Goal: Task Accomplishment & Management: Complete application form

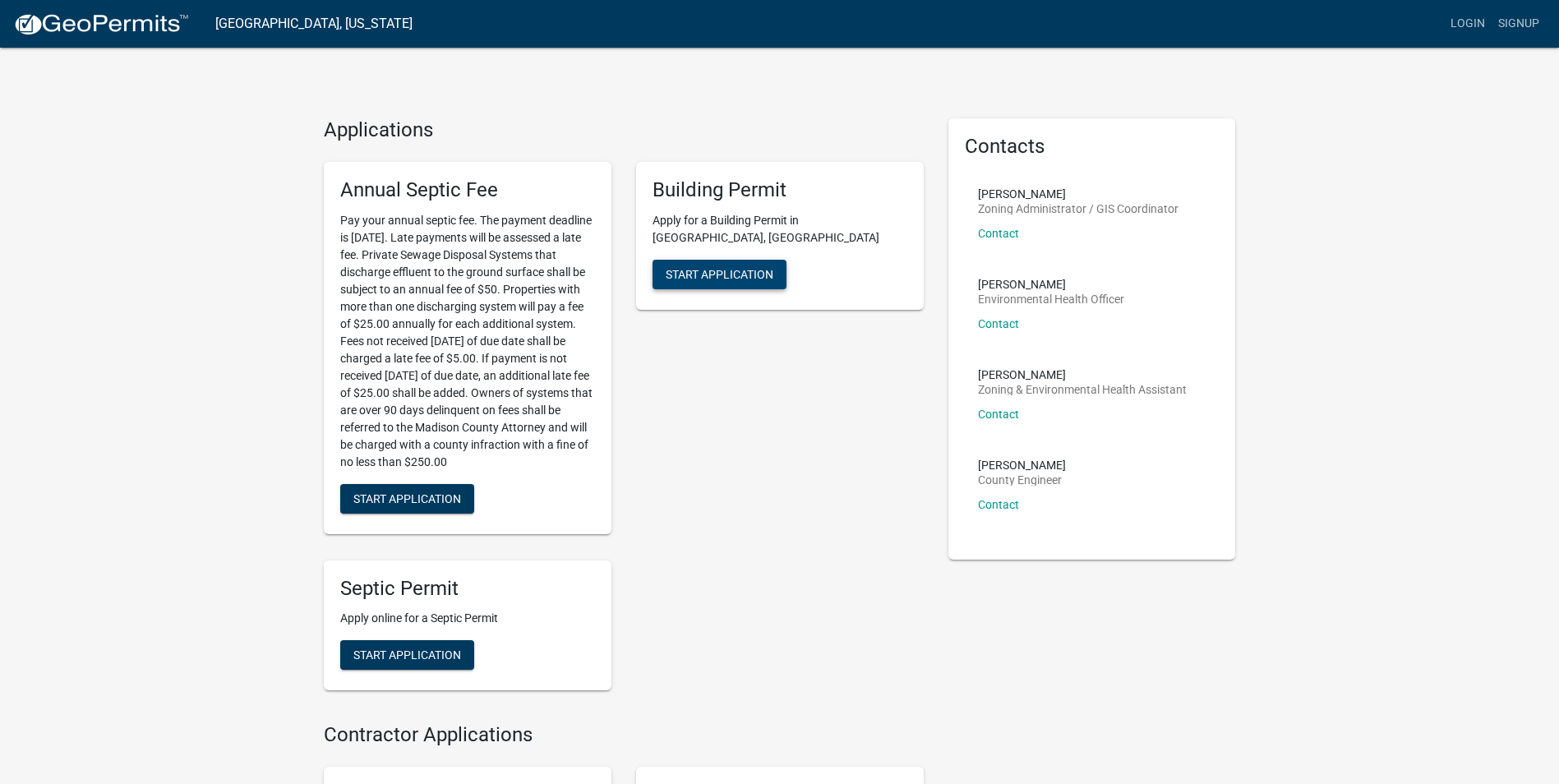
click at [700, 267] on span "Start Application" at bounding box center [720, 273] width 108 height 13
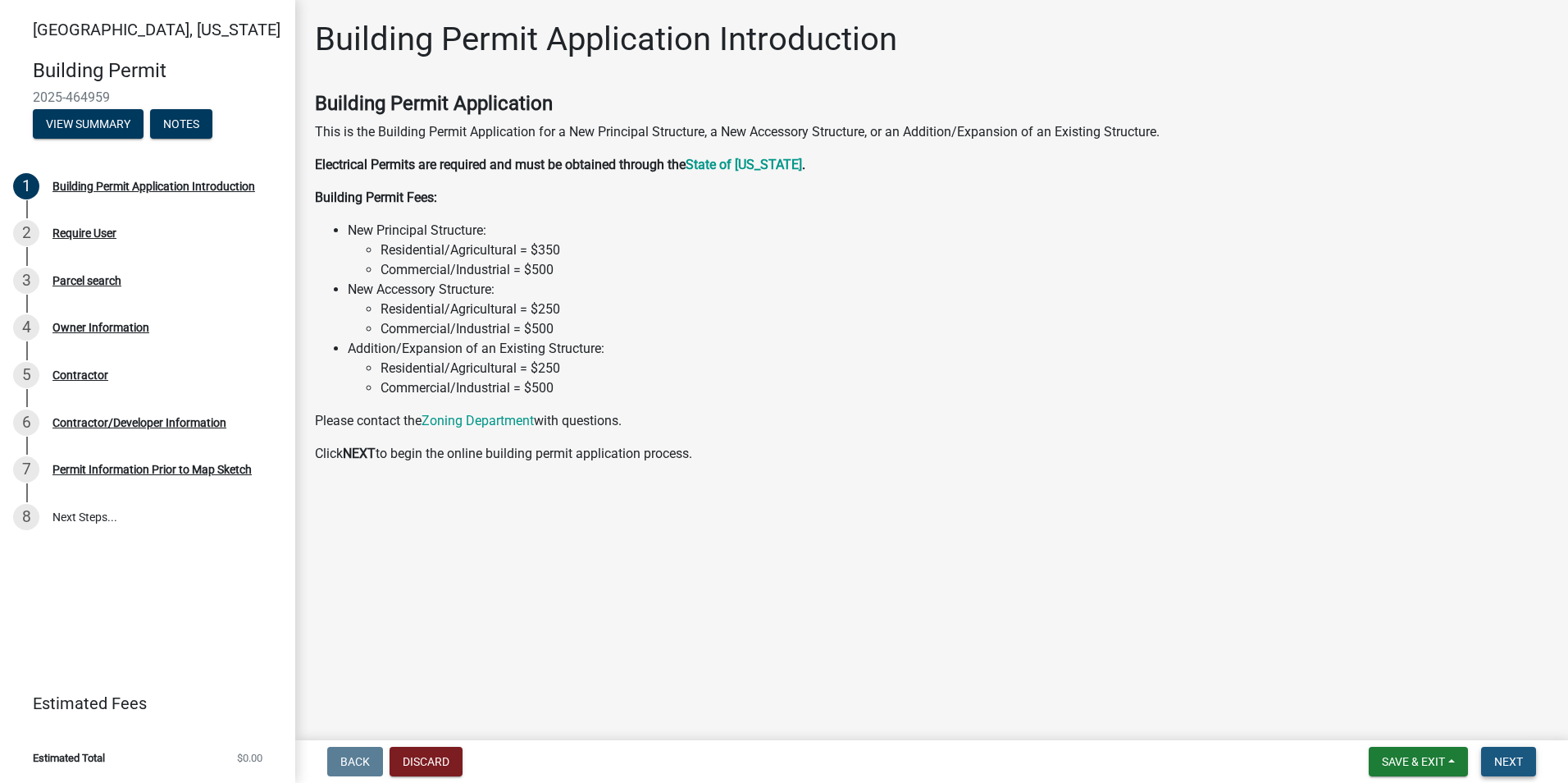
click at [1511, 766] on span "Next" at bounding box center [1508, 761] width 29 height 13
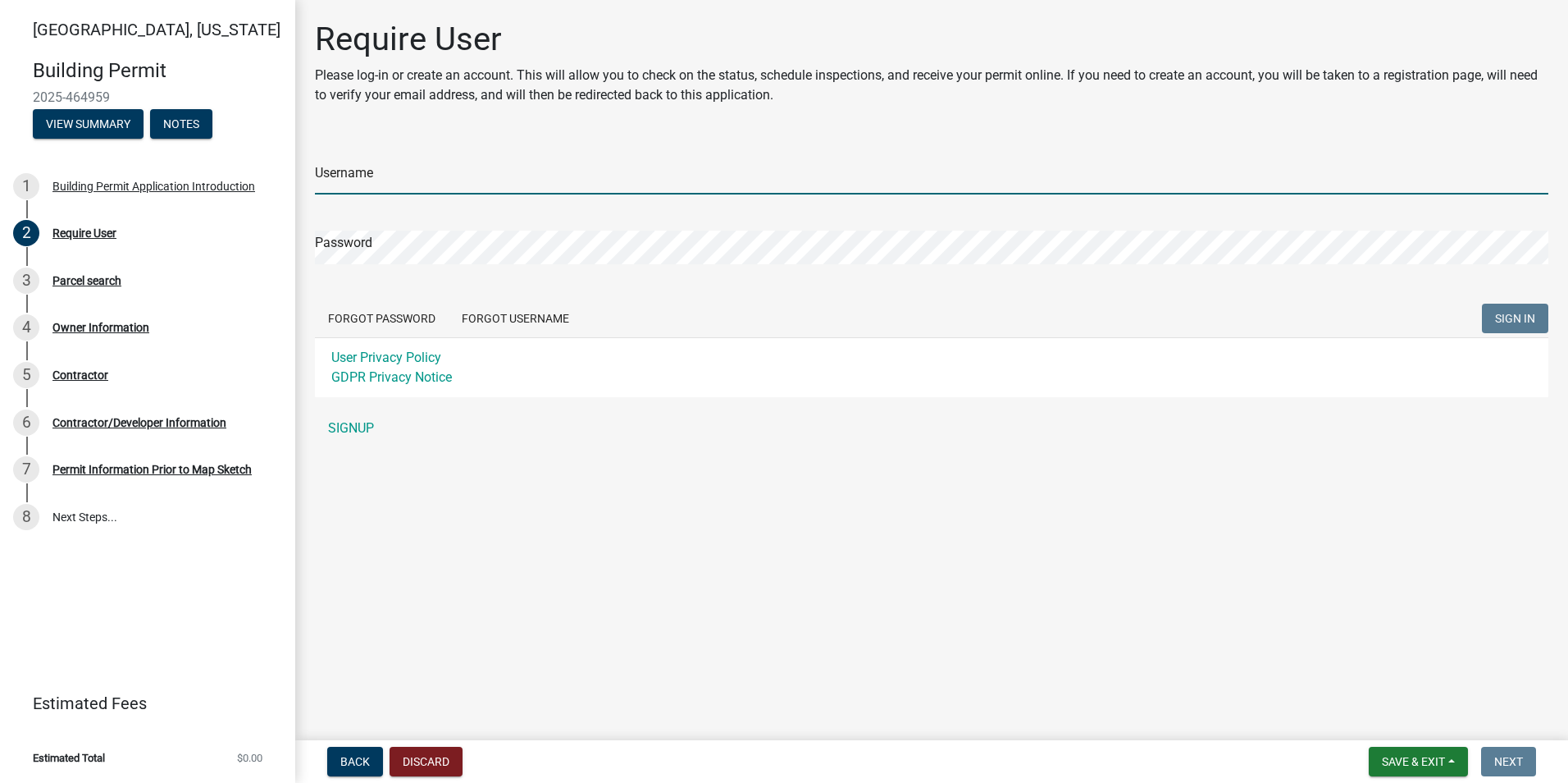
type input "jordandusty"
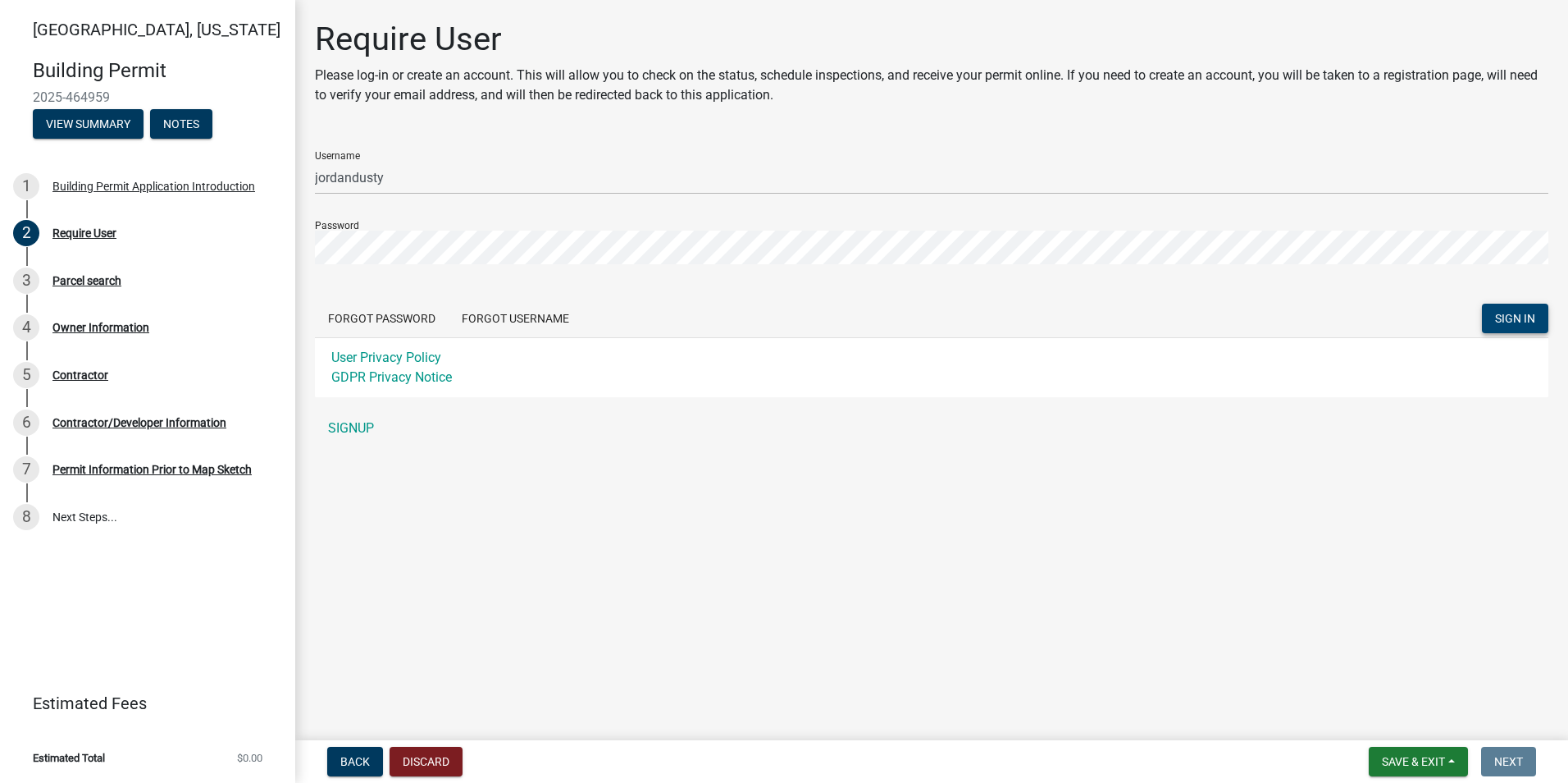
click at [1503, 321] on span "SIGN IN" at bounding box center [1515, 318] width 40 height 13
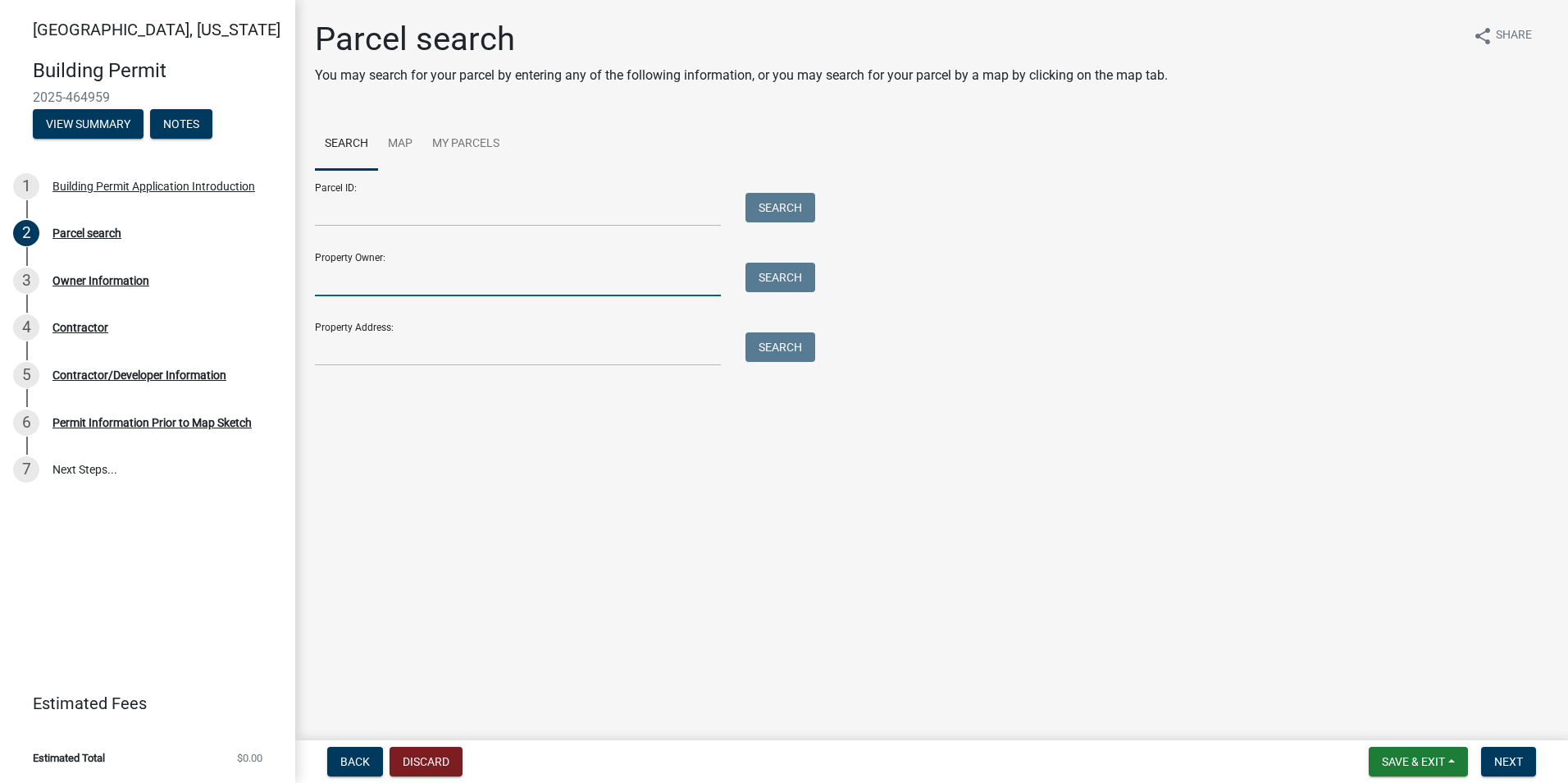
click at [422, 284] on input "Property Owner:" at bounding box center [517, 279] width 406 height 34
type input "[PERSON_NAME]"
click at [779, 281] on button "Search" at bounding box center [780, 277] width 69 height 29
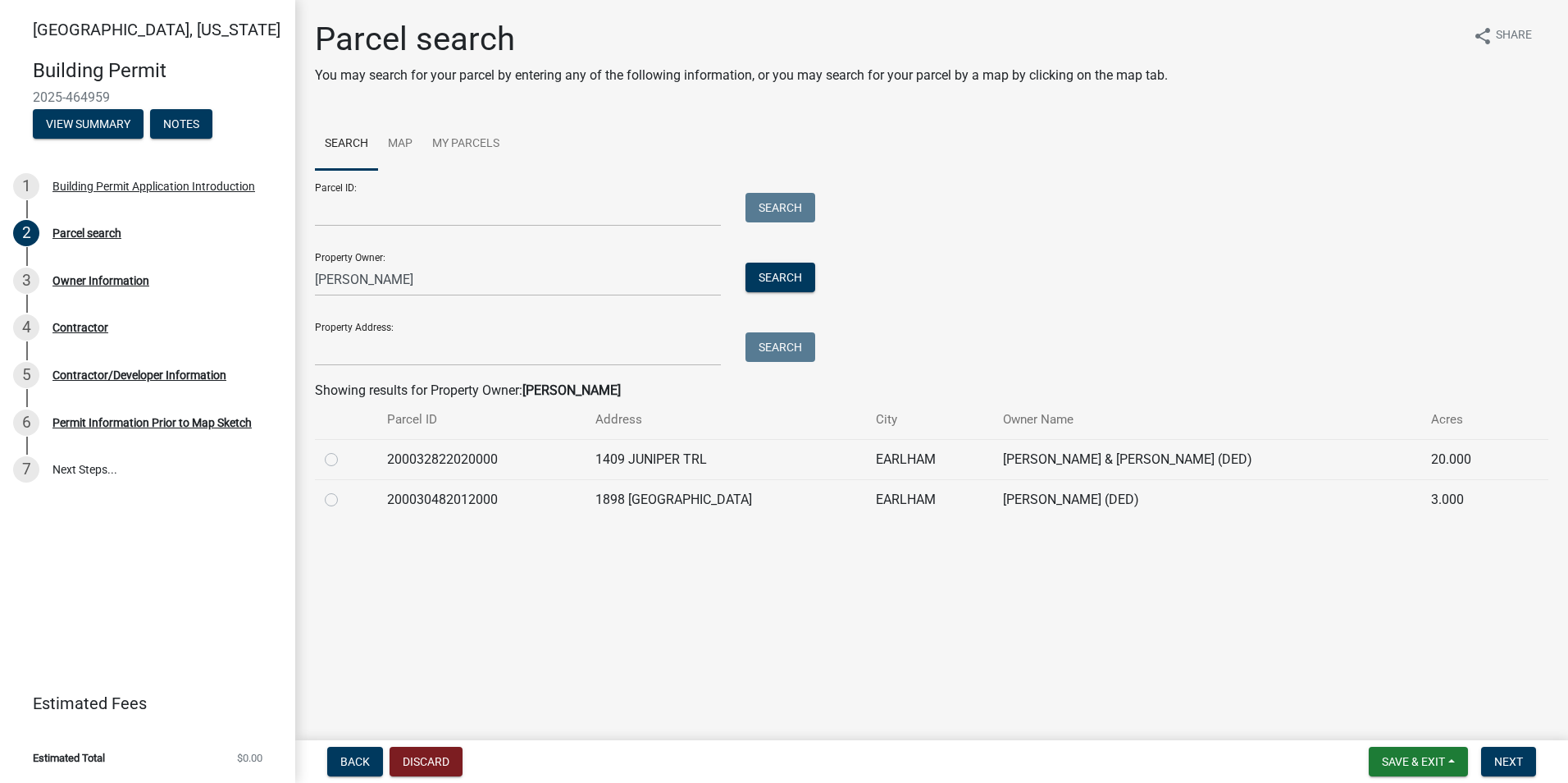
click at [344, 450] on label at bounding box center [344, 450] width 0 height 0
click at [344, 460] on input "radio" at bounding box center [349, 455] width 10 height 10
radio input "true"
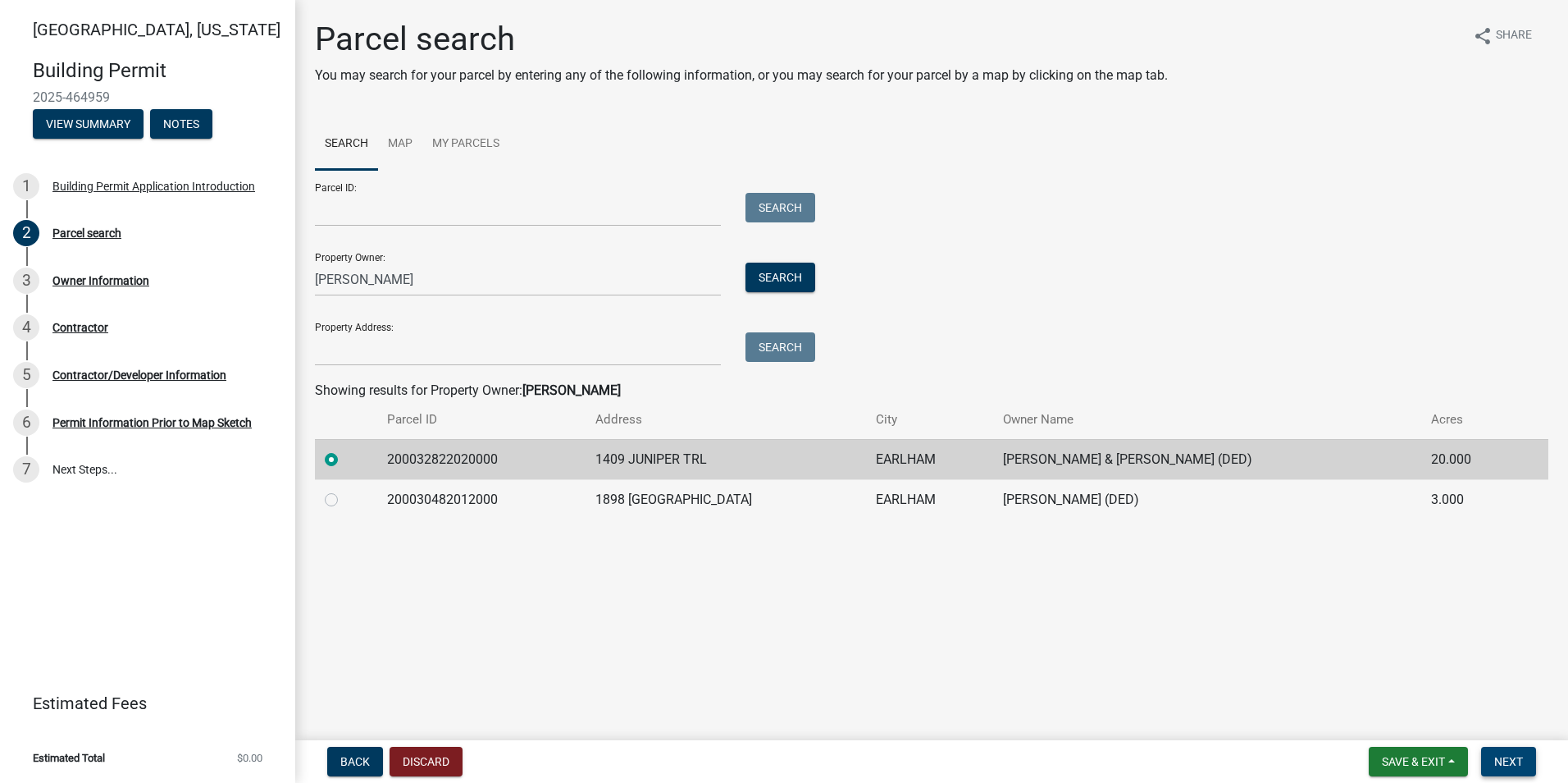
click at [1506, 769] on button "Next" at bounding box center [1508, 761] width 55 height 29
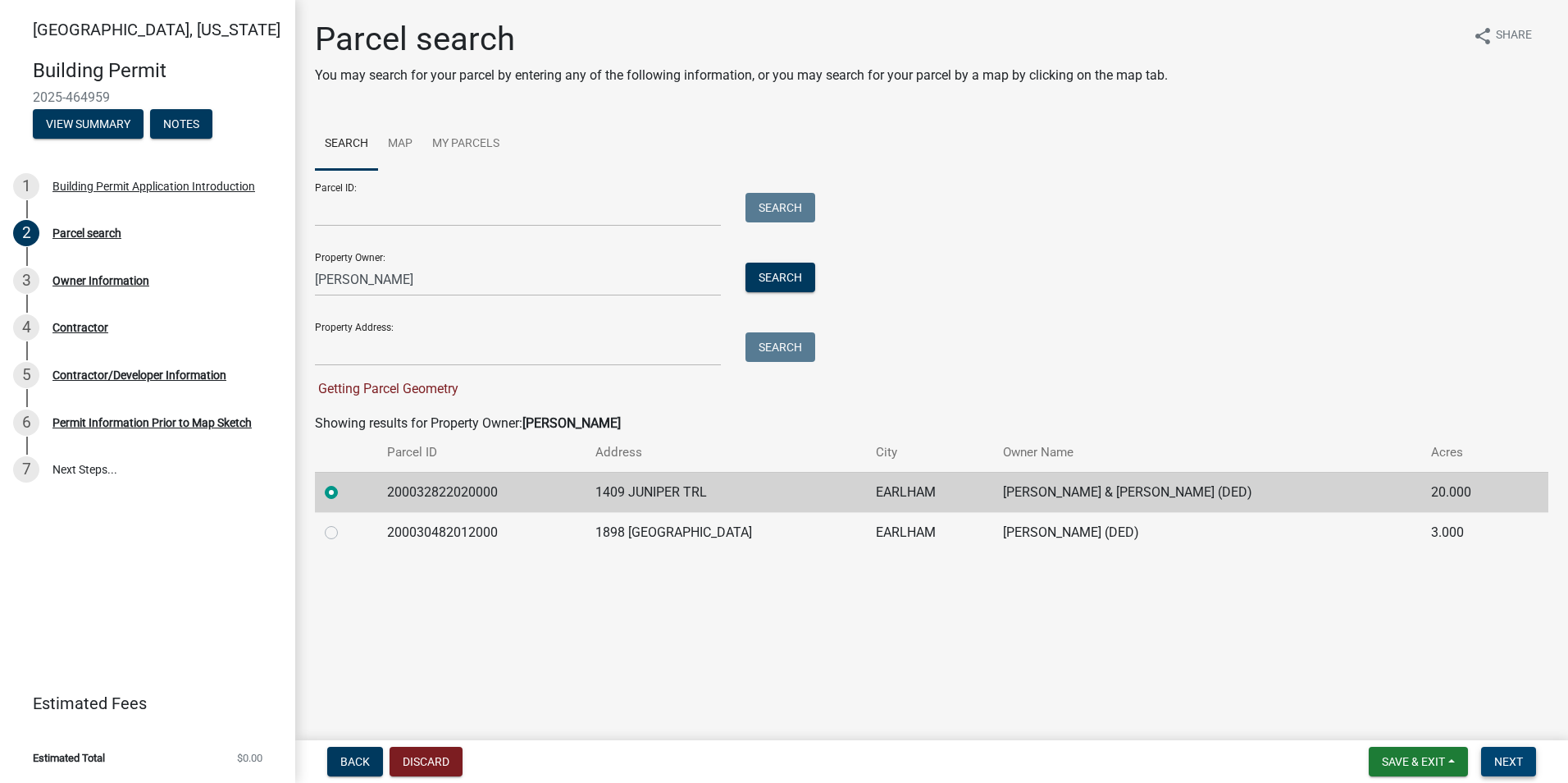
click at [1511, 755] on span "Next" at bounding box center [1508, 761] width 29 height 13
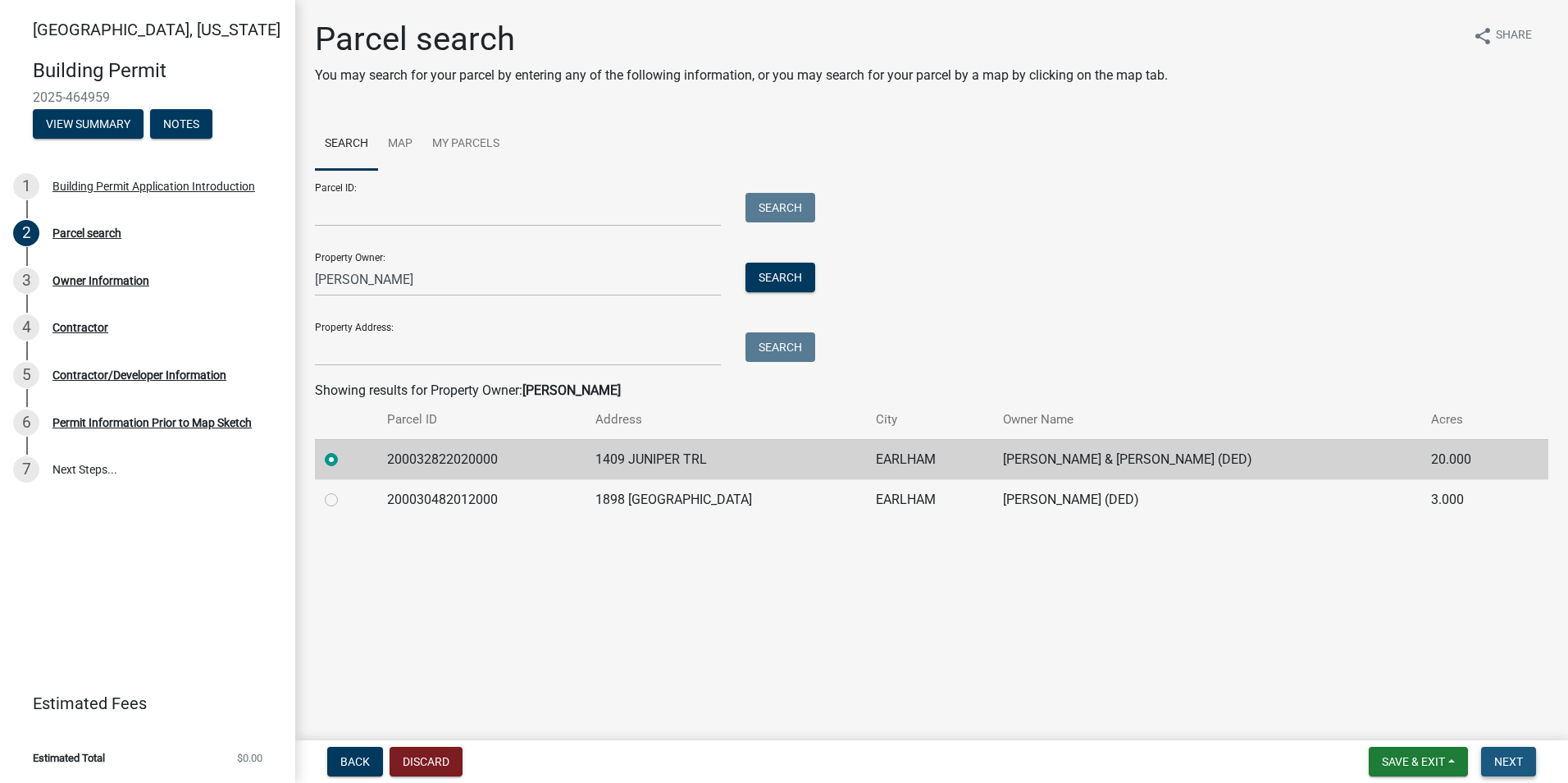
click at [1508, 762] on span "Next" at bounding box center [1508, 761] width 29 height 13
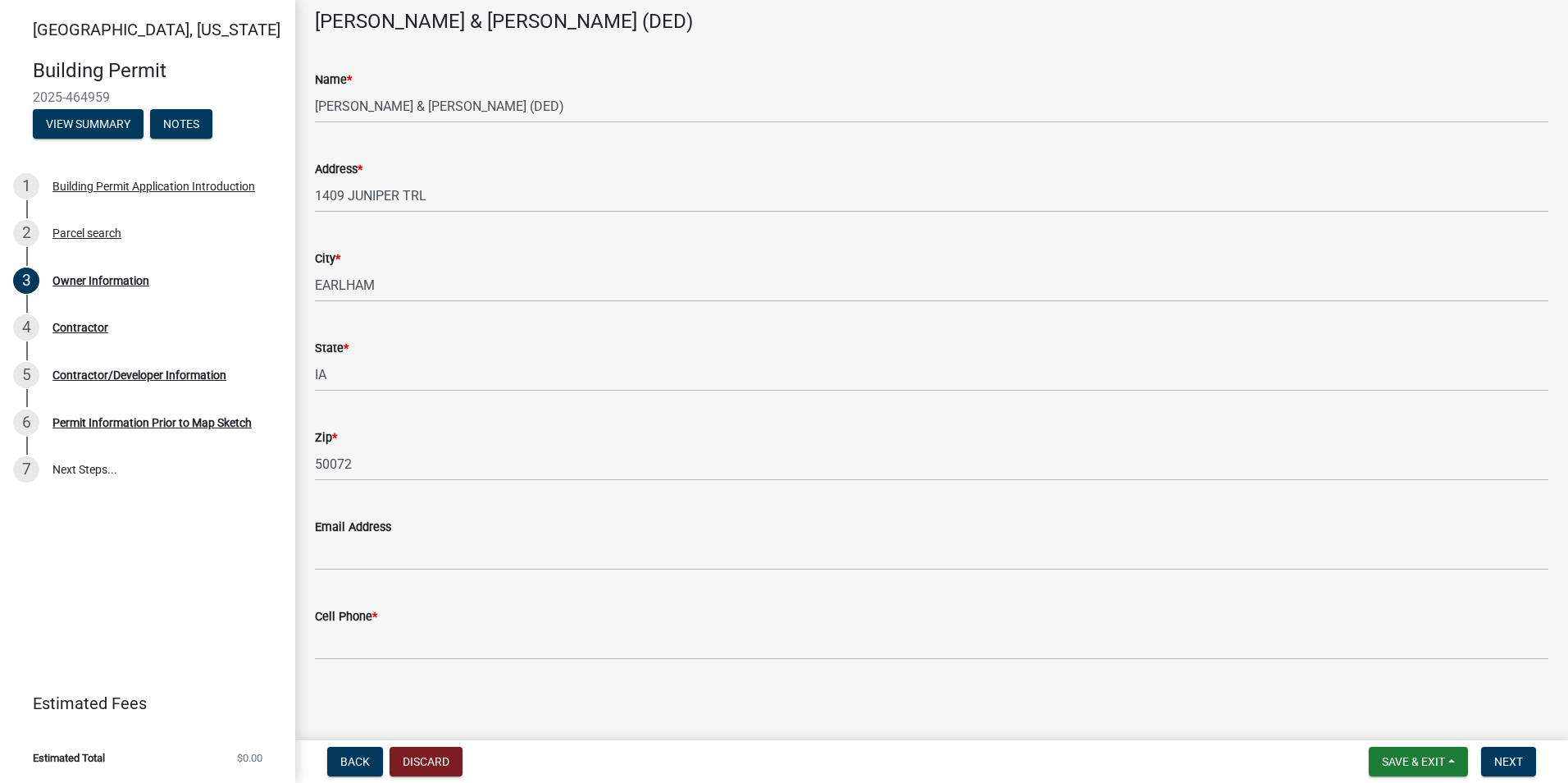
scroll to position [85, 0]
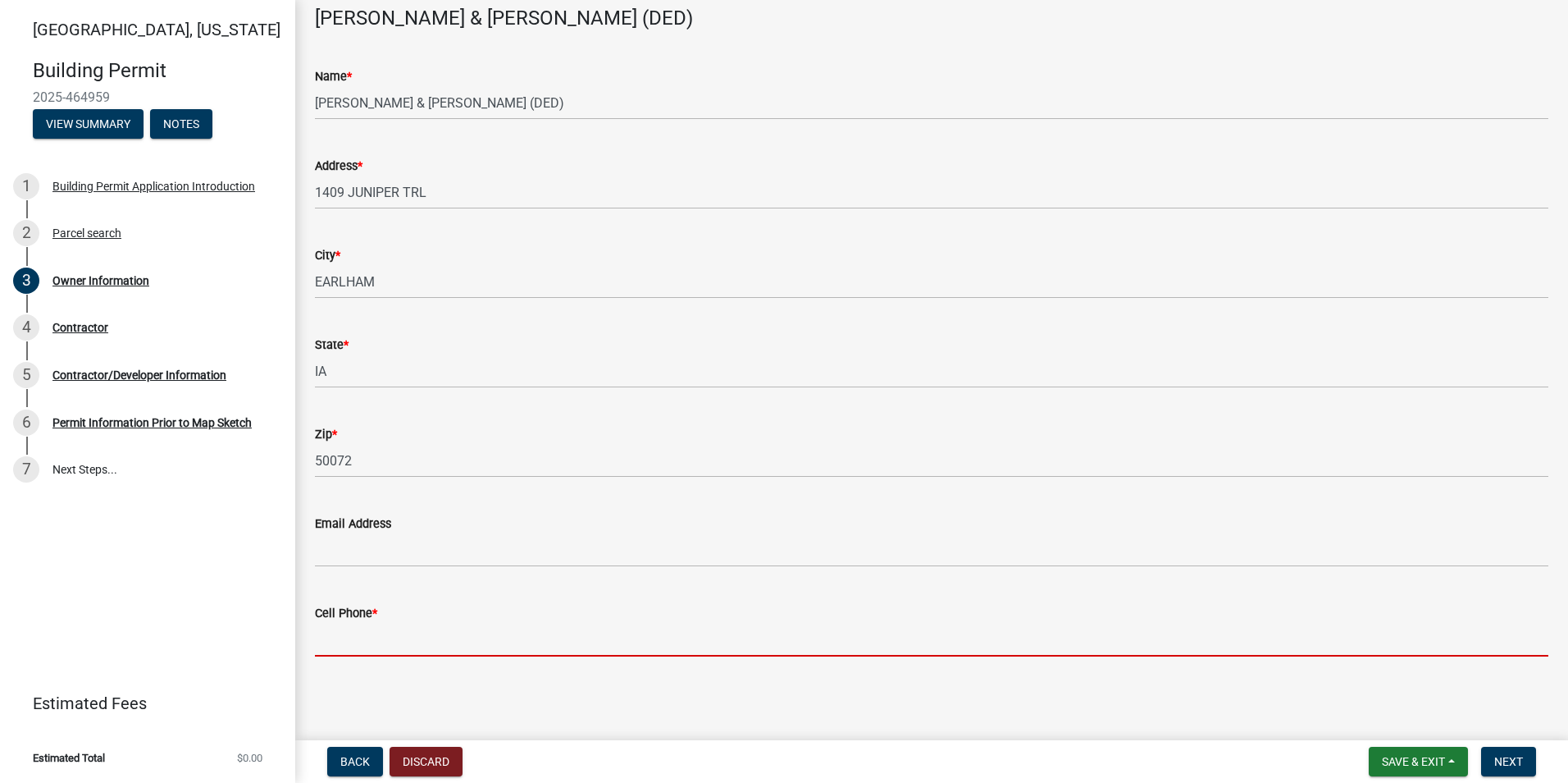
click at [362, 638] on input "Cell Phone *" at bounding box center [931, 639] width 1233 height 34
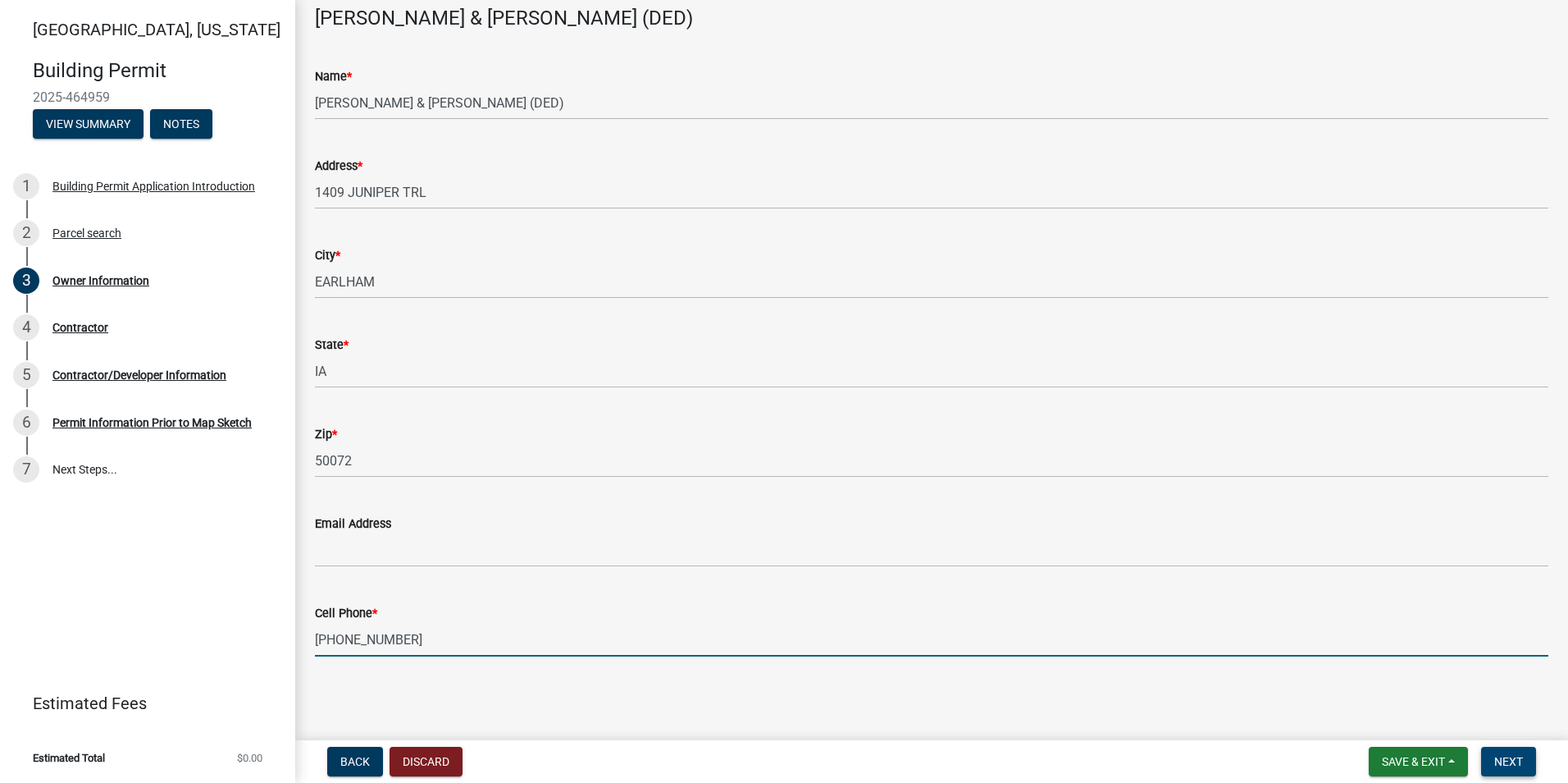
type input "[PHONE_NUMBER]"
click at [1511, 757] on span "Next" at bounding box center [1508, 761] width 29 height 13
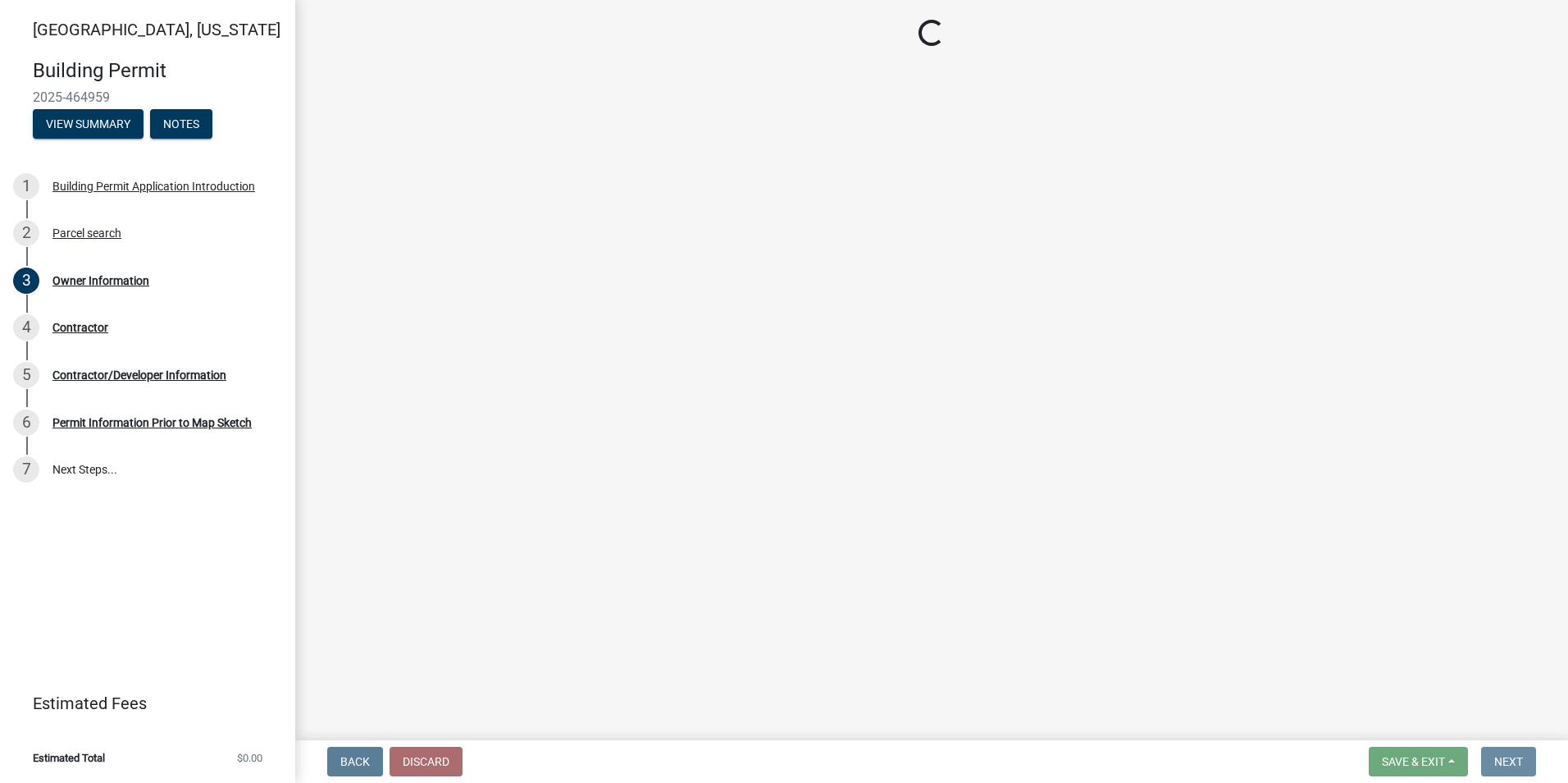
scroll to position [0, 0]
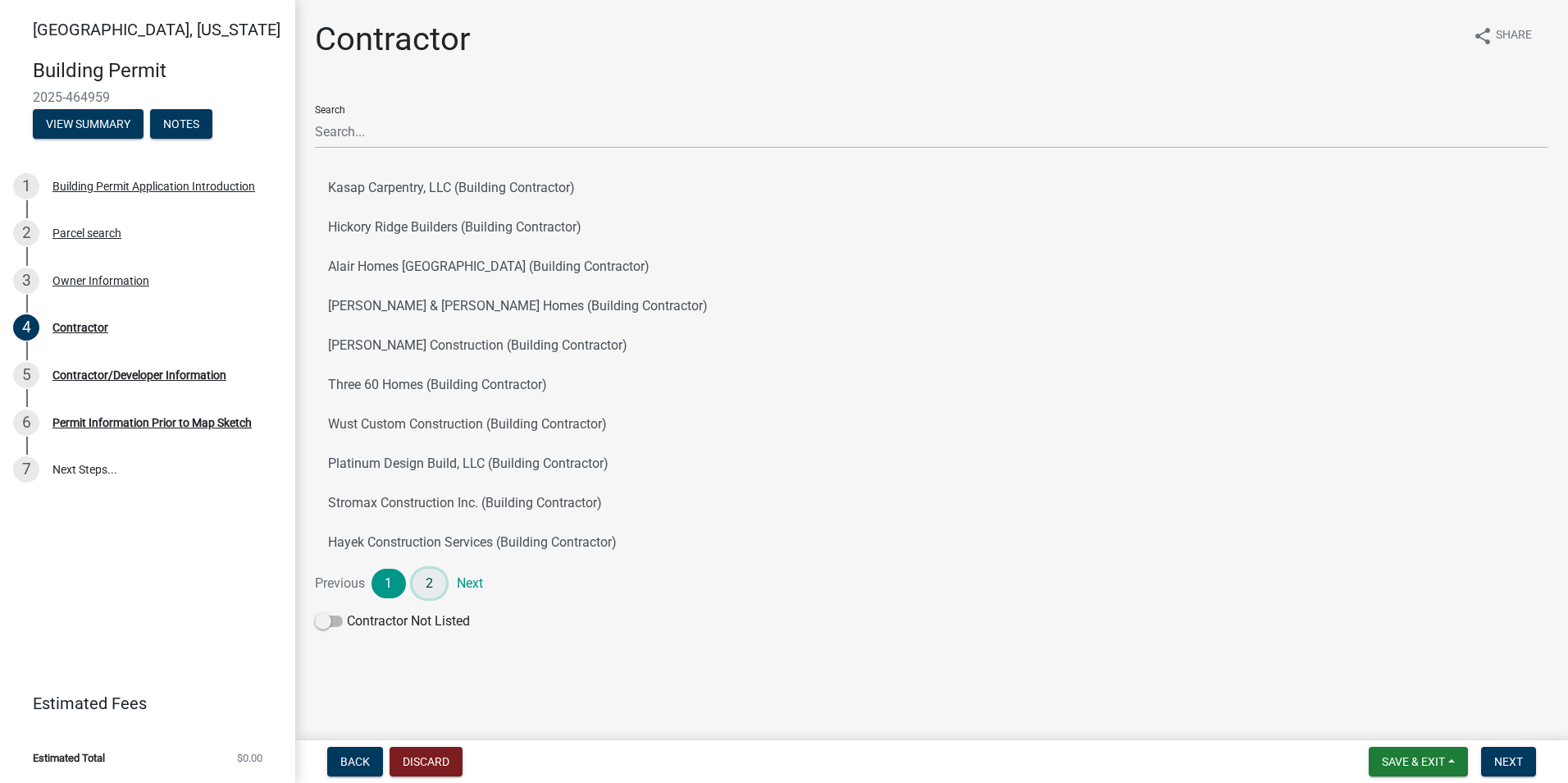
click at [430, 579] on link "2" at bounding box center [430, 584] width 35 height 29
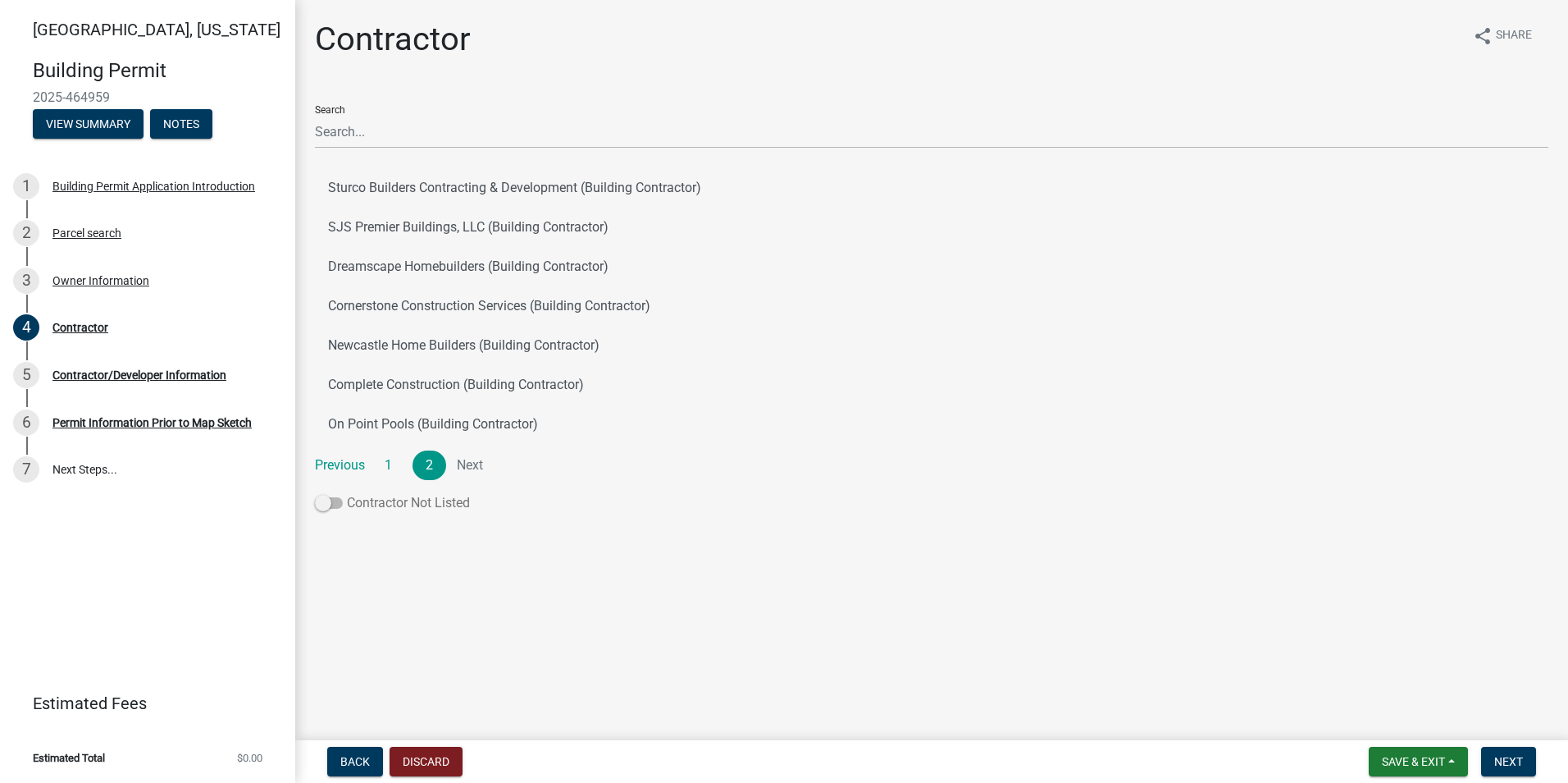
click at [326, 506] on span at bounding box center [329, 502] width 28 height 11
click at [347, 493] on input "Contractor Not Listed" at bounding box center [347, 493] width 0 height 0
click at [1511, 757] on span "Next" at bounding box center [1508, 761] width 29 height 13
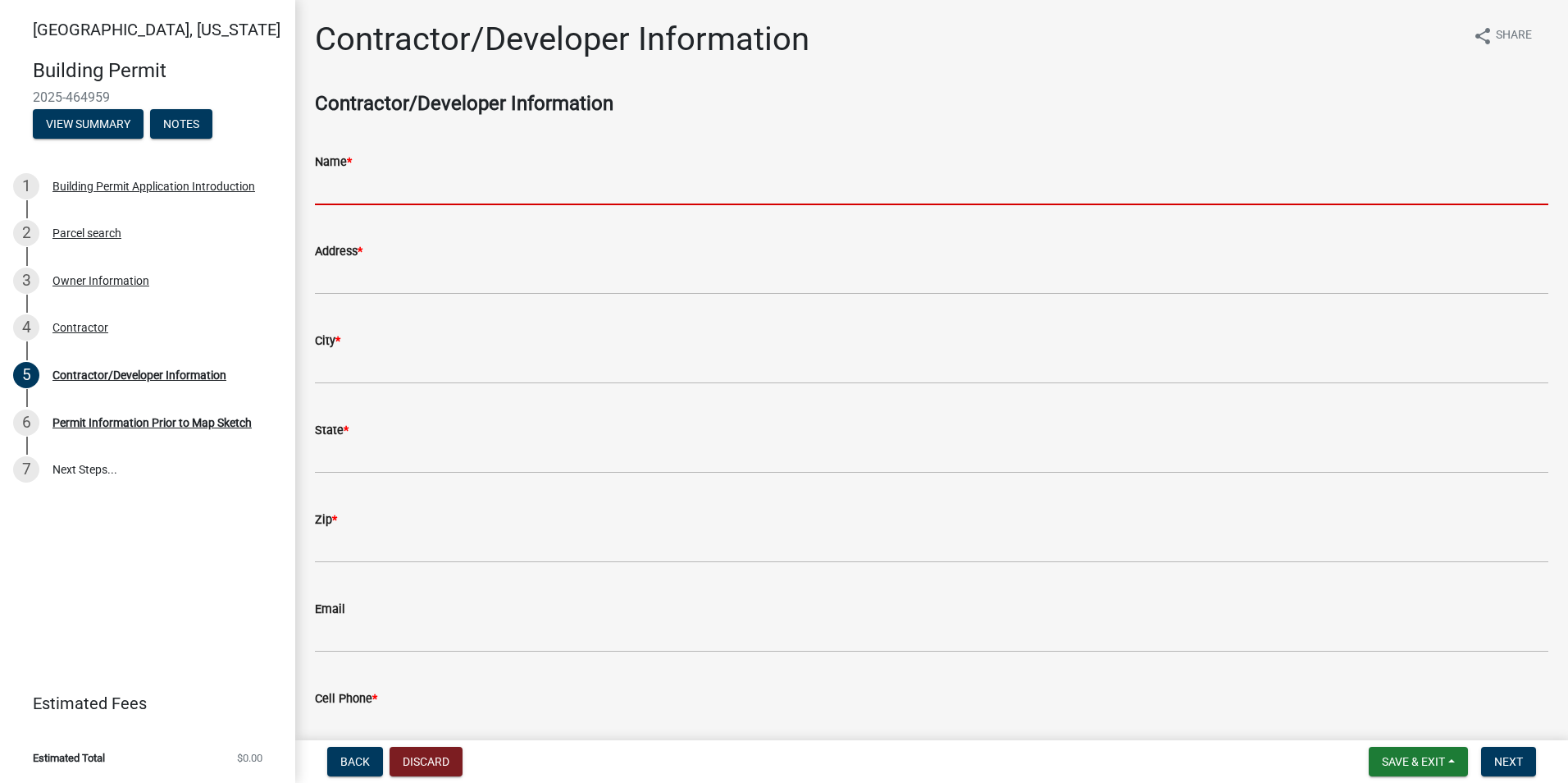
click at [347, 192] on input "Name *" at bounding box center [931, 188] width 1233 height 34
type input "[PERSON_NAME]"
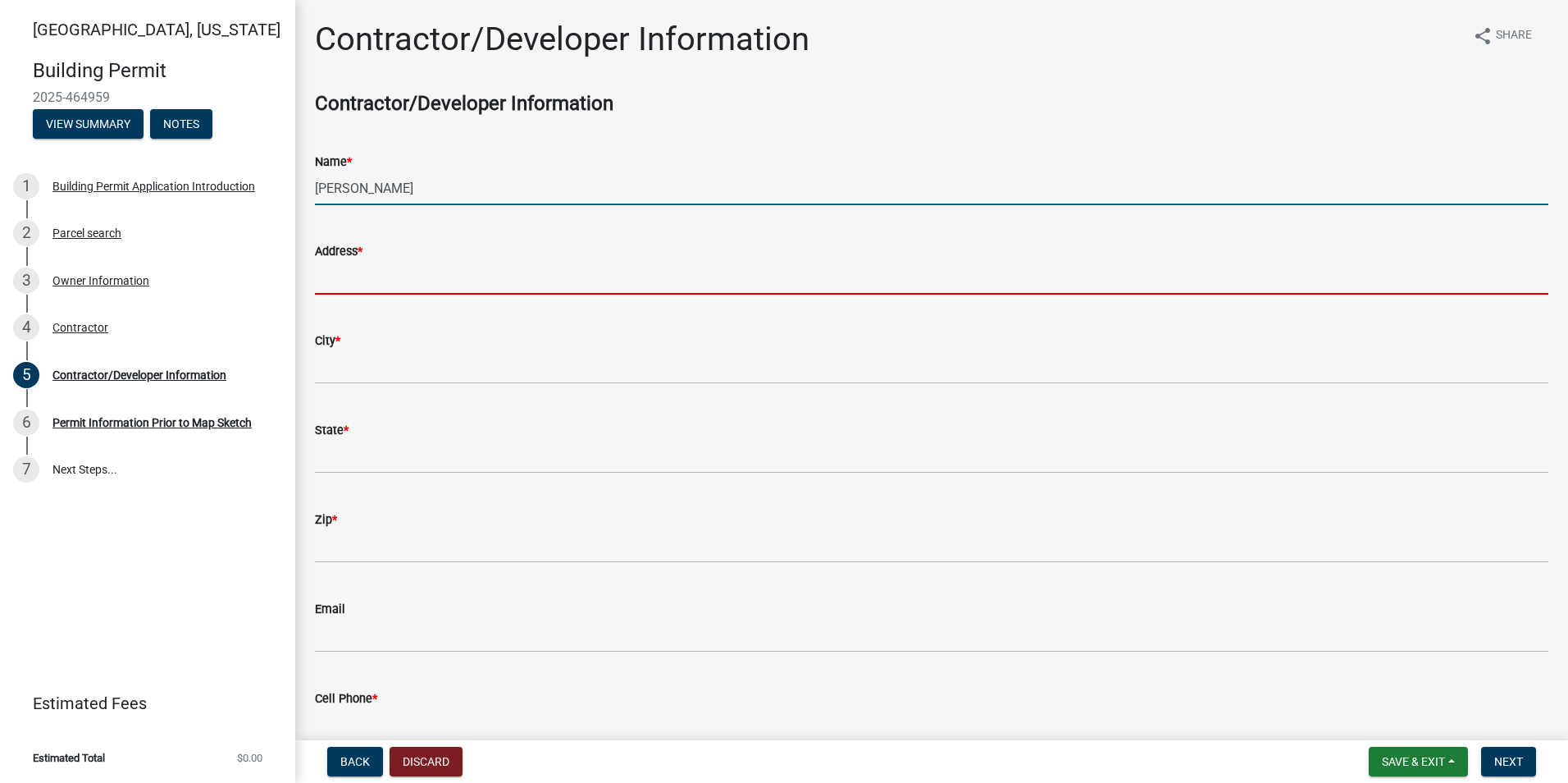
type input "[STREET_ADDRESS]"
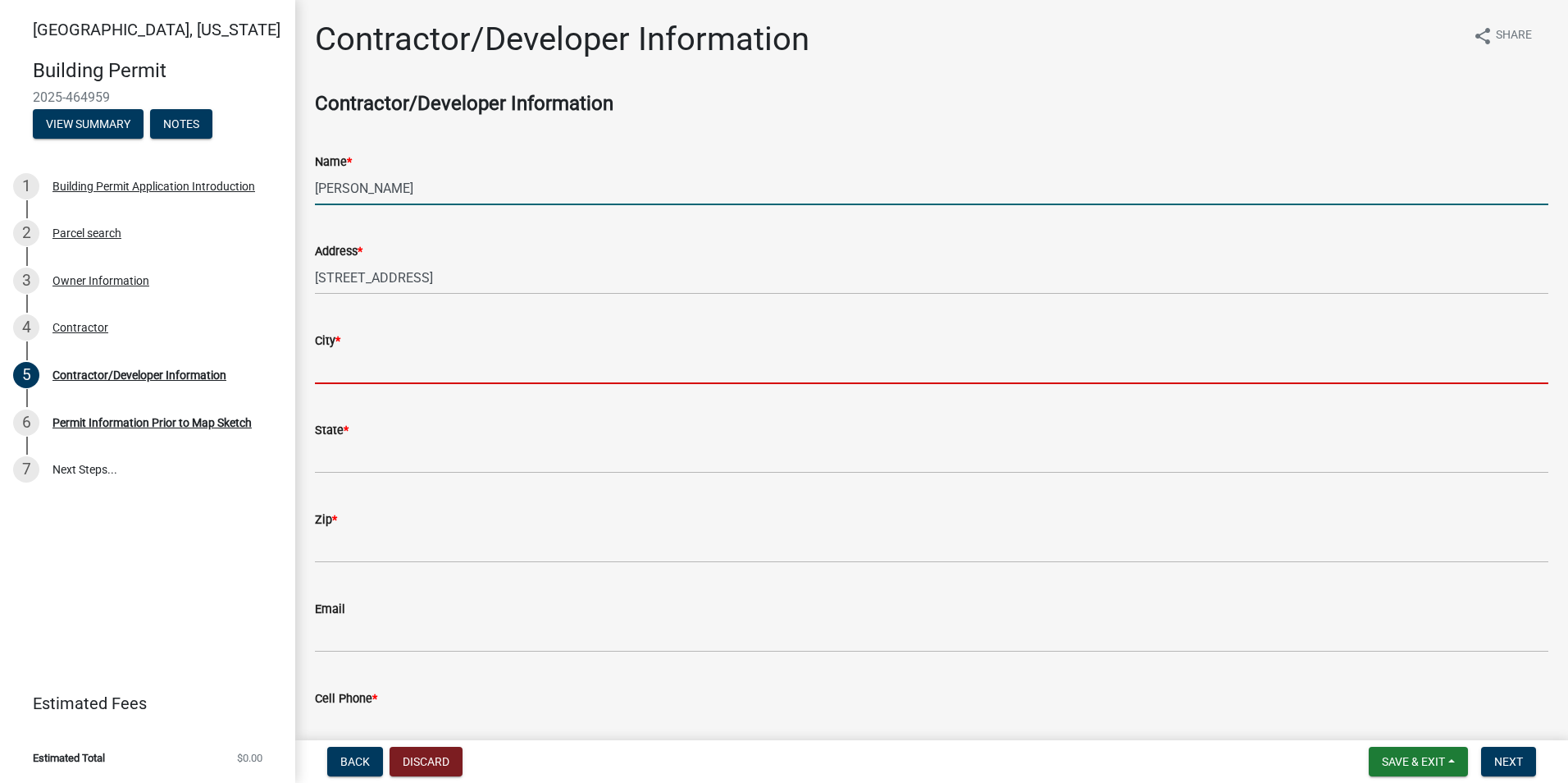
type input "Indianola"
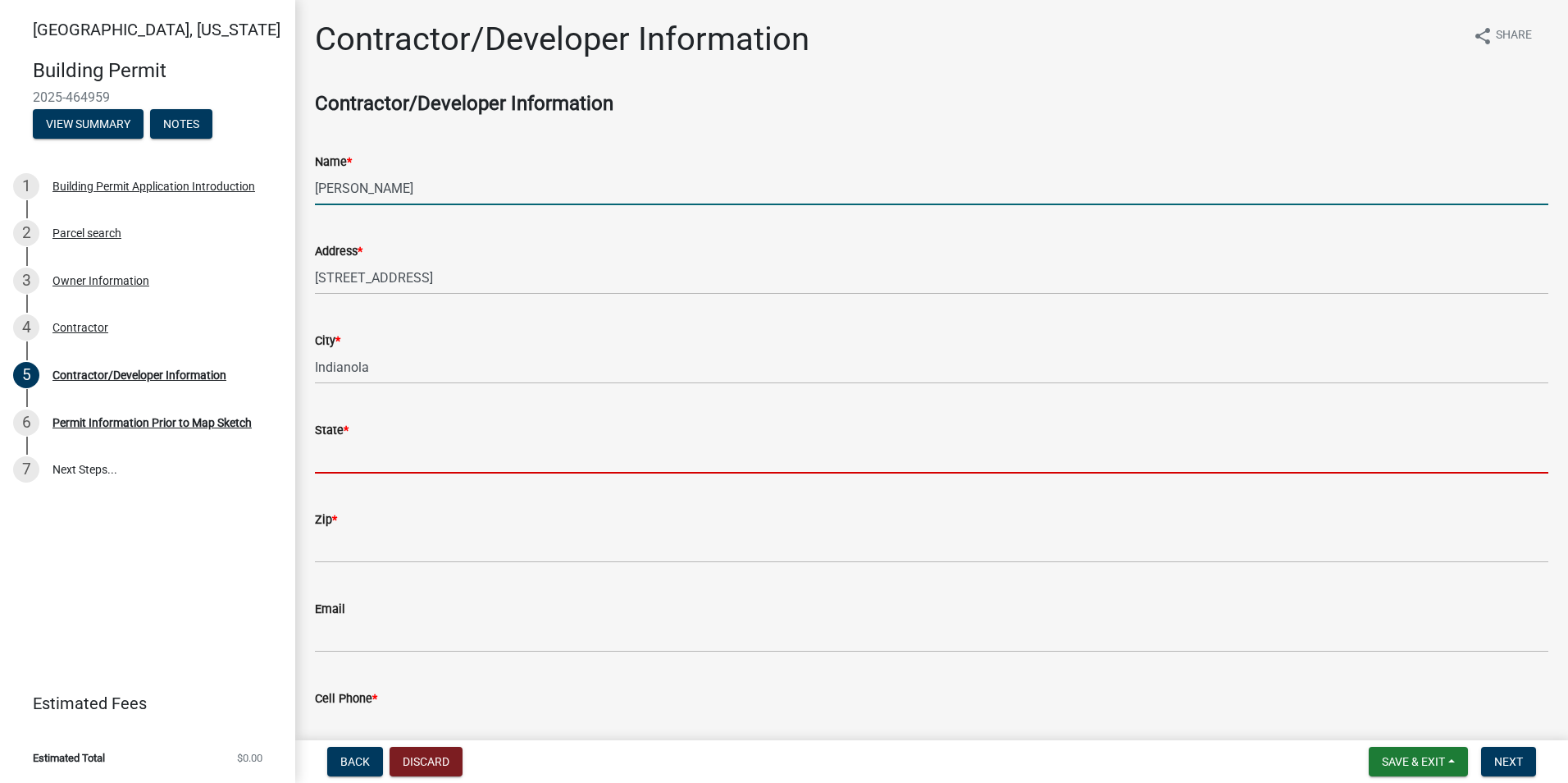
type input "IA"
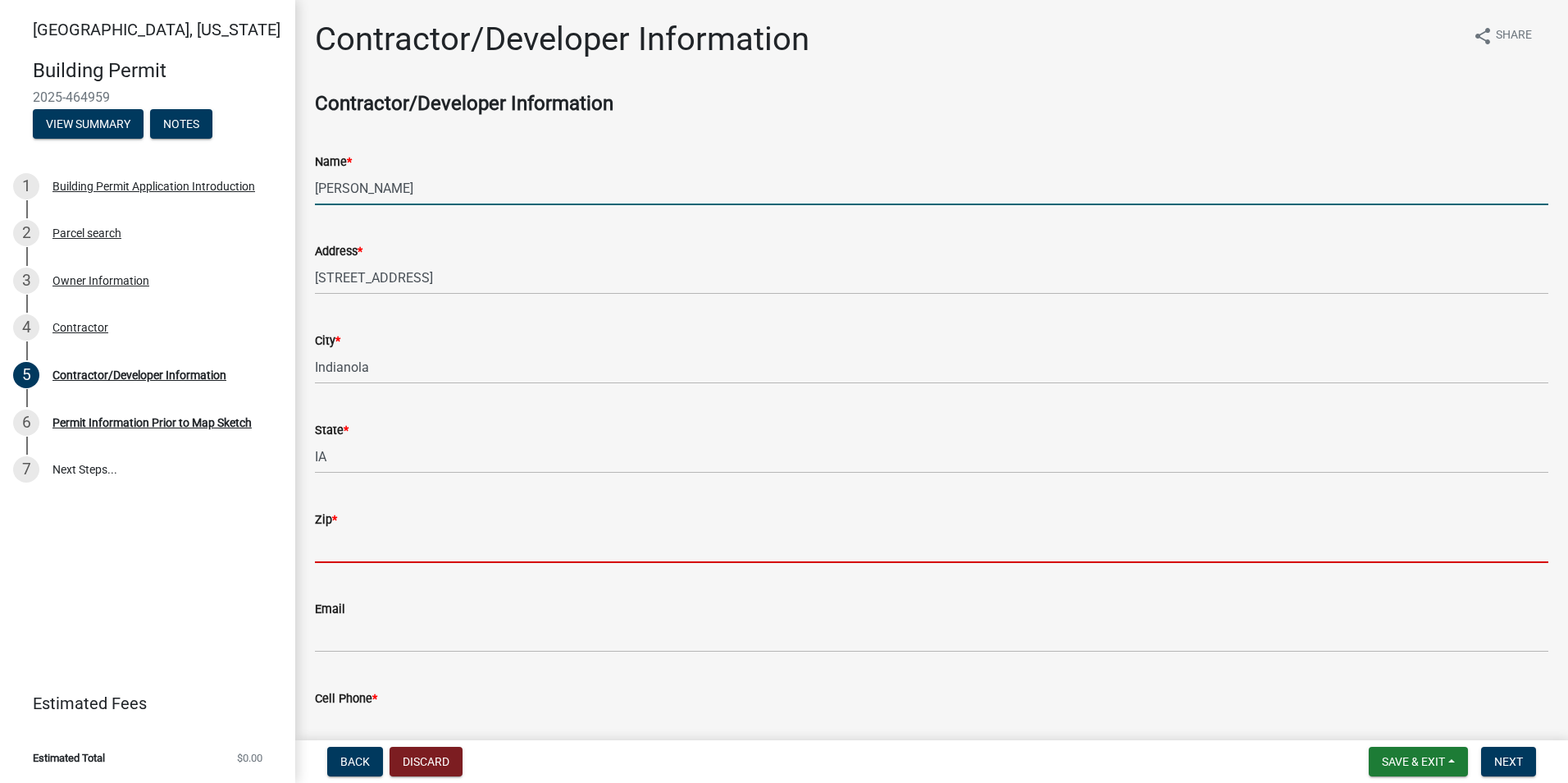
type input "50125"
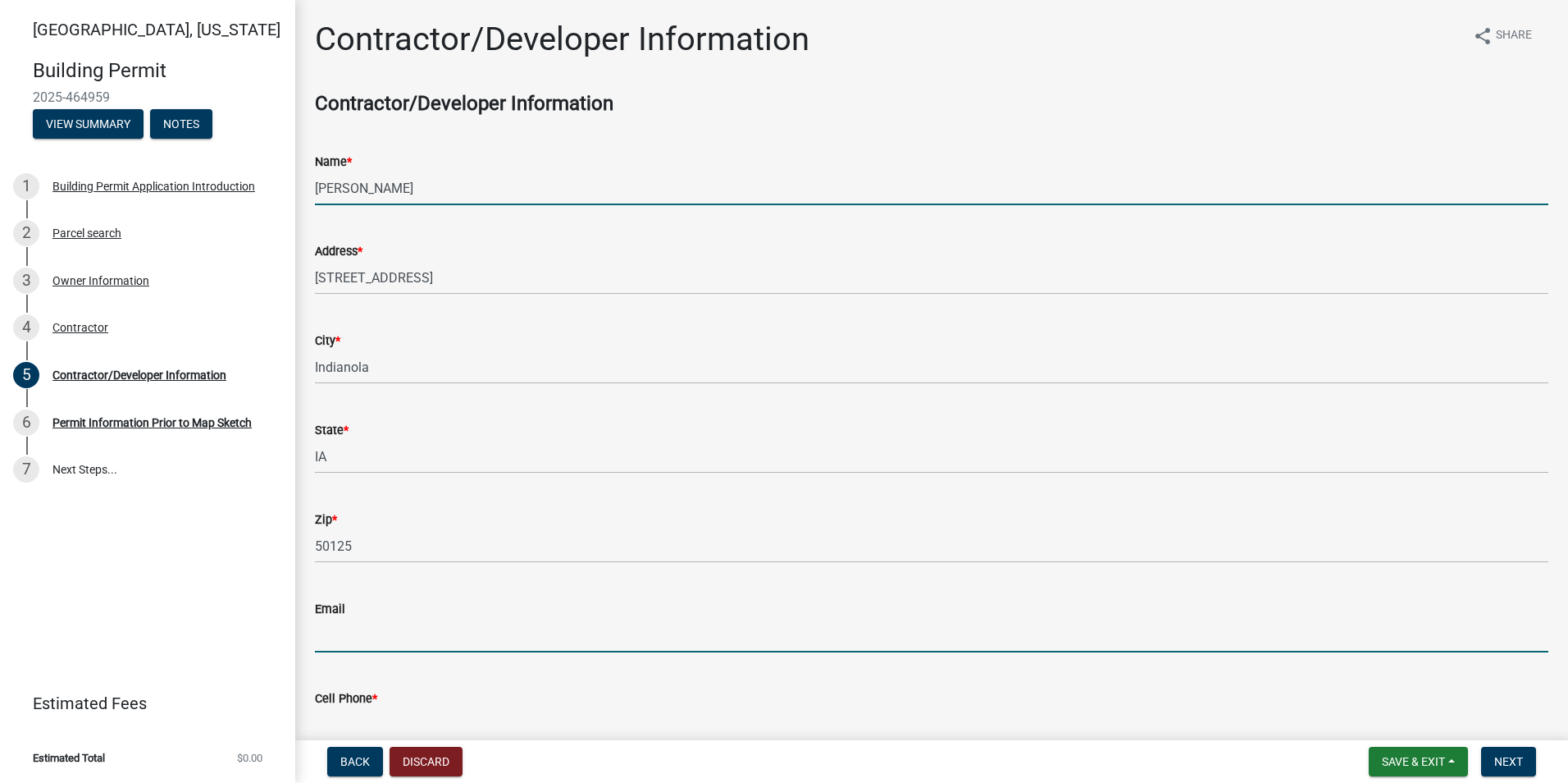
type input "[EMAIL_ADDRESS][DOMAIN_NAME]"
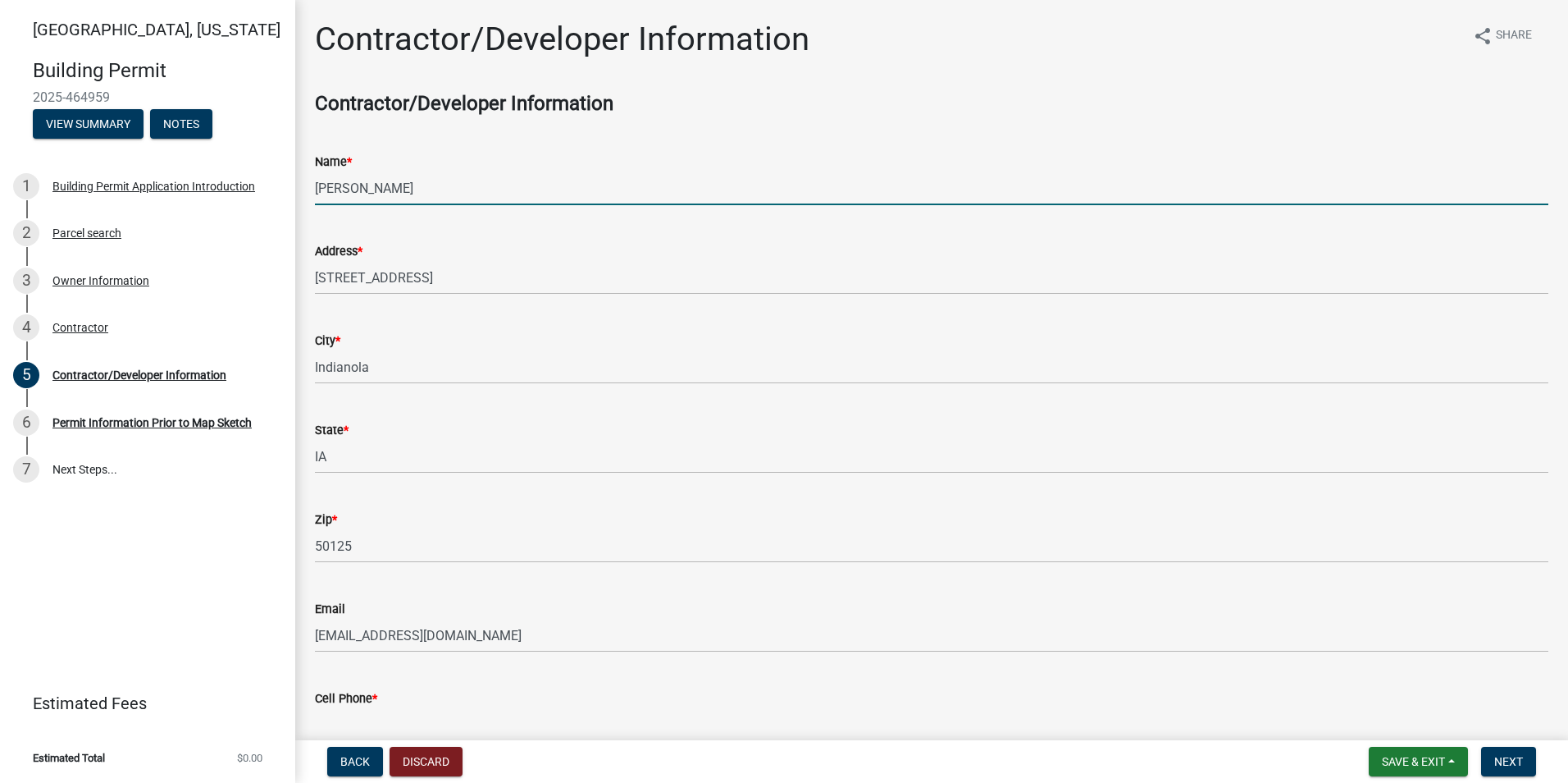
type input "5159915210"
type input "D"
type input "Jordan Building & Design, LLC"
click at [603, 412] on div "State * [US_STATE]" at bounding box center [931, 435] width 1233 height 76
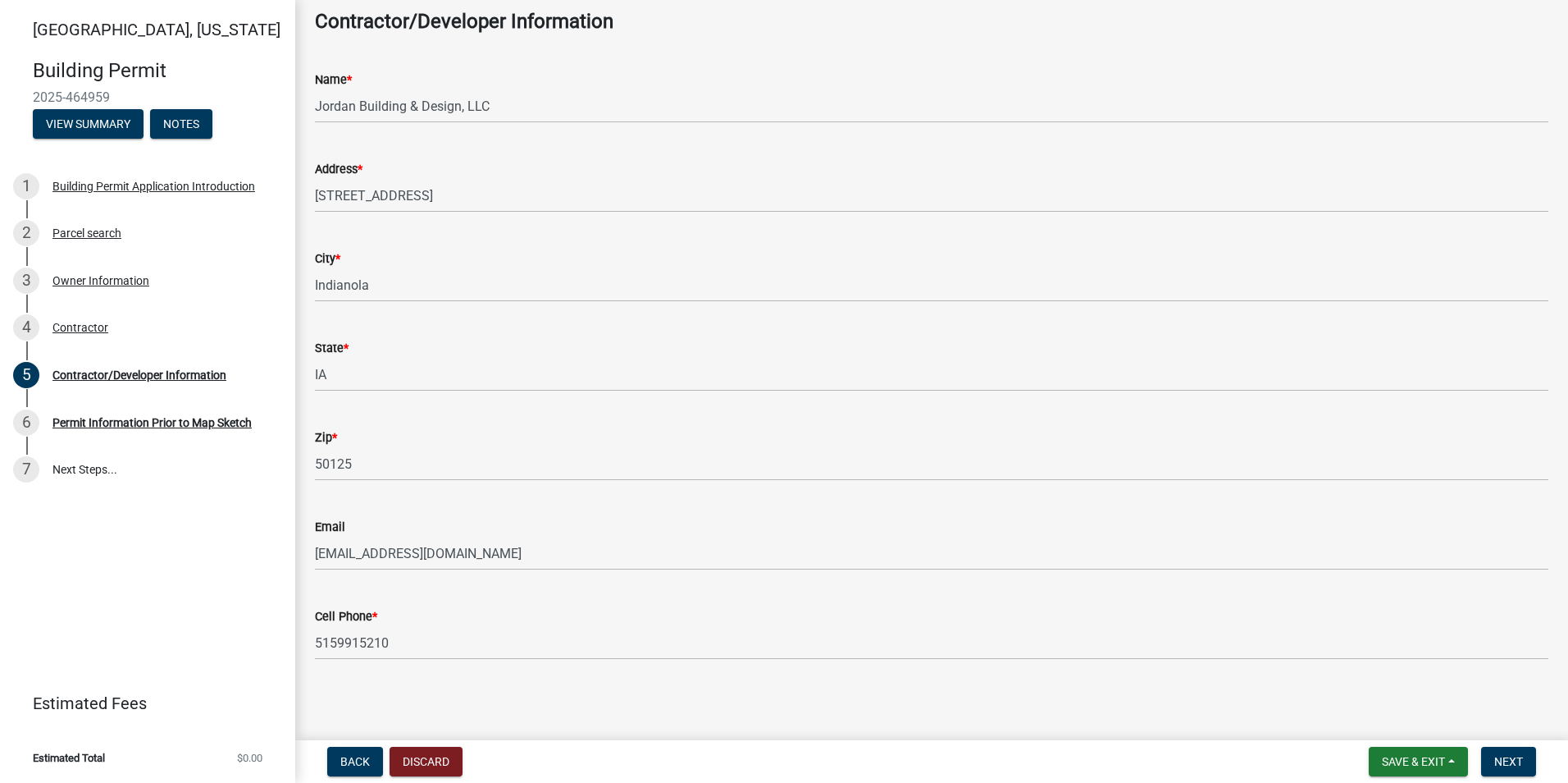
scroll to position [85, 0]
click at [1519, 763] on span "Next" at bounding box center [1508, 761] width 29 height 13
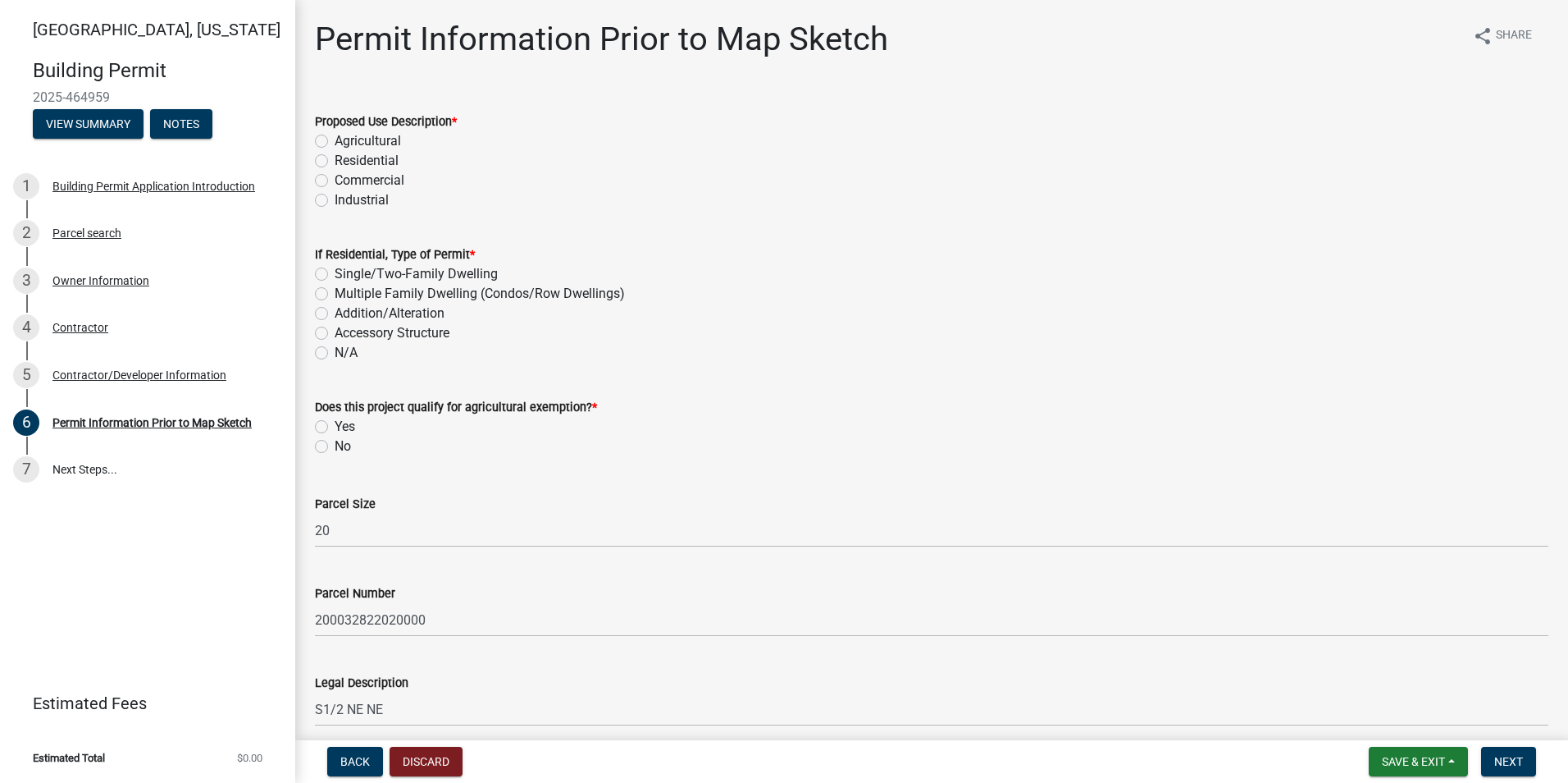
click at [335, 160] on label "Residential" at bounding box center [367, 160] width 64 height 20
click at [335, 160] on input "Residential" at bounding box center [340, 156] width 10 height 10
radio input "true"
click at [335, 273] on label "Single/Two-Family Dwelling" at bounding box center [416, 274] width 163 height 20
click at [335, 273] on input "Single/Two-Family Dwelling" at bounding box center [340, 270] width 10 height 10
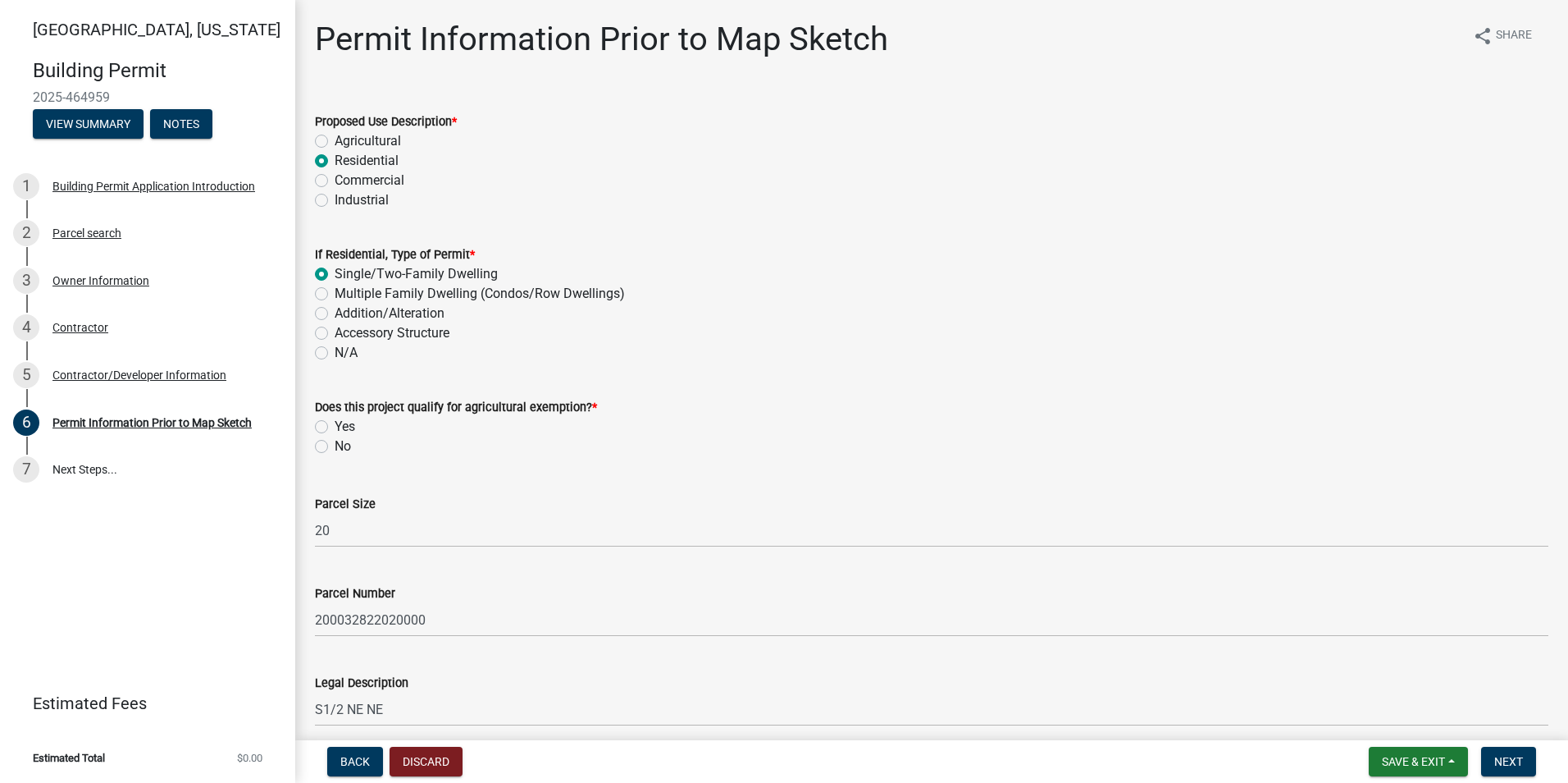
radio input "true"
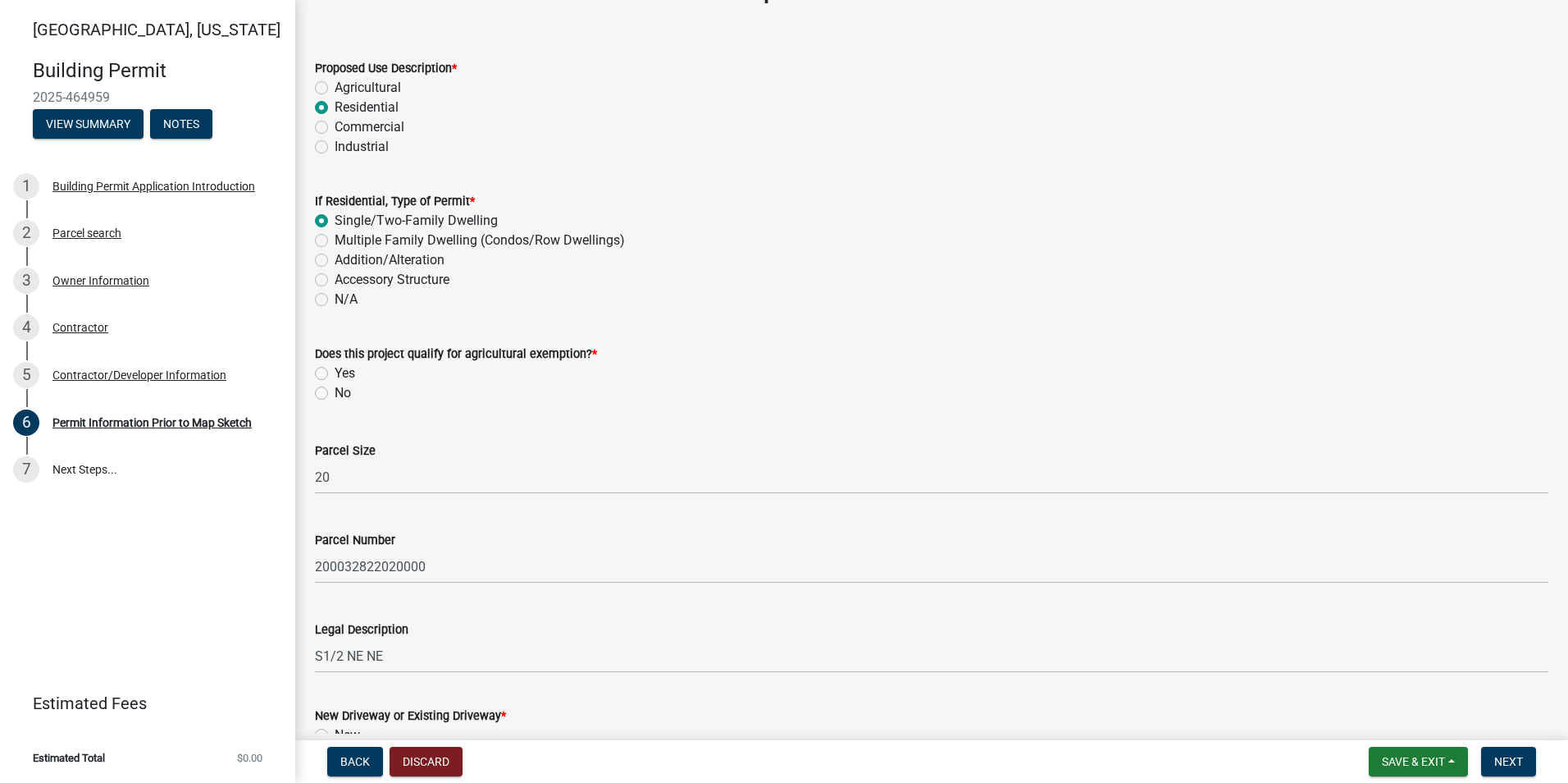
scroll to position [82, 0]
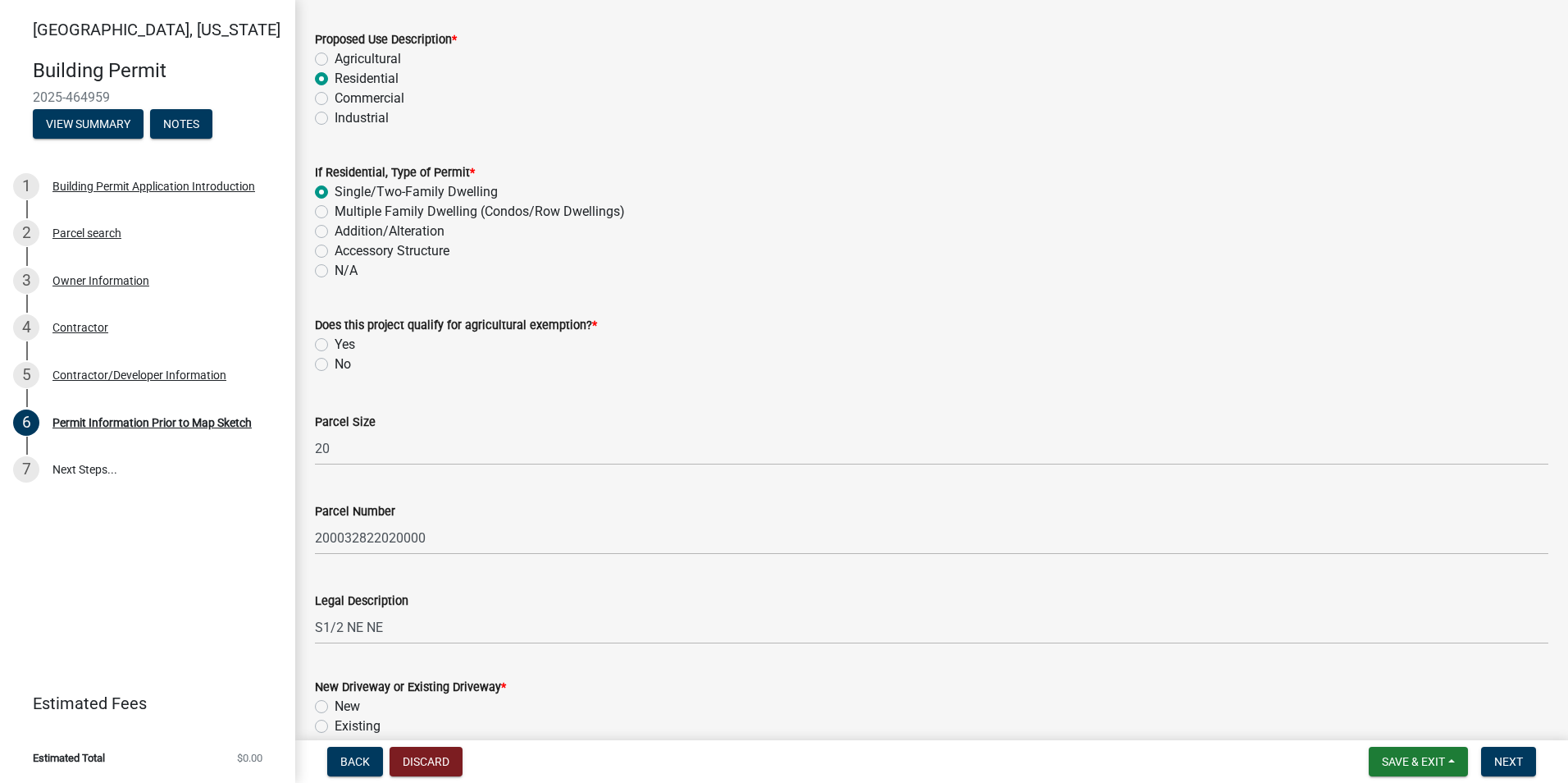
click at [335, 369] on label "No" at bounding box center [342, 364] width 16 height 20
click at [335, 365] on input "No" at bounding box center [340, 360] width 10 height 10
radio input "true"
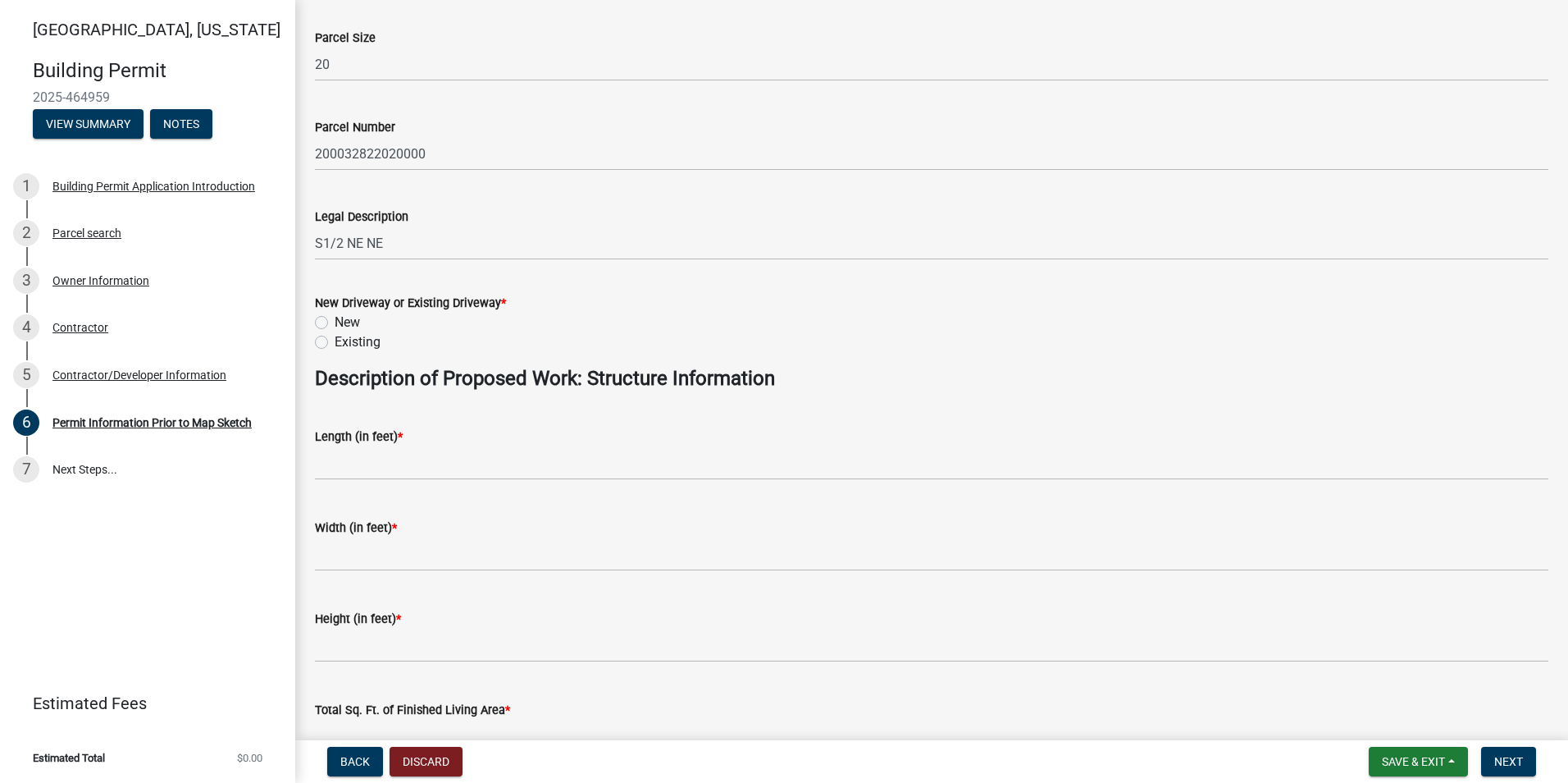
scroll to position [493, 0]
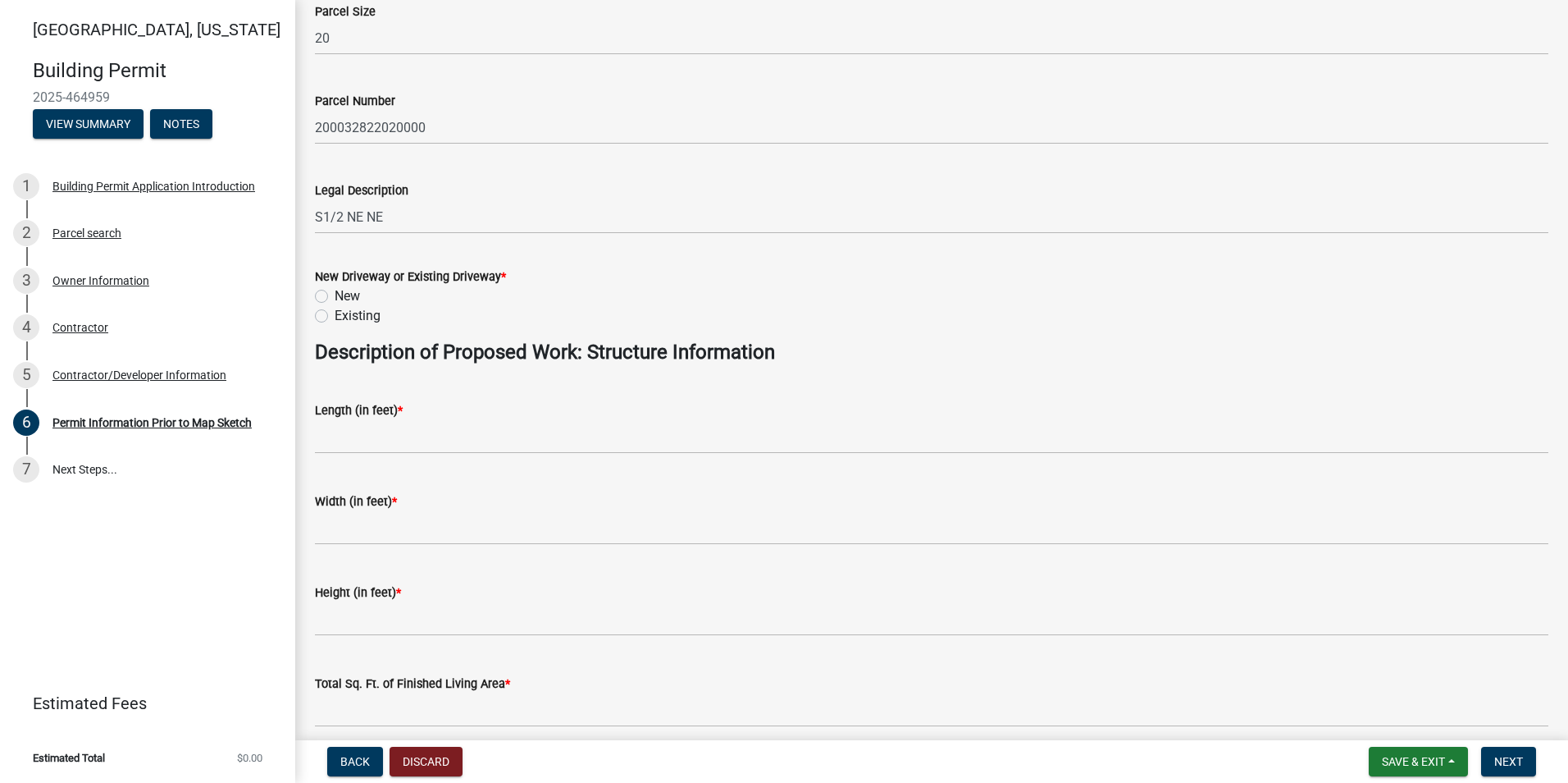
click at [335, 314] on label "Existing" at bounding box center [357, 316] width 46 height 20
click at [335, 314] on input "Existing" at bounding box center [340, 311] width 10 height 10
radio input "true"
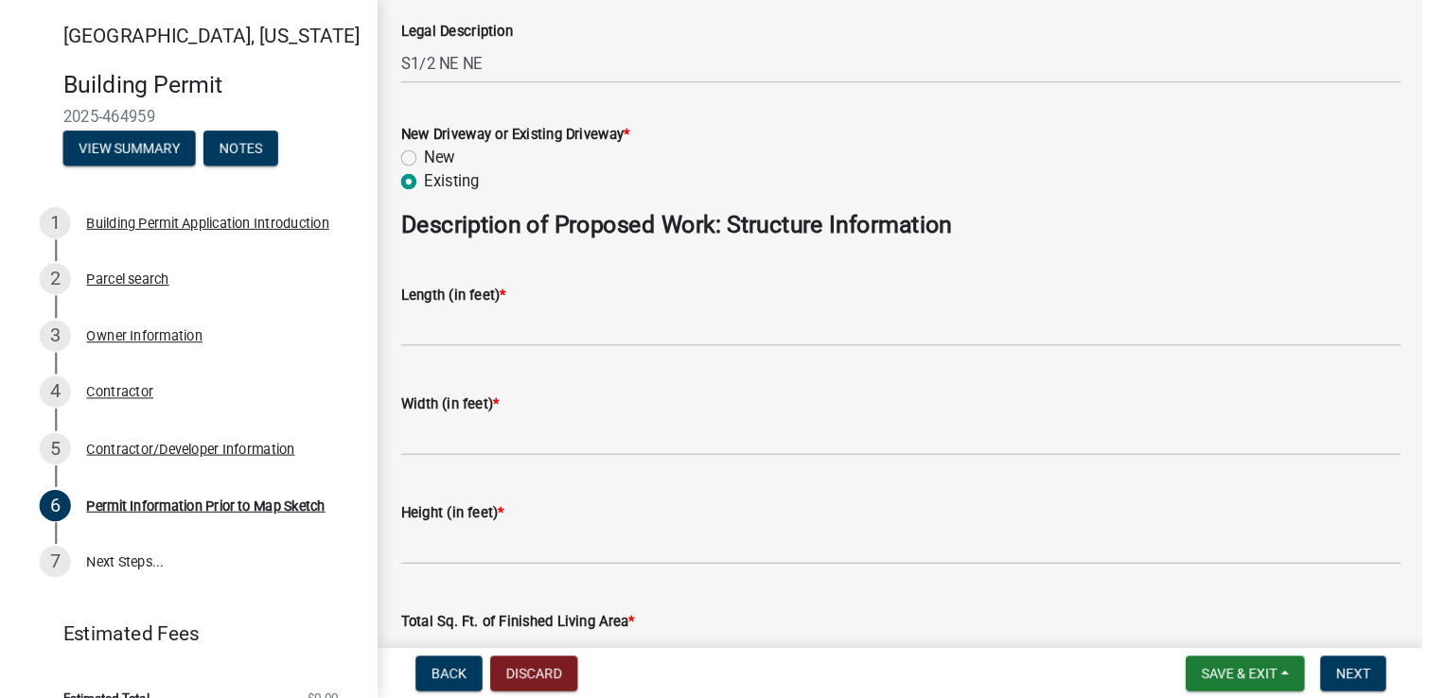
scroll to position [757, 0]
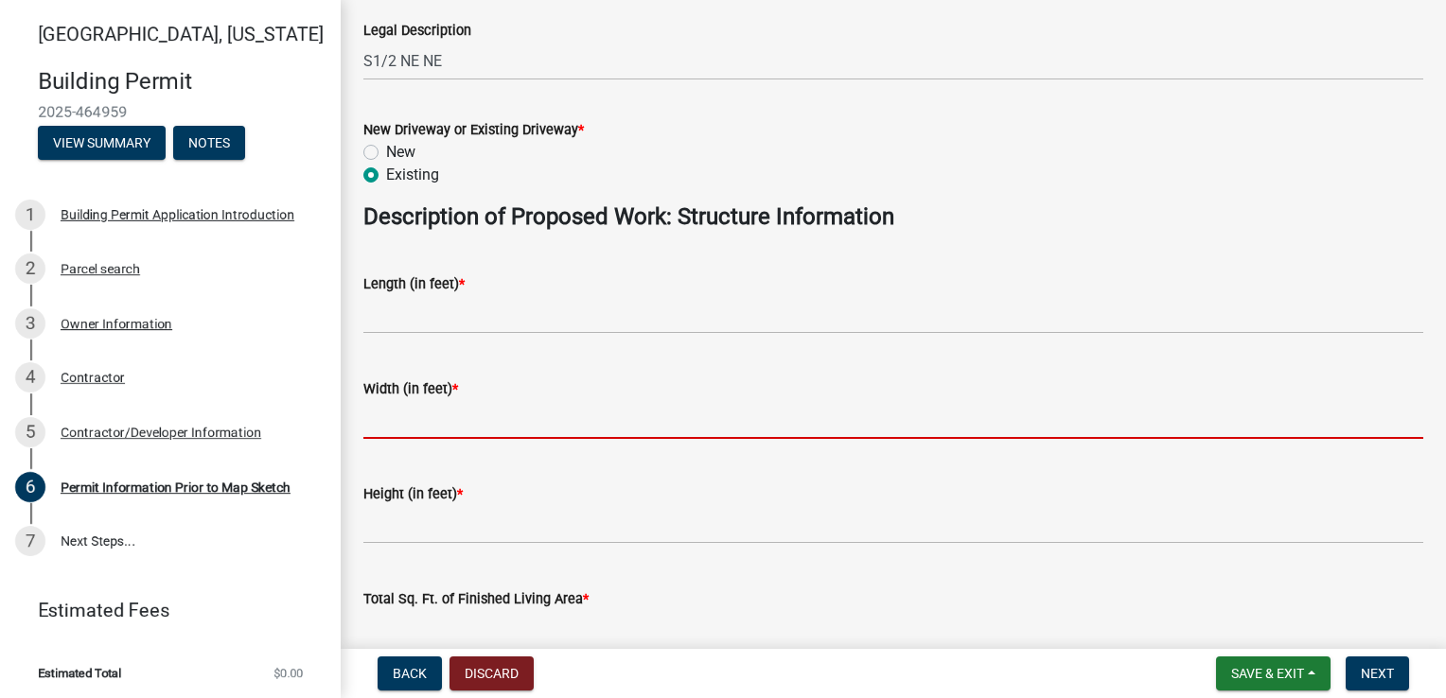
click at [382, 434] on input "text" at bounding box center [893, 419] width 1060 height 39
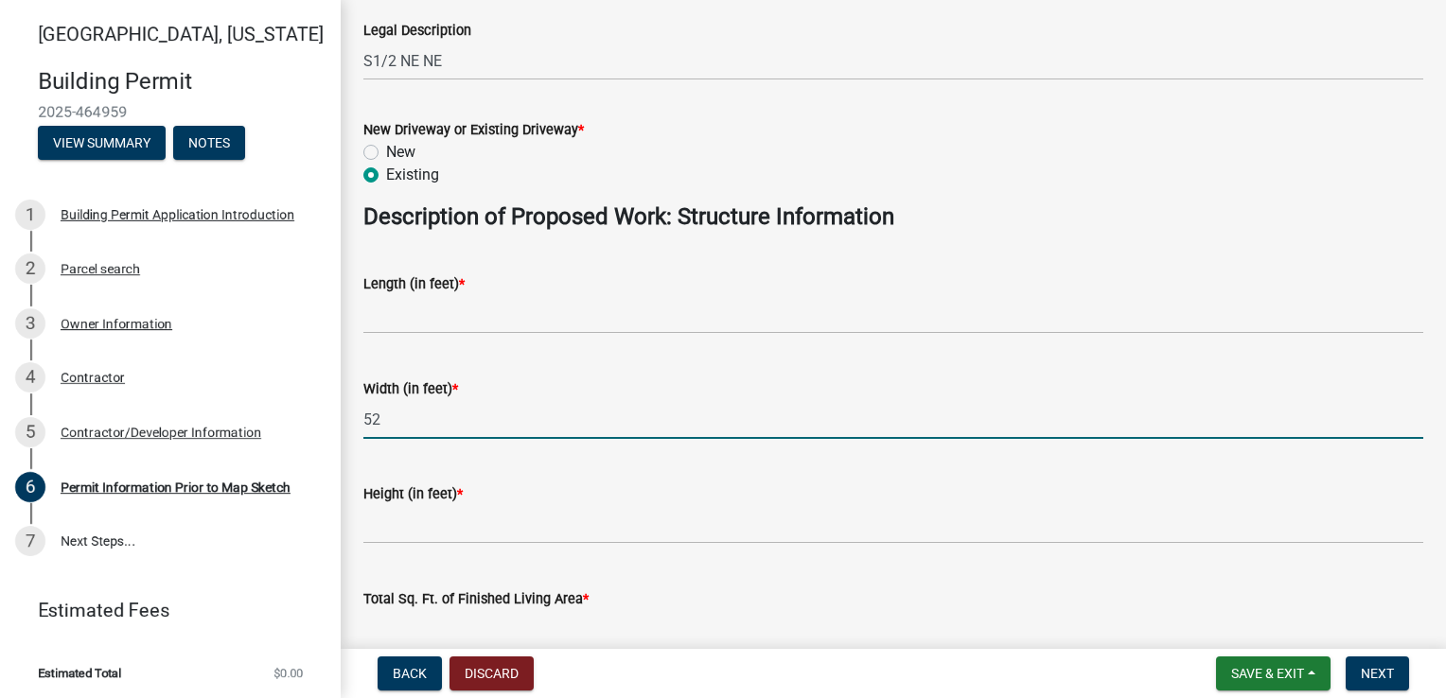
type input "52"
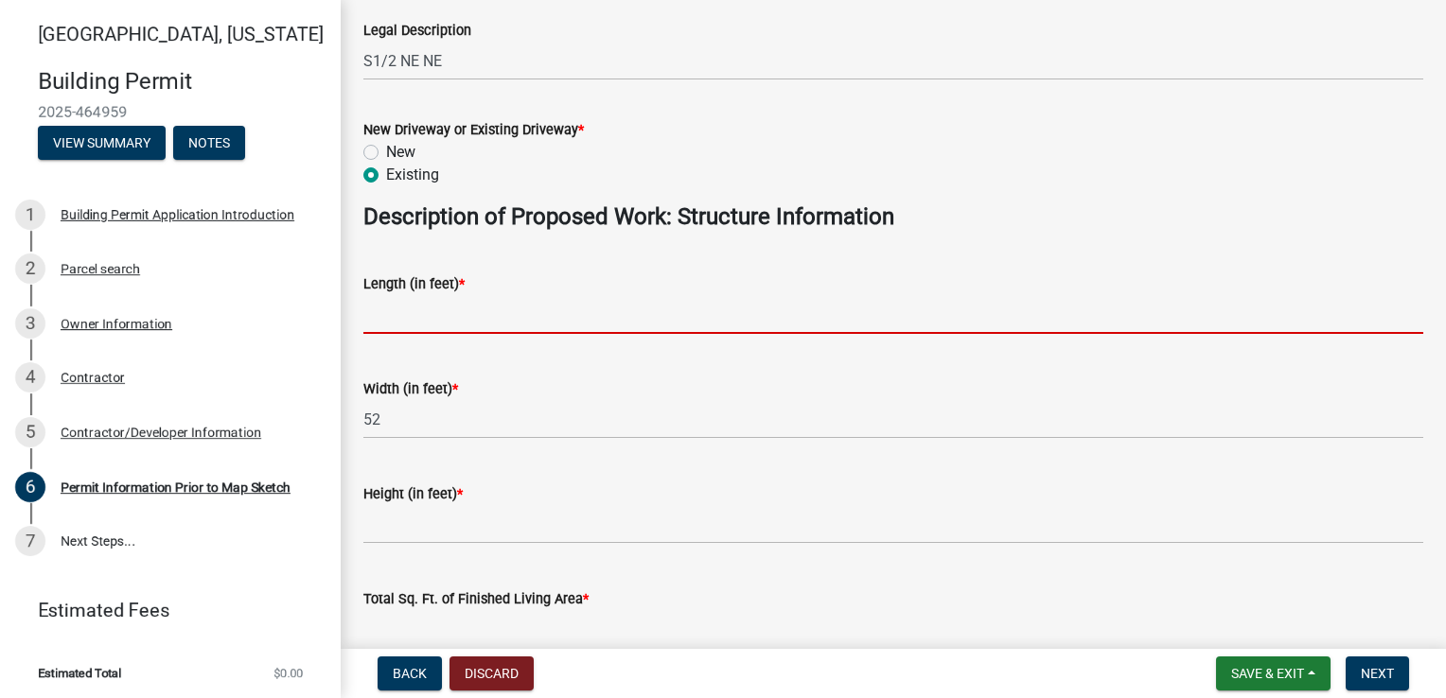
click at [397, 315] on input "text" at bounding box center [893, 314] width 1060 height 39
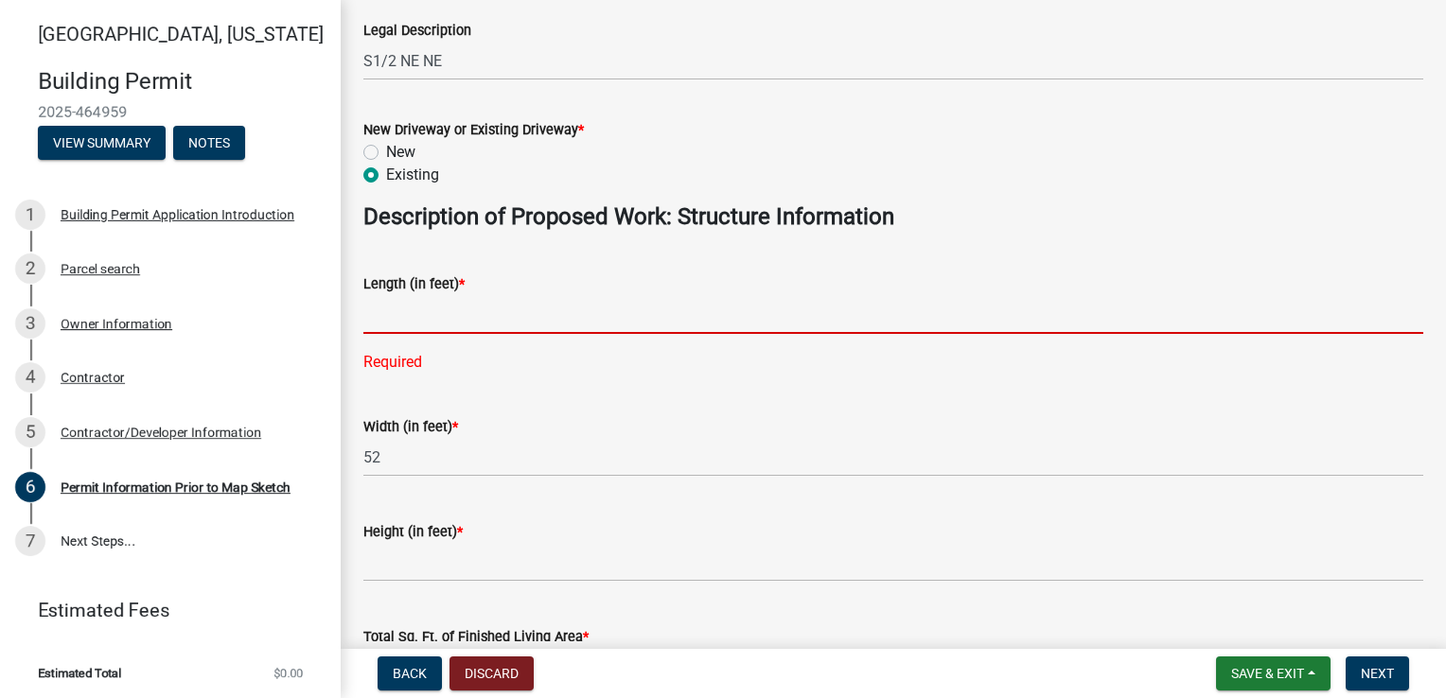
click at [391, 316] on input "text" at bounding box center [893, 314] width 1060 height 39
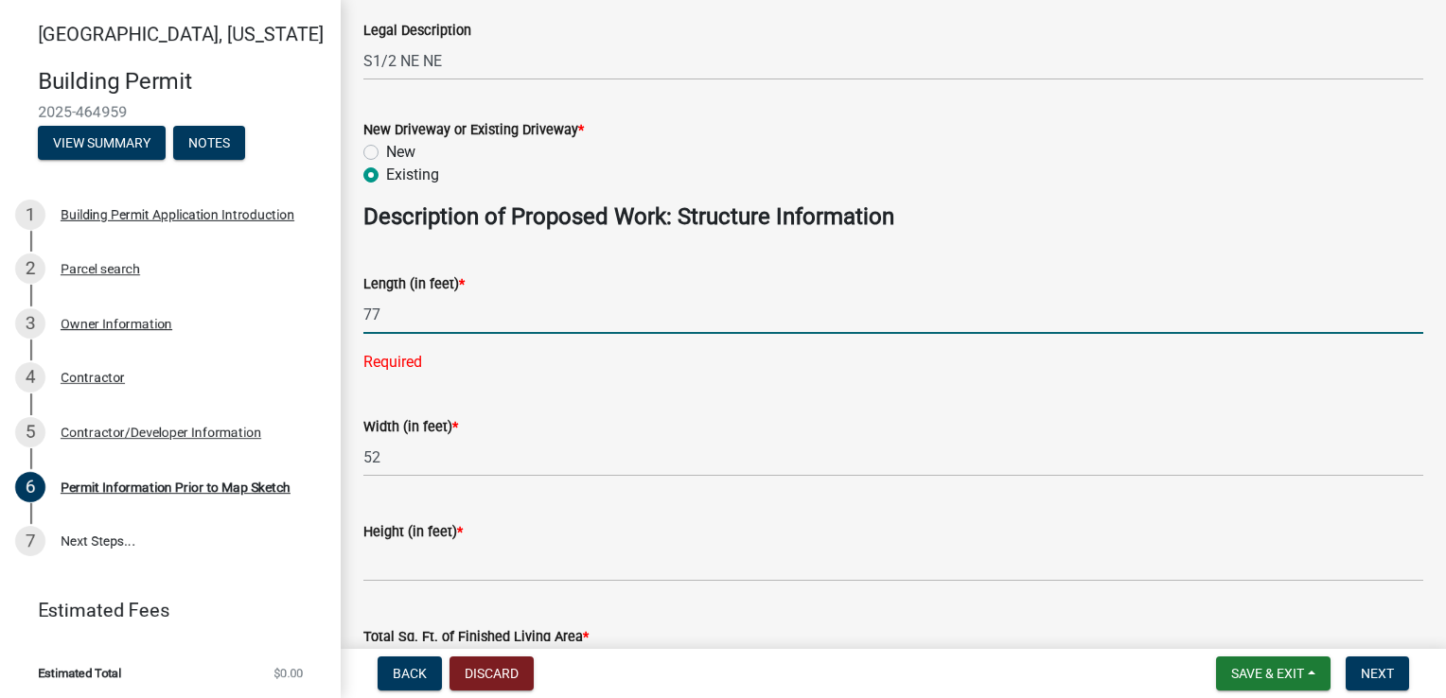
type input "77"
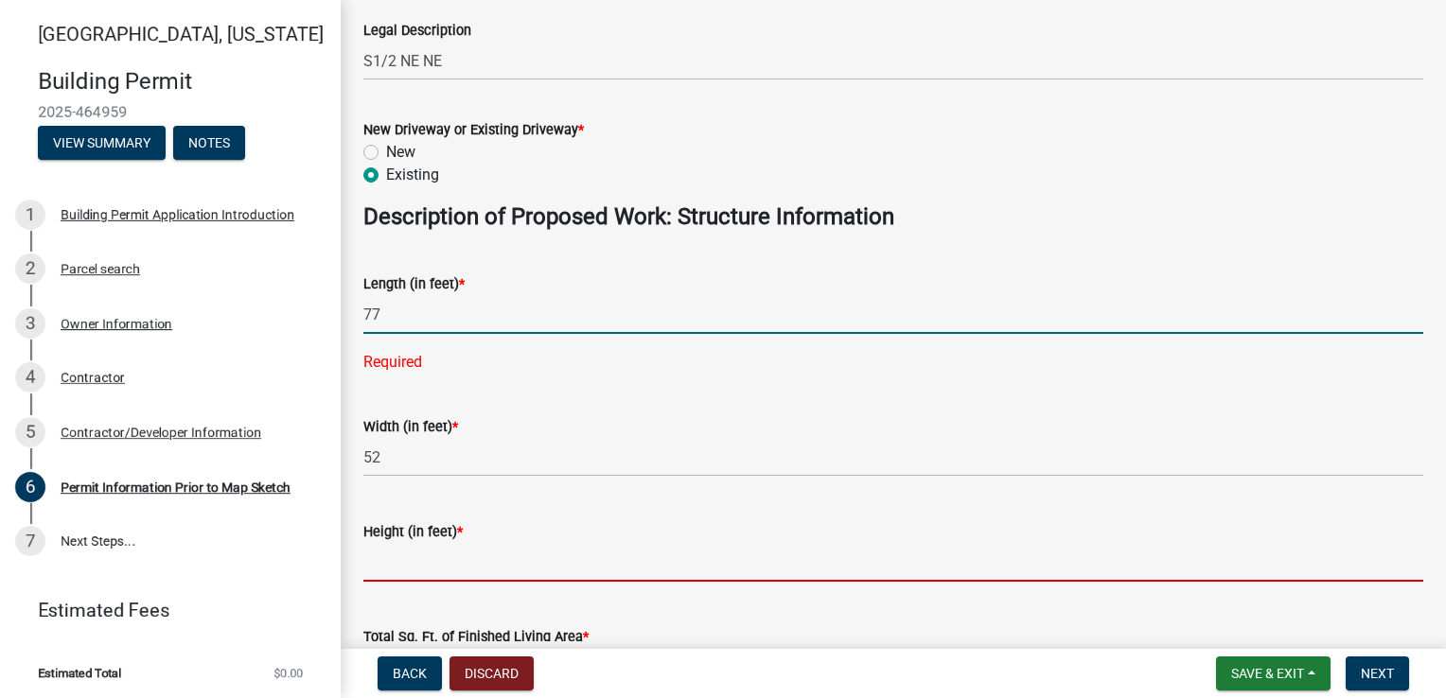
click at [411, 555] on wm-data-entity-input "Height (in feet) *" at bounding box center [893, 546] width 1060 height 105
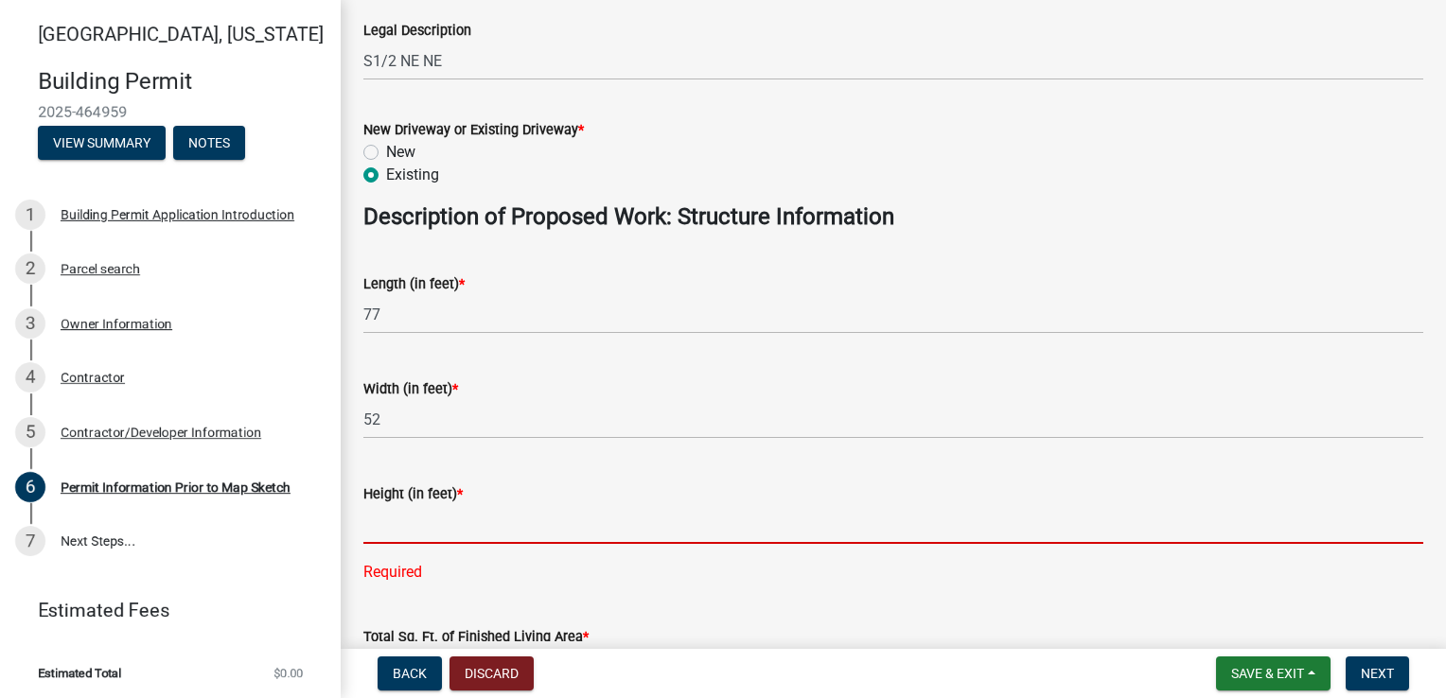
click at [397, 536] on input "text" at bounding box center [893, 524] width 1060 height 39
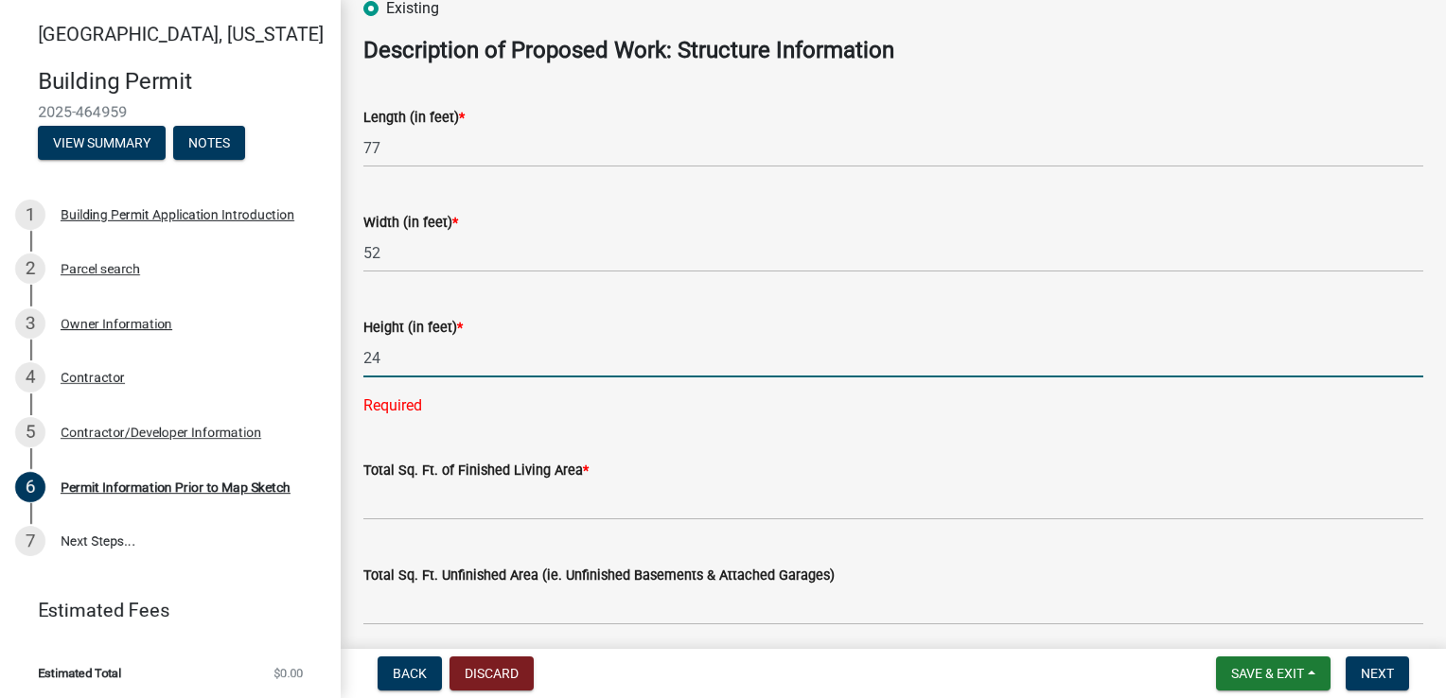
scroll to position [1041, 0]
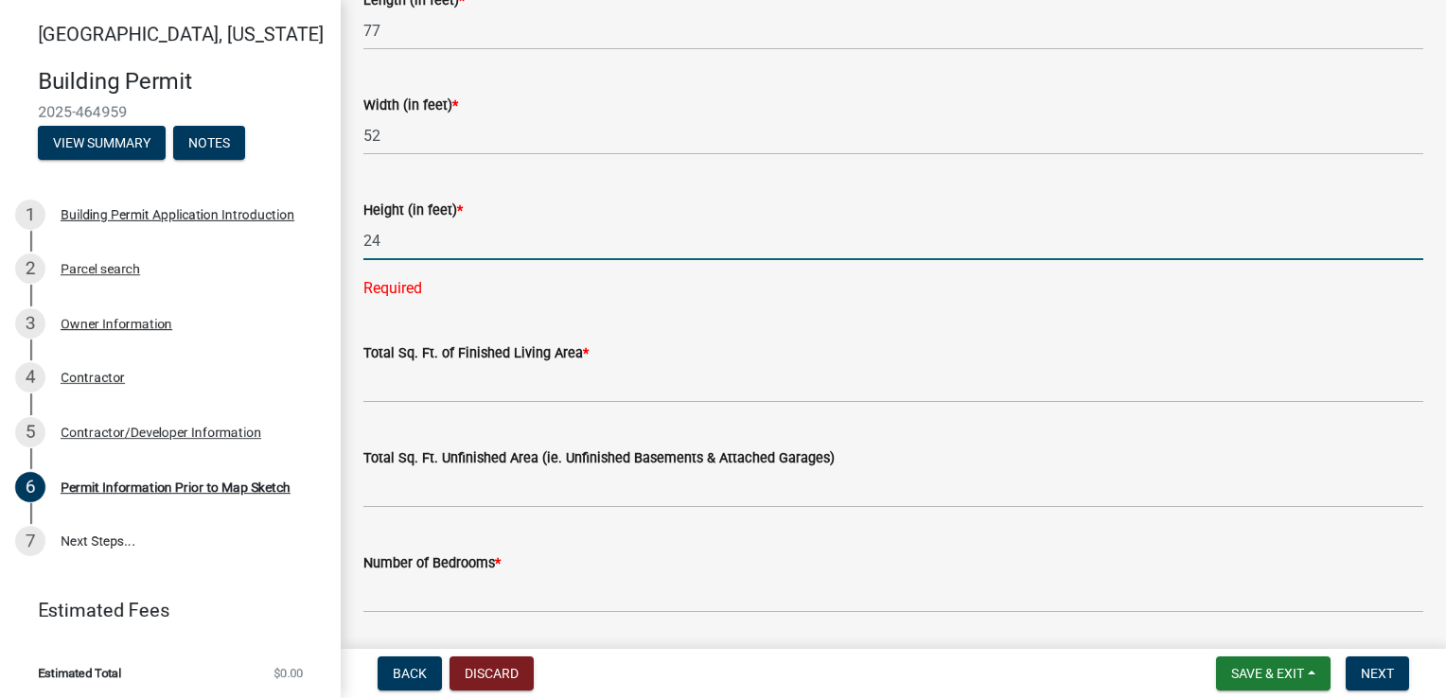
type input "24"
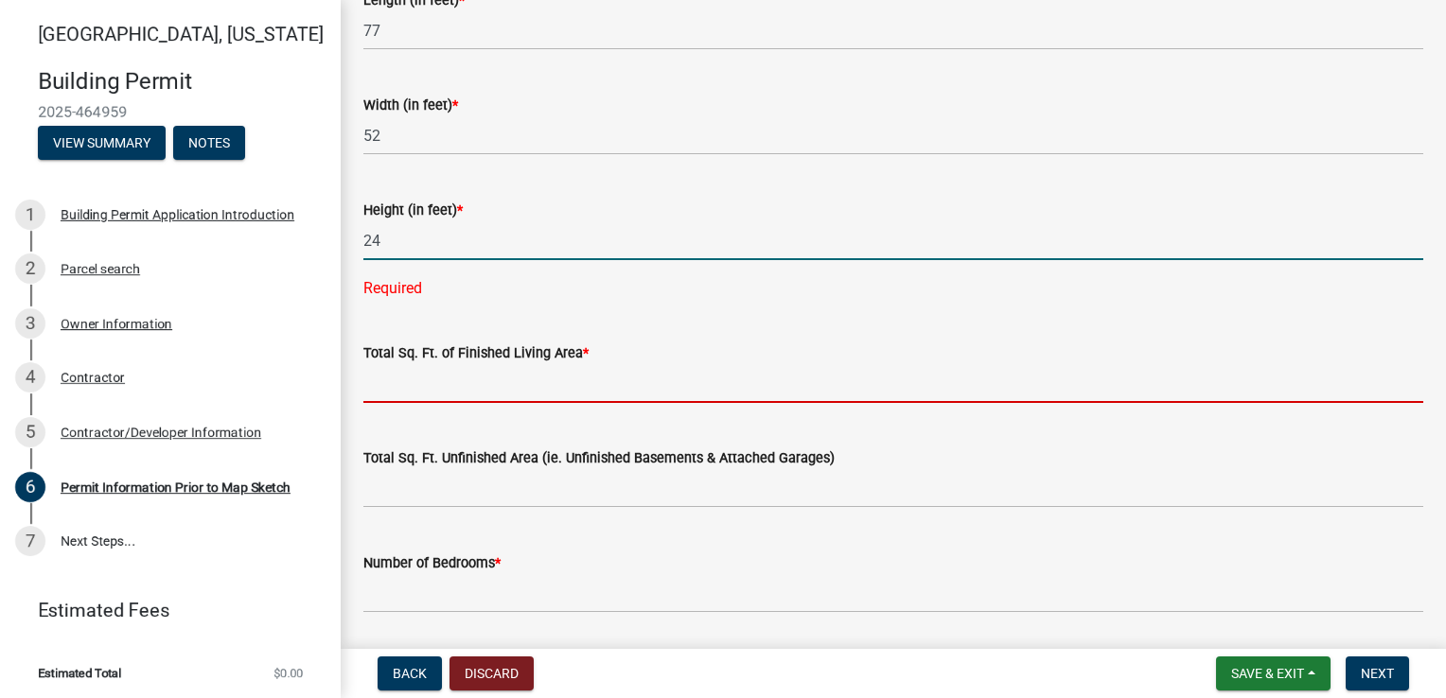
click at [450, 389] on wm-data-entity-input-list "Proposed Use Description * Agricultural Residential Commercial Industrial If Re…" at bounding box center [893, 18] width 1060 height 1906
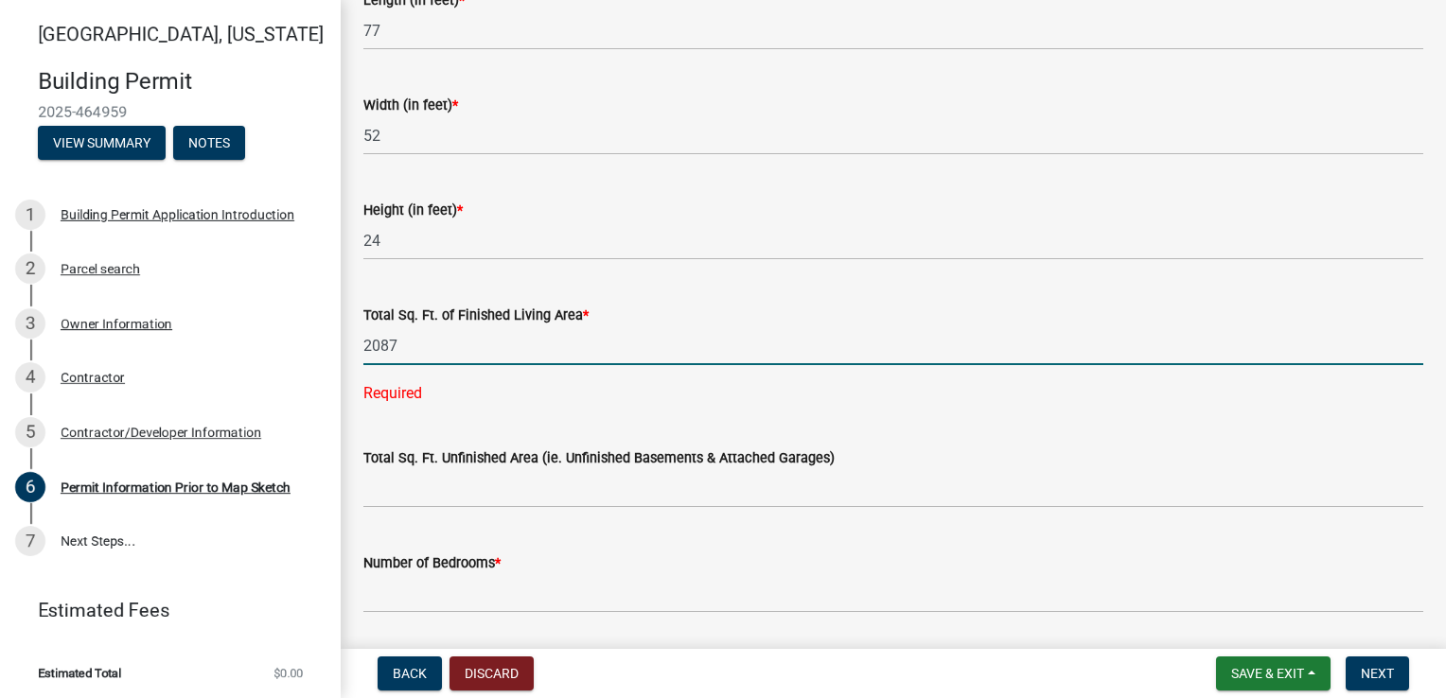
type input "2087"
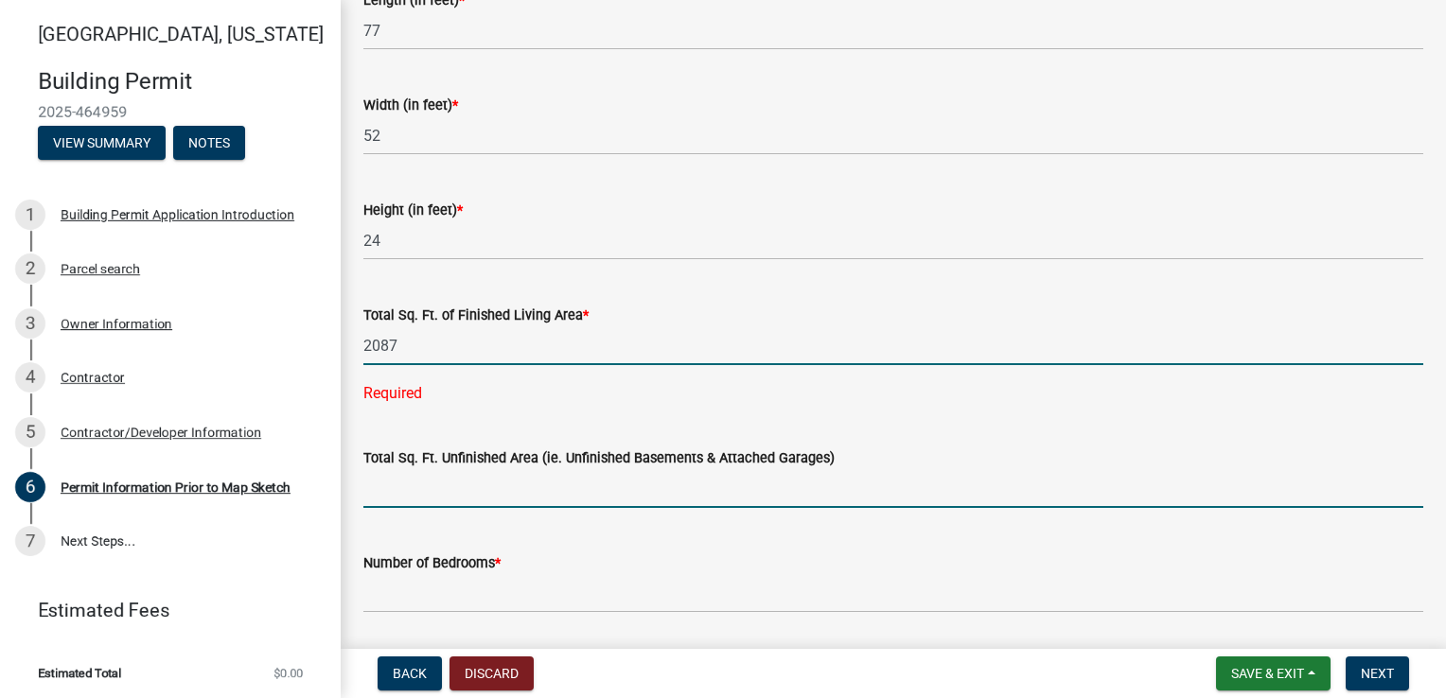
click at [463, 490] on wm-data-entity-input-list "Proposed Use Description * Agricultural Residential Commercial Industrial If Re…" at bounding box center [893, 18] width 1060 height 1906
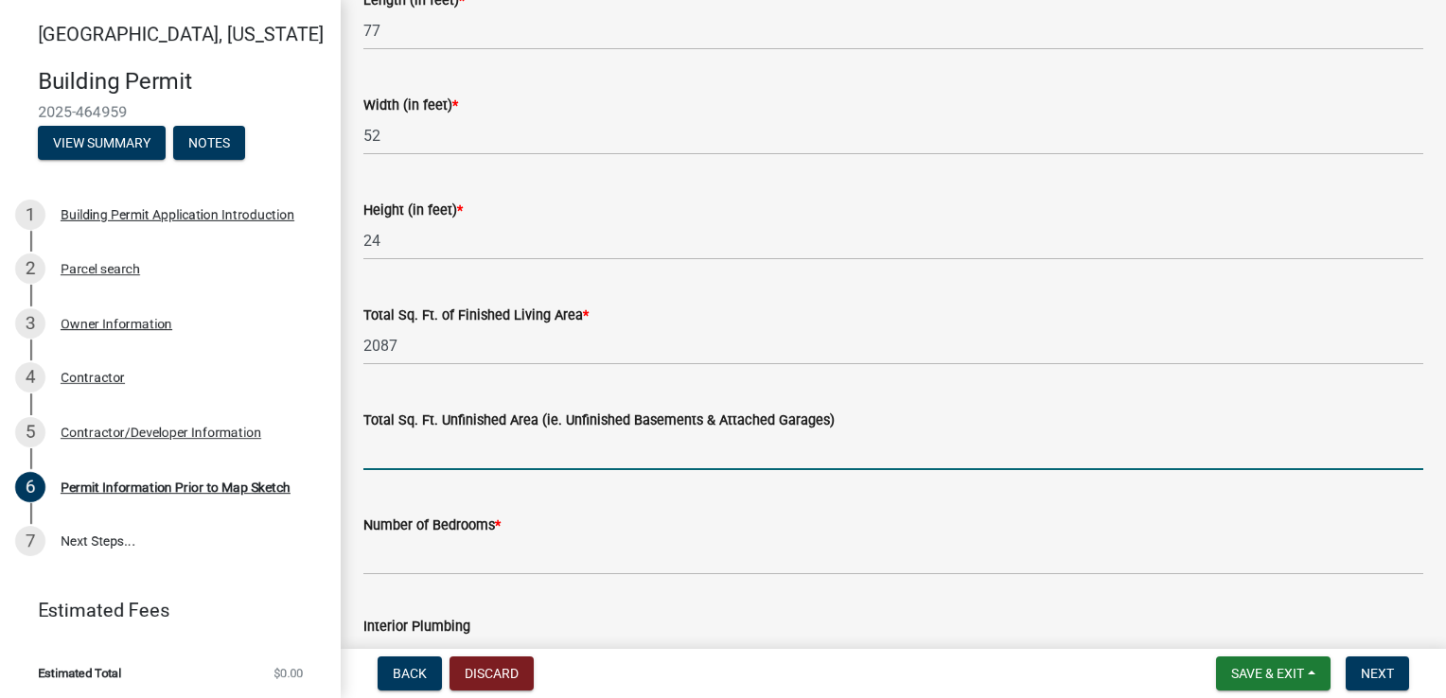
click at [421, 452] on input "text" at bounding box center [893, 451] width 1060 height 39
type input "3000"
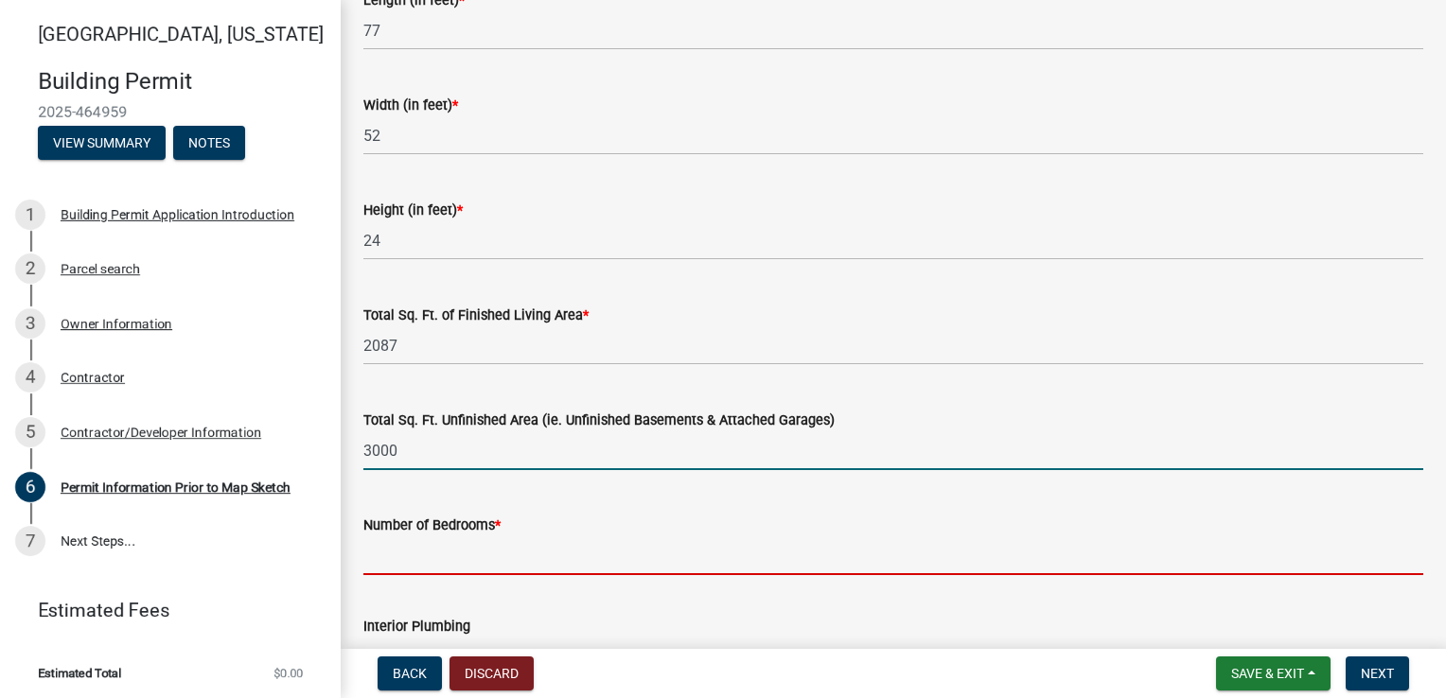
click at [394, 565] on input "text" at bounding box center [893, 556] width 1060 height 39
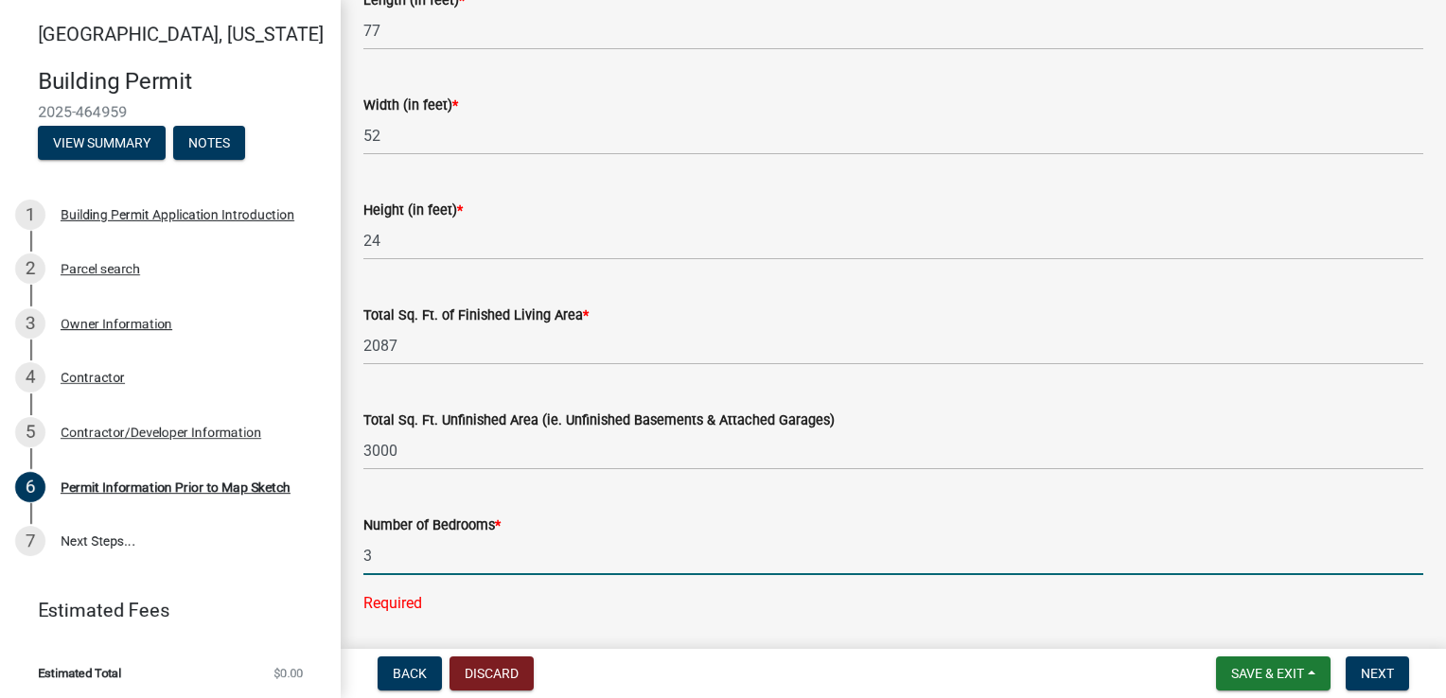
type input "3"
click at [554, 502] on div "Number of Bedrooms * 3 Required" at bounding box center [893, 551] width 1060 height 128
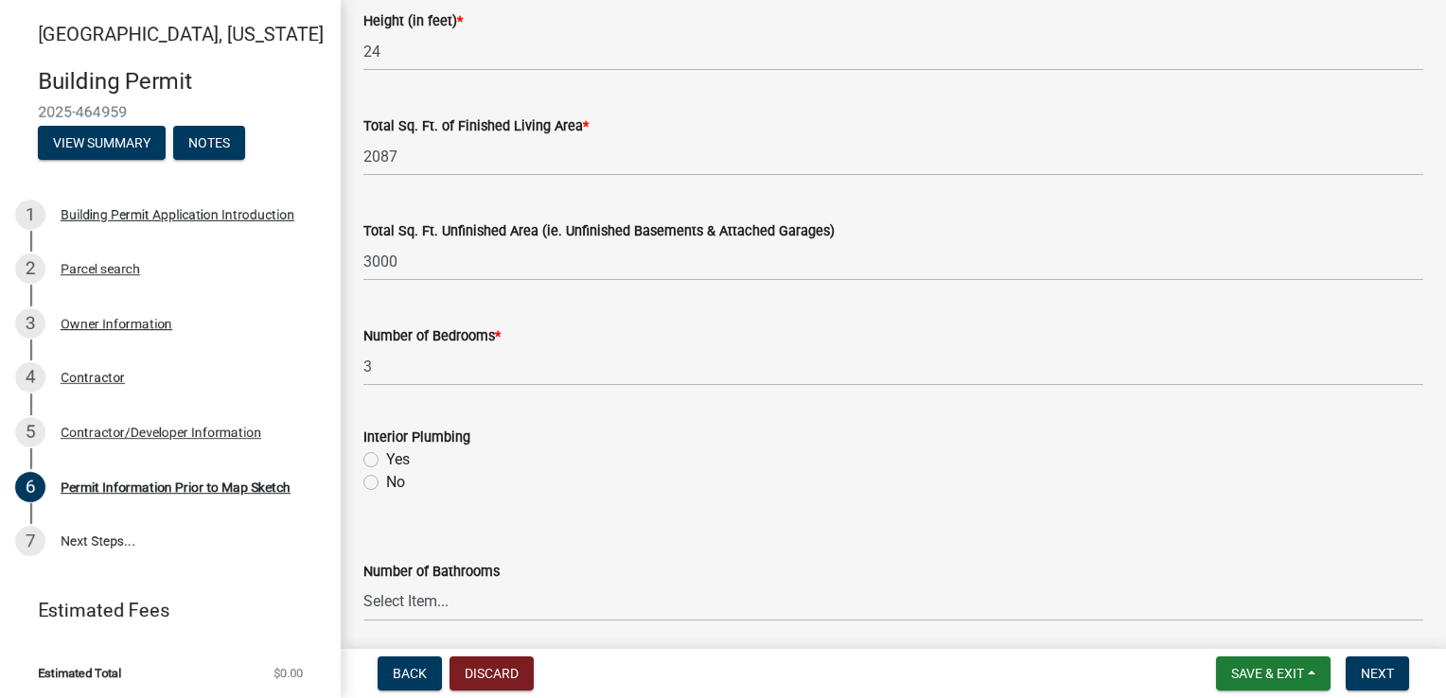
scroll to position [1325, 0]
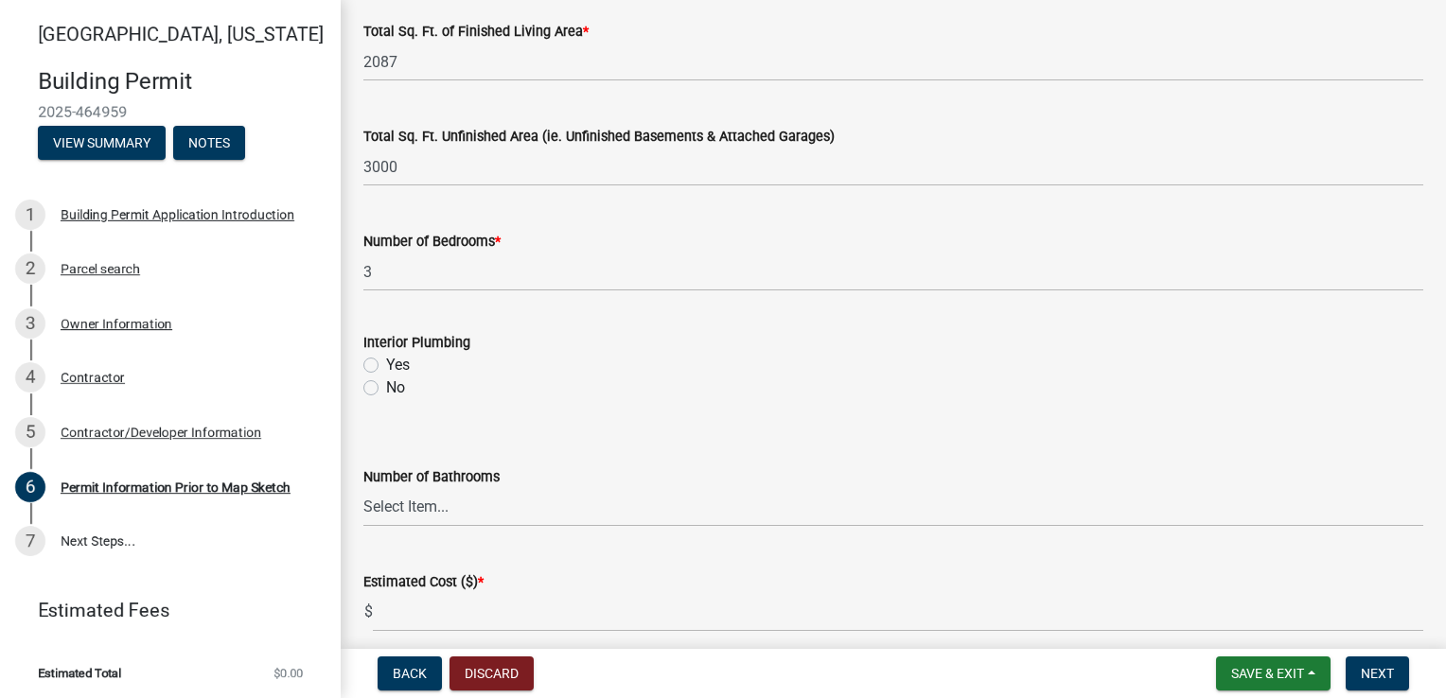
click at [386, 363] on label "Yes" at bounding box center [398, 365] width 24 height 23
click at [386, 363] on input "Yes" at bounding box center [392, 360] width 12 height 12
radio input "true"
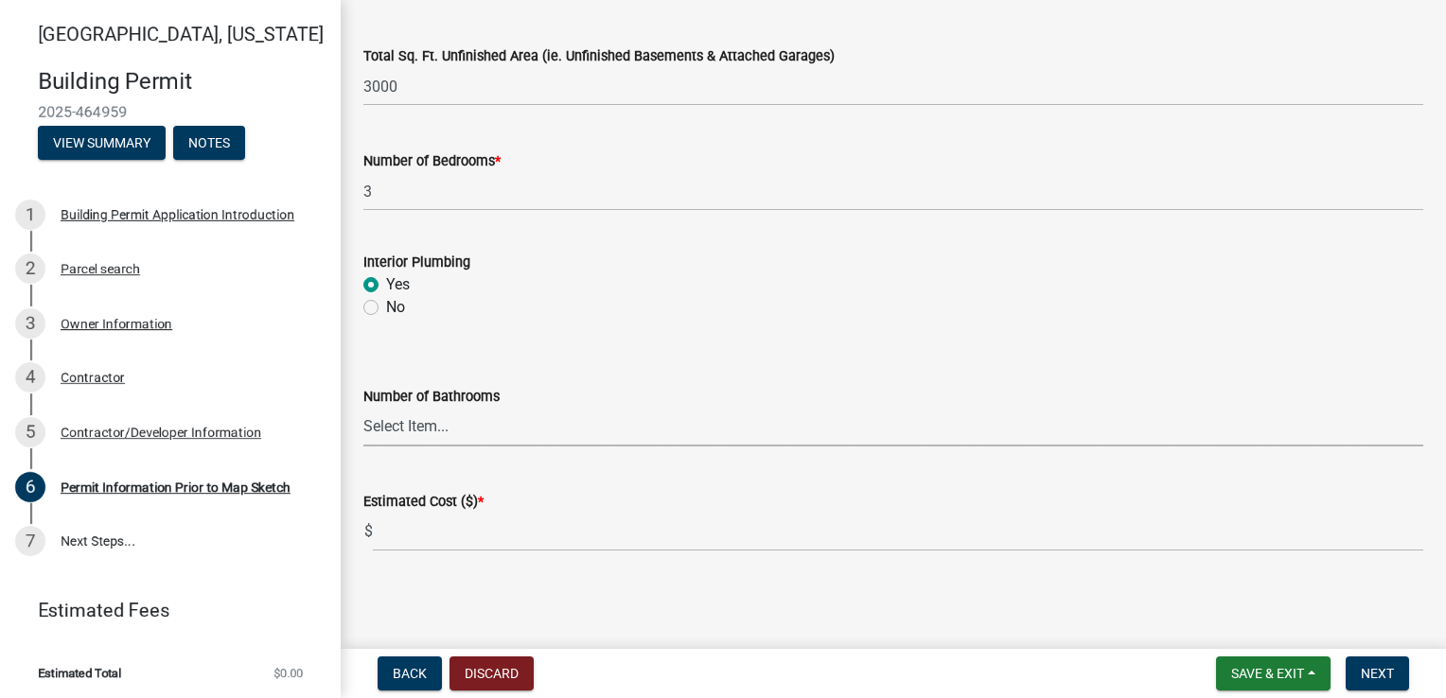
click at [404, 428] on select "Select Item... 0 1 2 3 4 5 6" at bounding box center [893, 427] width 1060 height 39
click at [363, 408] on select "Select Item... 0 1 2 3 4 5 6" at bounding box center [893, 427] width 1060 height 39
click at [376, 435] on select "Select Item... 0 1 2 3 4 5 6" at bounding box center [893, 427] width 1060 height 39
click at [363, 408] on select "Select Item... 0 1 2 3 4 5 6" at bounding box center [893, 427] width 1060 height 39
select select "8696842b-1f2d-45b9-8814-ba6b9543b151"
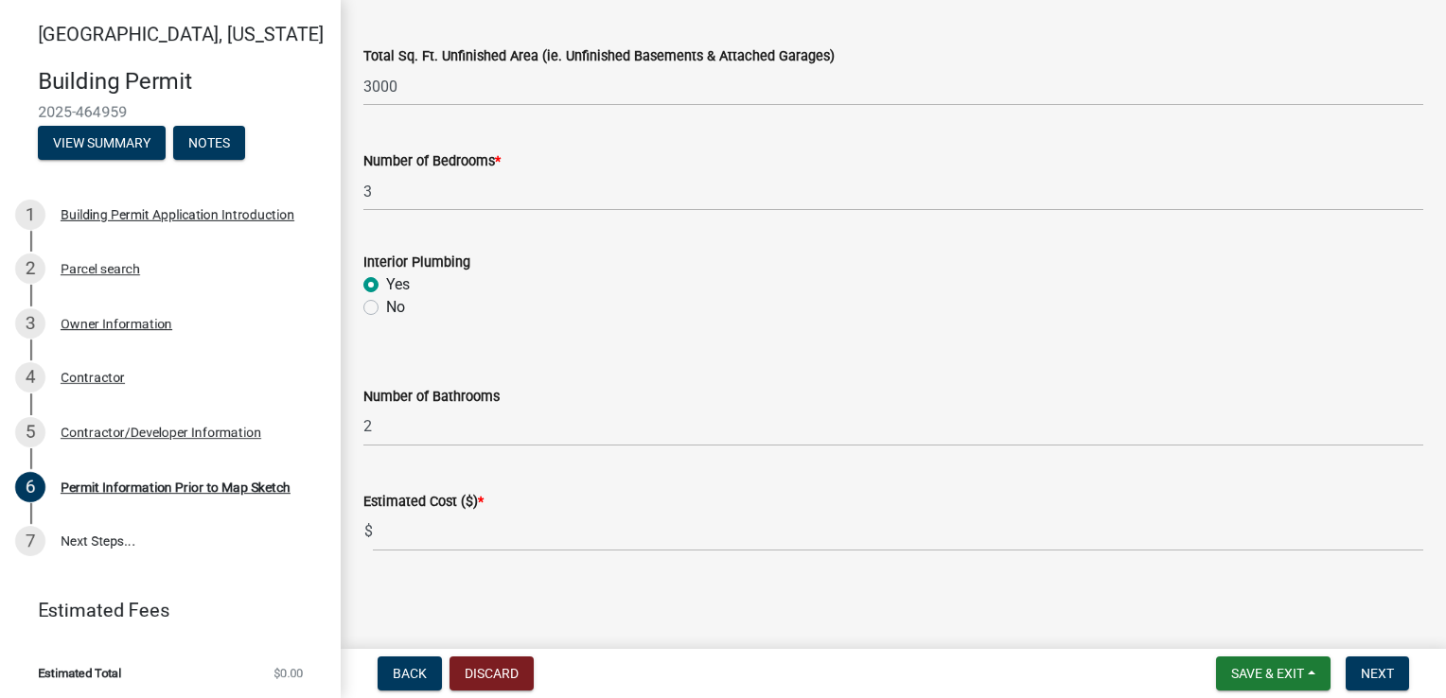
click at [413, 475] on div "Estimated Cost ($) * $" at bounding box center [893, 508] width 1060 height 88
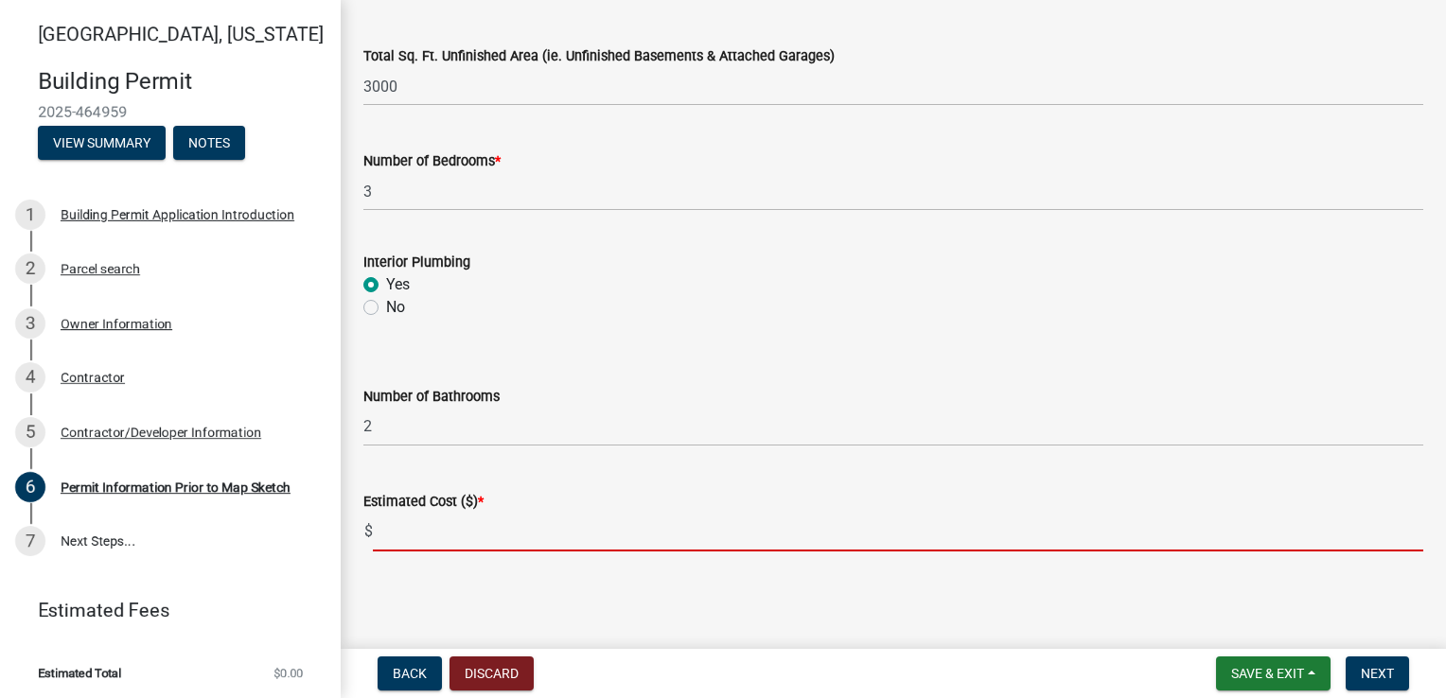
click at [404, 534] on input "text" at bounding box center [898, 532] width 1050 height 39
click at [387, 537] on input "text" at bounding box center [898, 532] width 1050 height 39
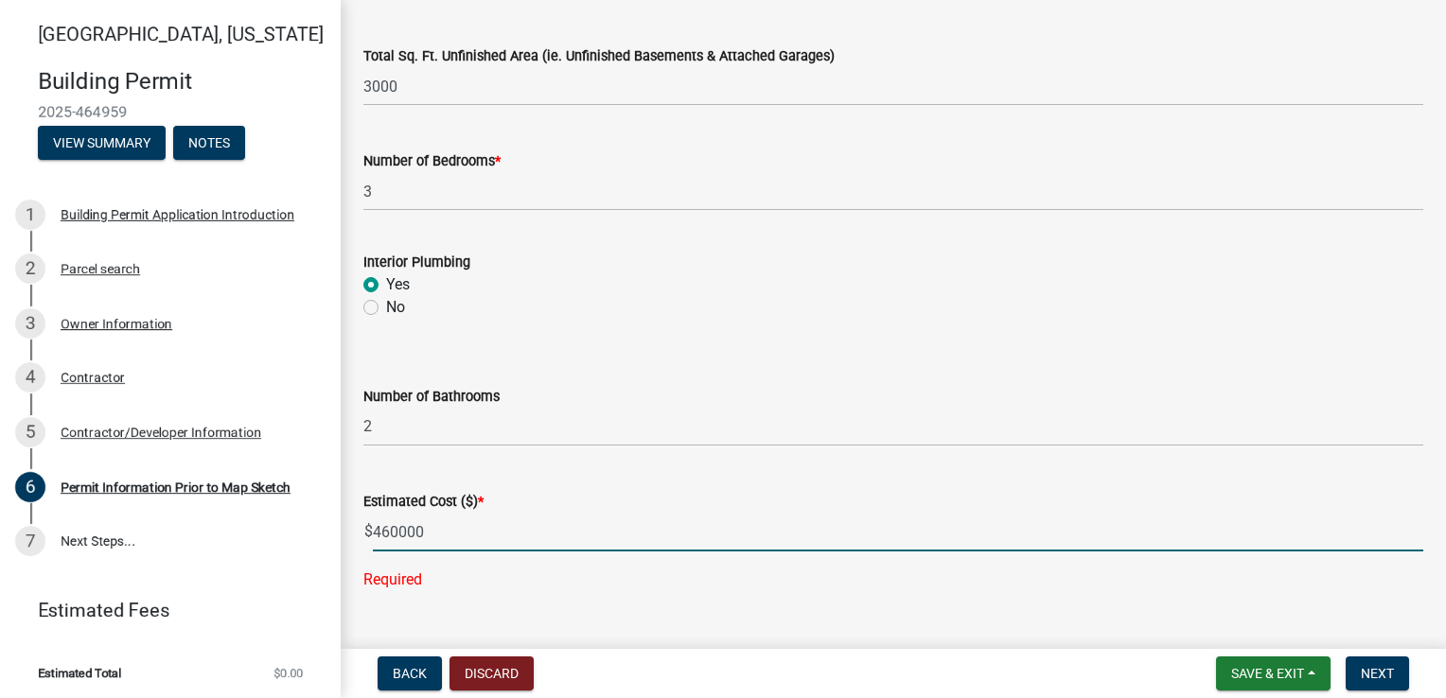
type input "460000"
click at [491, 604] on main "Permit Information Prior to Map Sketch share Share Proposed Use Description * A…" at bounding box center [893, 321] width 1105 height 642
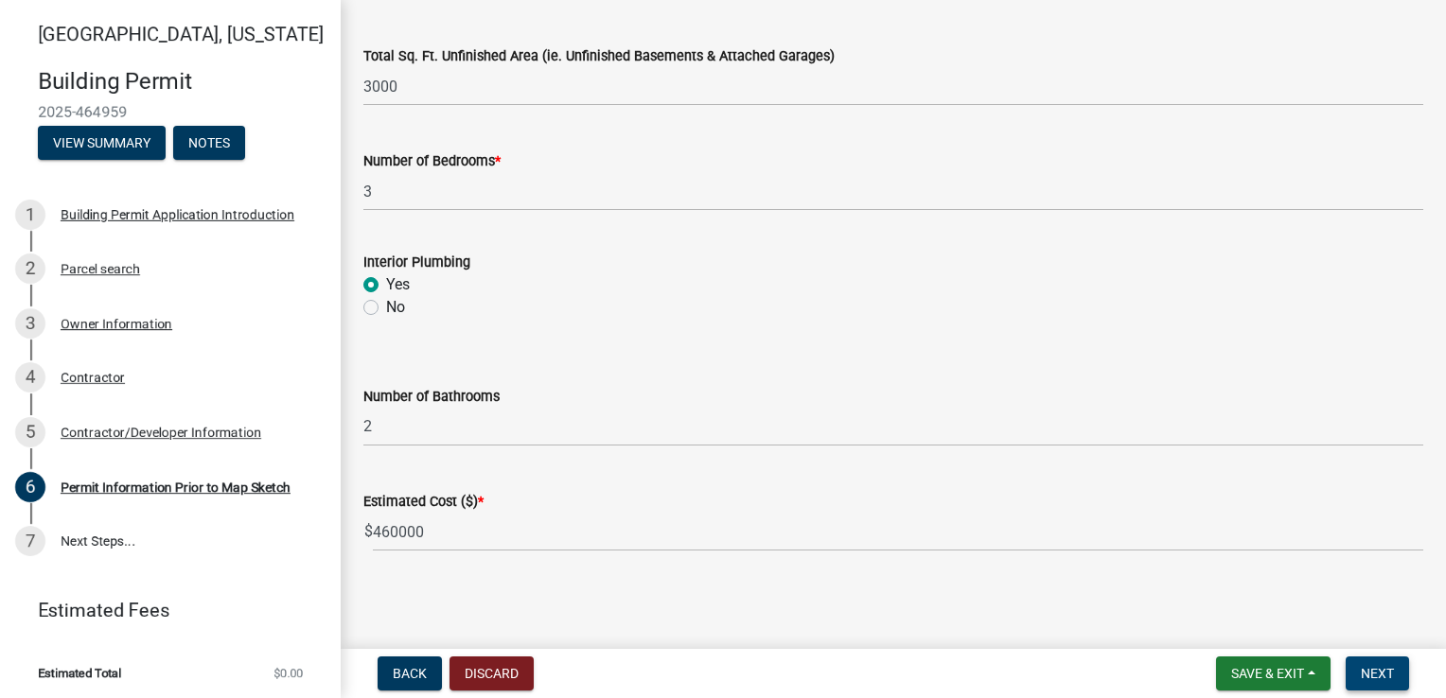
click at [1367, 676] on span "Next" at bounding box center [1377, 673] width 33 height 15
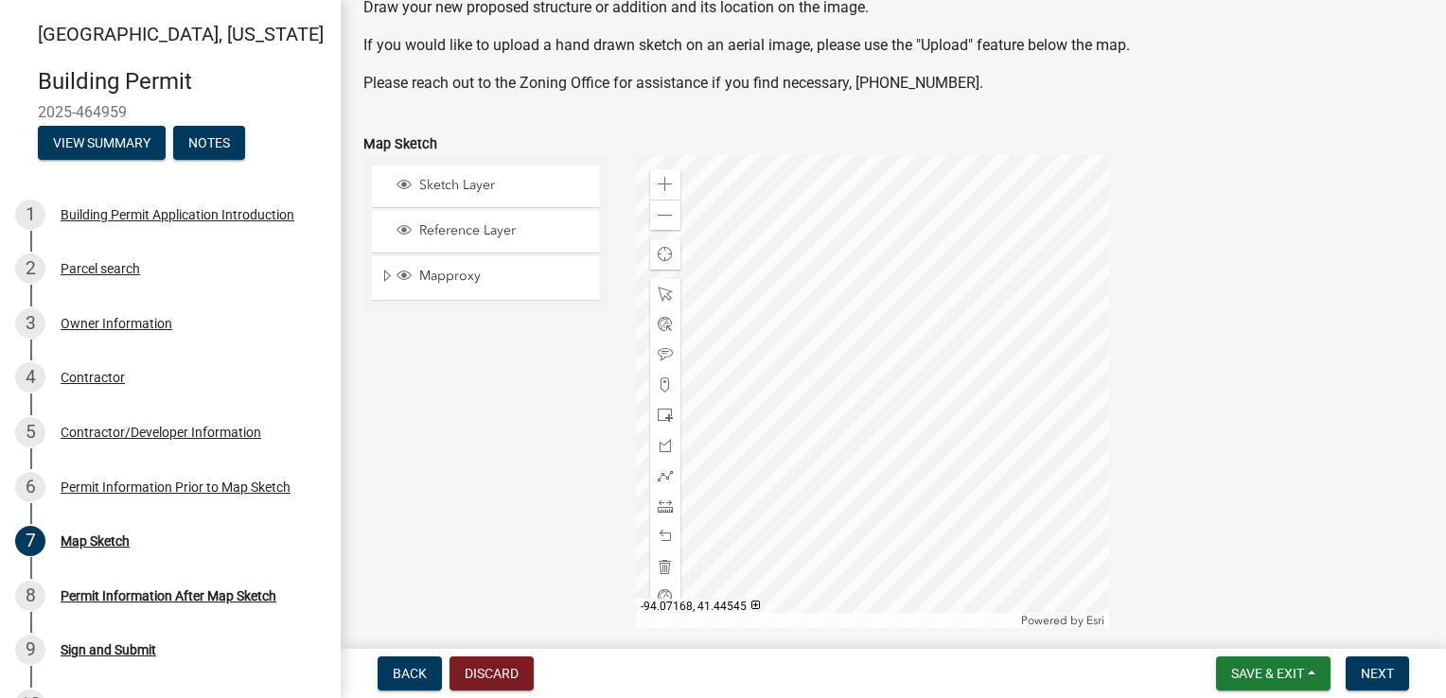
scroll to position [284, 0]
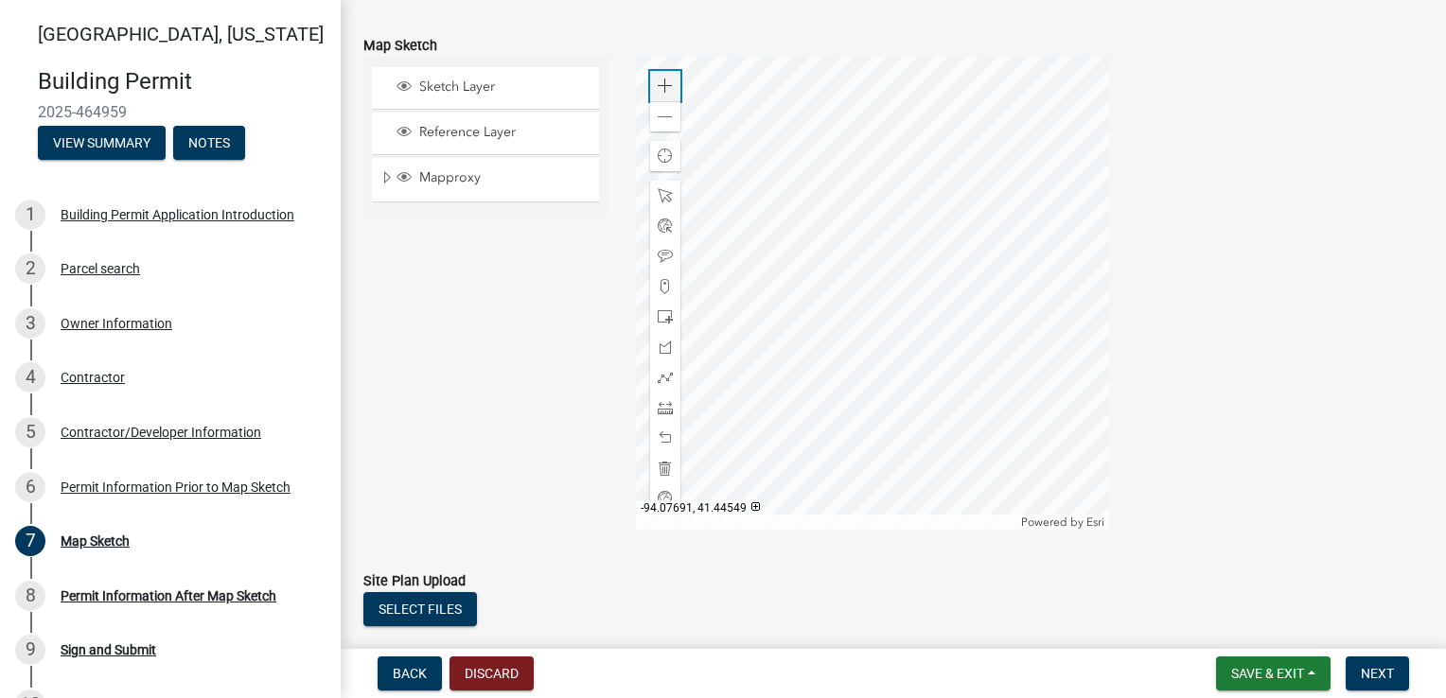
click at [660, 94] on span at bounding box center [665, 86] width 15 height 15
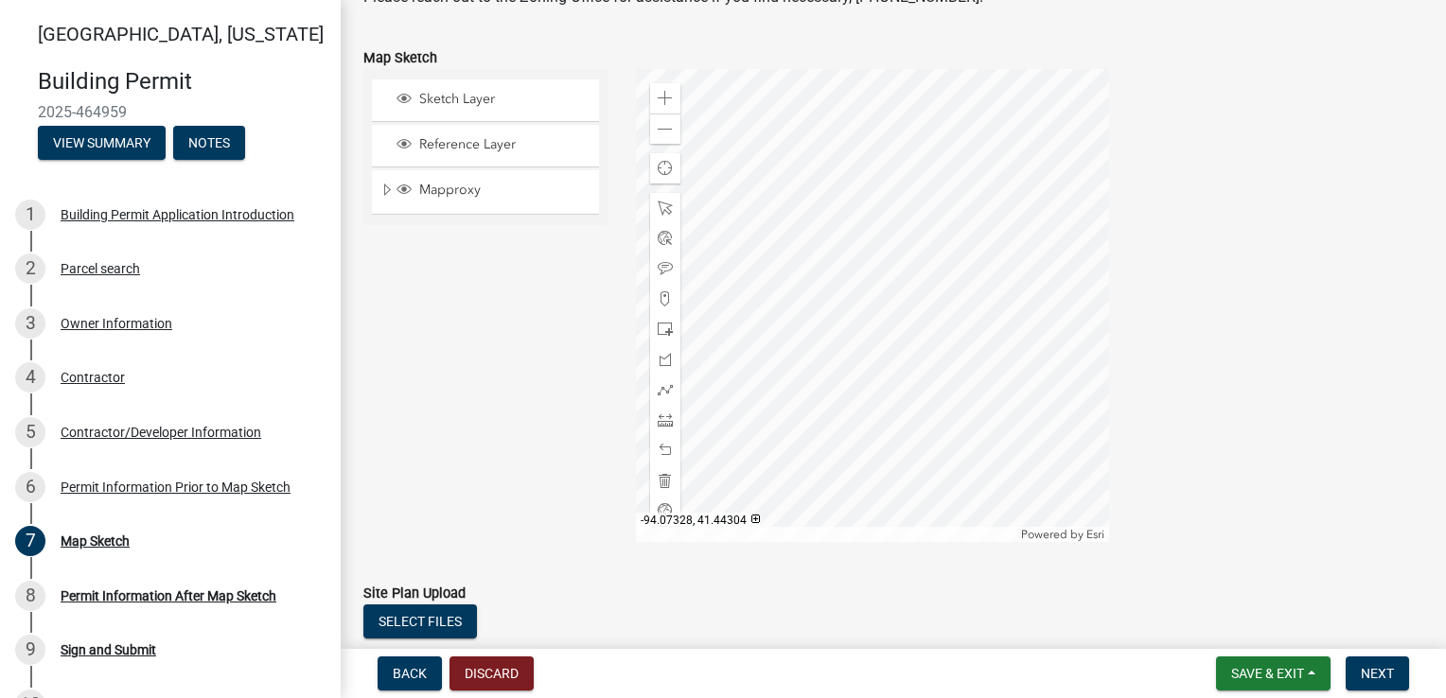
scroll to position [271, 0]
click at [666, 138] on span at bounding box center [665, 130] width 15 height 15
click at [478, 109] on span "Sketch Layer" at bounding box center [504, 100] width 178 height 17
click at [662, 217] on span at bounding box center [665, 209] width 15 height 15
click at [860, 365] on div at bounding box center [872, 306] width 473 height 473
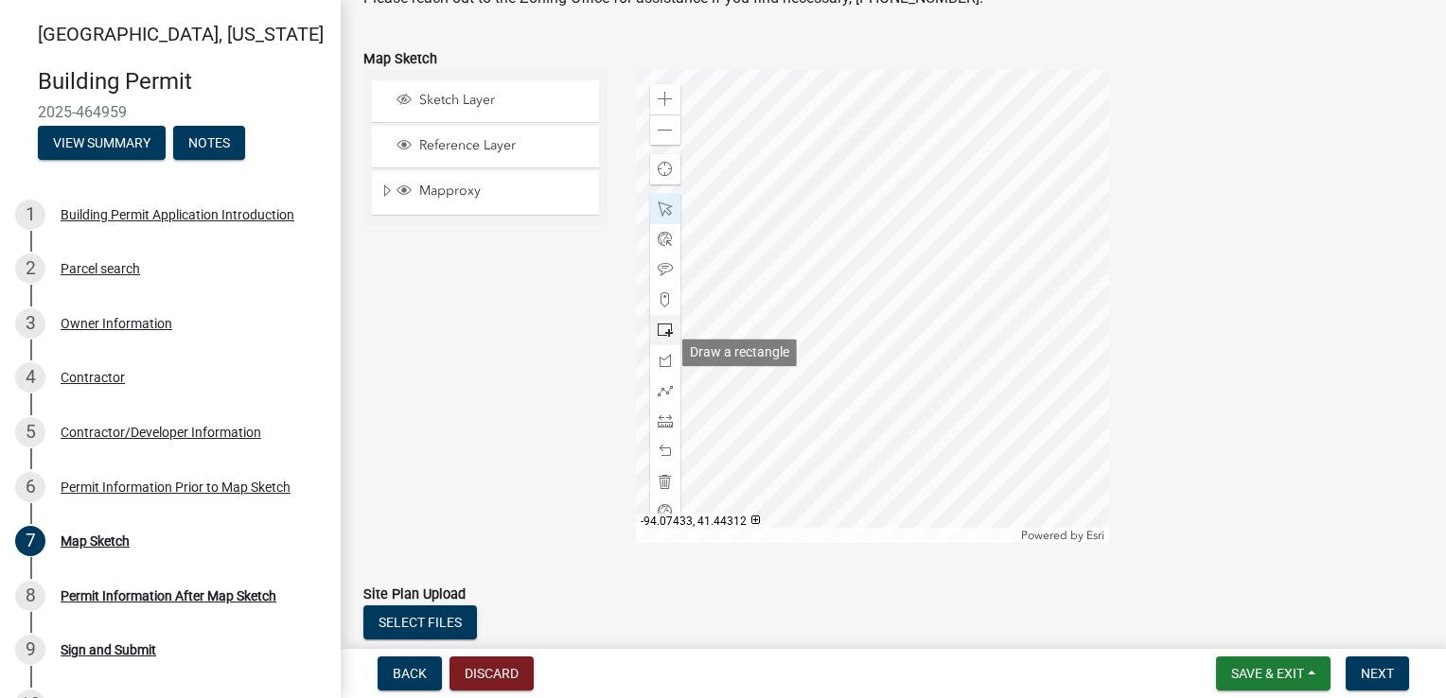
click at [661, 338] on span at bounding box center [665, 330] width 15 height 15
click at [863, 335] on div at bounding box center [872, 306] width 473 height 473
click at [884, 369] on div at bounding box center [872, 306] width 473 height 473
click at [659, 217] on span at bounding box center [665, 209] width 15 height 15
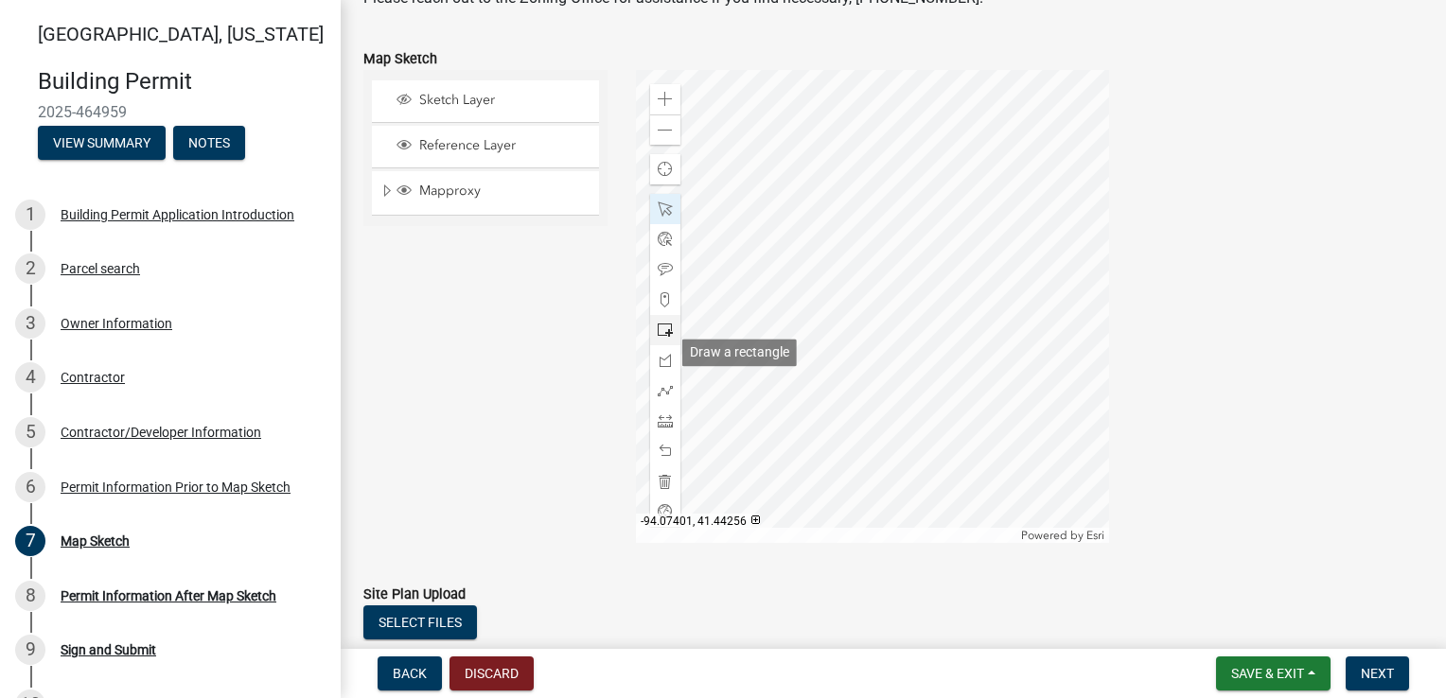
click at [667, 338] on span at bounding box center [665, 330] width 15 height 15
click at [660, 338] on span at bounding box center [665, 330] width 15 height 15
click at [859, 369] on div at bounding box center [872, 306] width 473 height 473
click at [882, 328] on div at bounding box center [872, 306] width 473 height 473
click at [882, 334] on div at bounding box center [872, 306] width 473 height 473
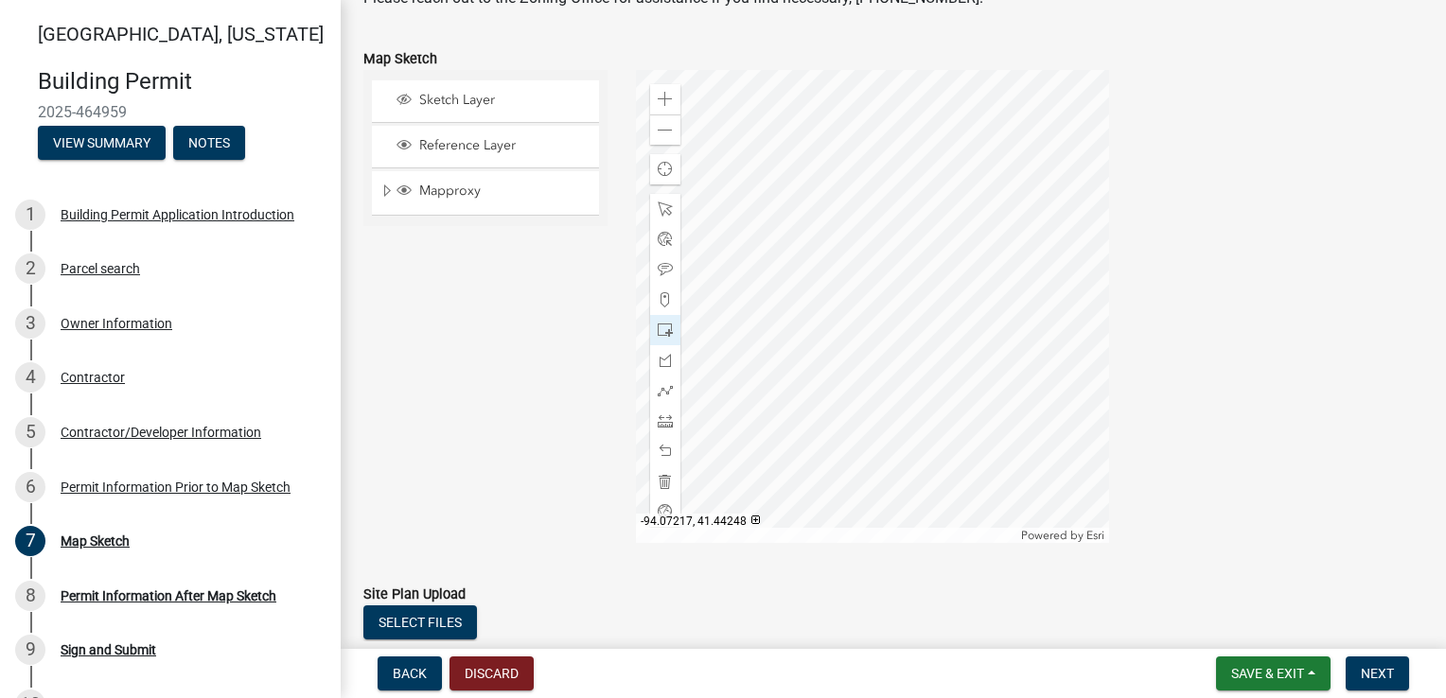
click at [862, 372] on div at bounding box center [872, 306] width 473 height 473
click at [496, 154] on span "Reference Layer" at bounding box center [504, 145] width 178 height 17
click at [884, 369] on div at bounding box center [872, 306] width 473 height 473
click at [457, 200] on span "Mapproxy" at bounding box center [504, 191] width 178 height 17
click at [457, 109] on span "Sketch Layer" at bounding box center [504, 100] width 178 height 17
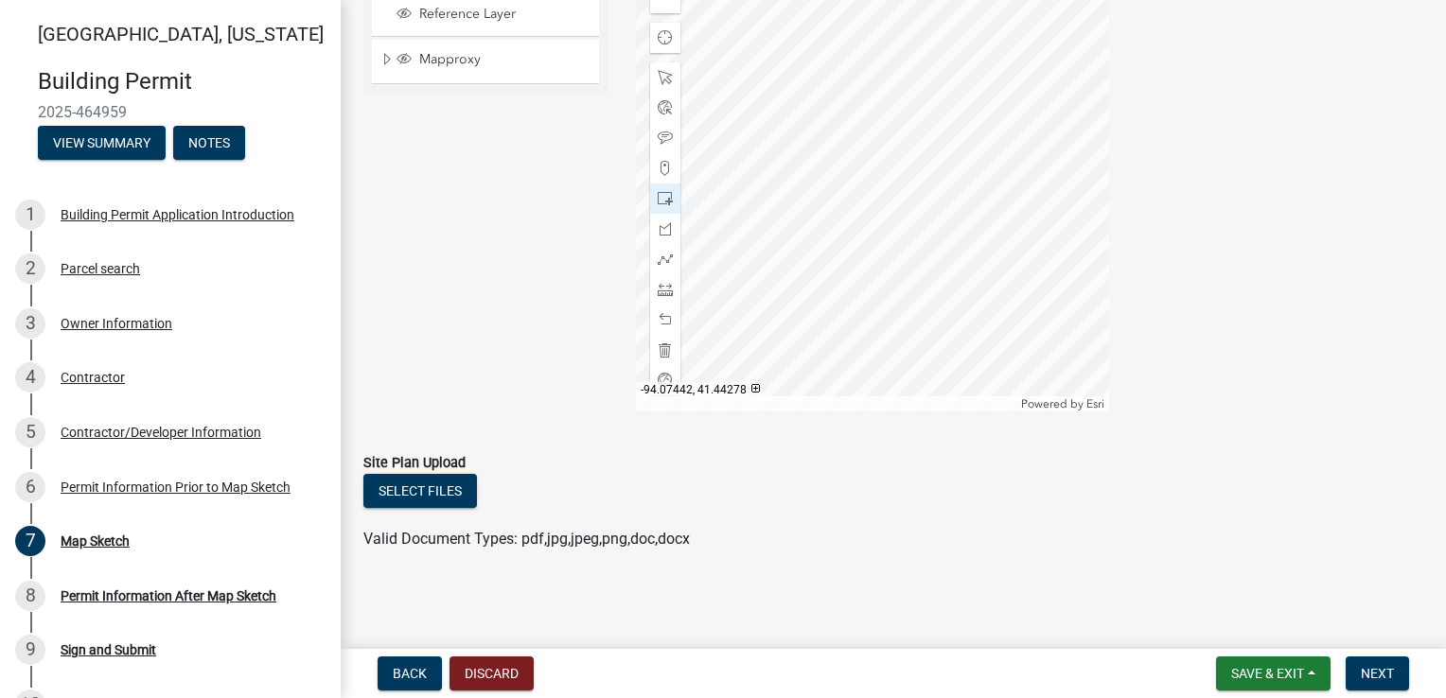
scroll to position [424, 0]
click at [877, 222] on div at bounding box center [872, 174] width 473 height 473
click at [111, 543] on div "Map Sketch" at bounding box center [95, 541] width 69 height 13
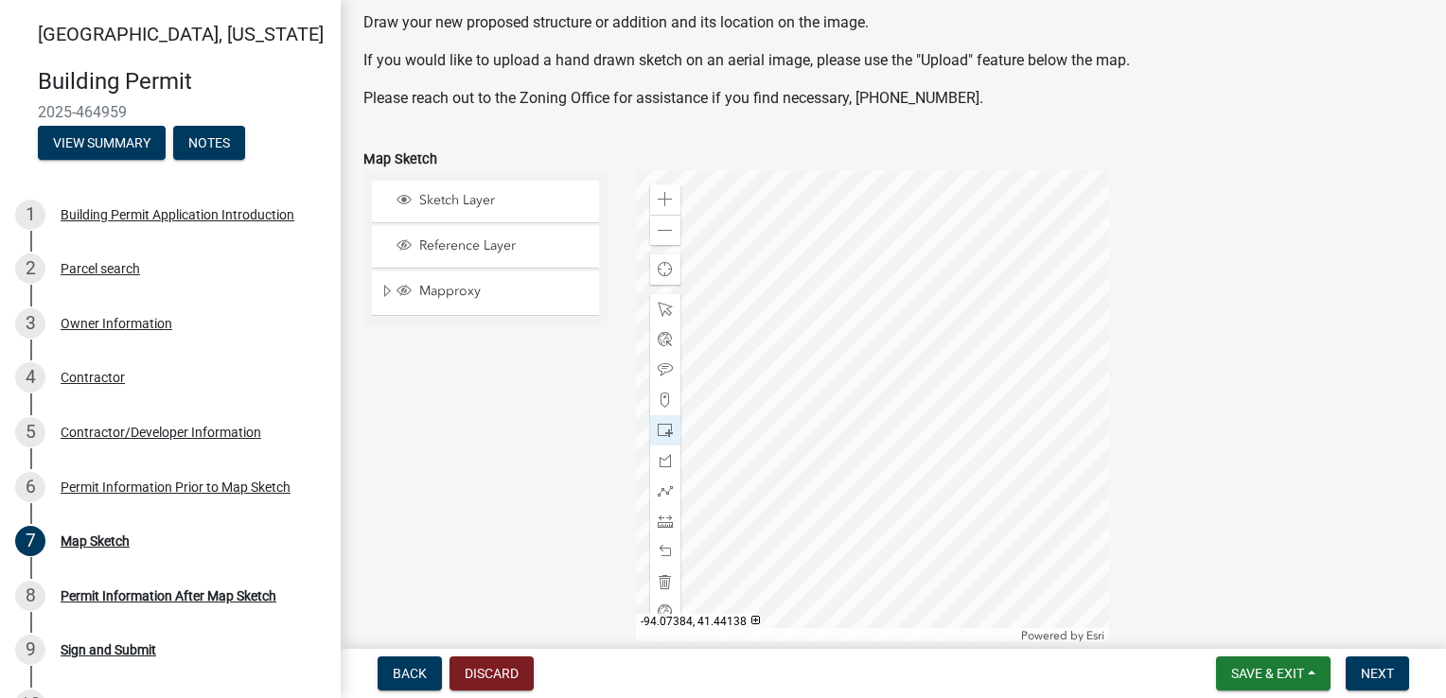
scroll to position [140, 0]
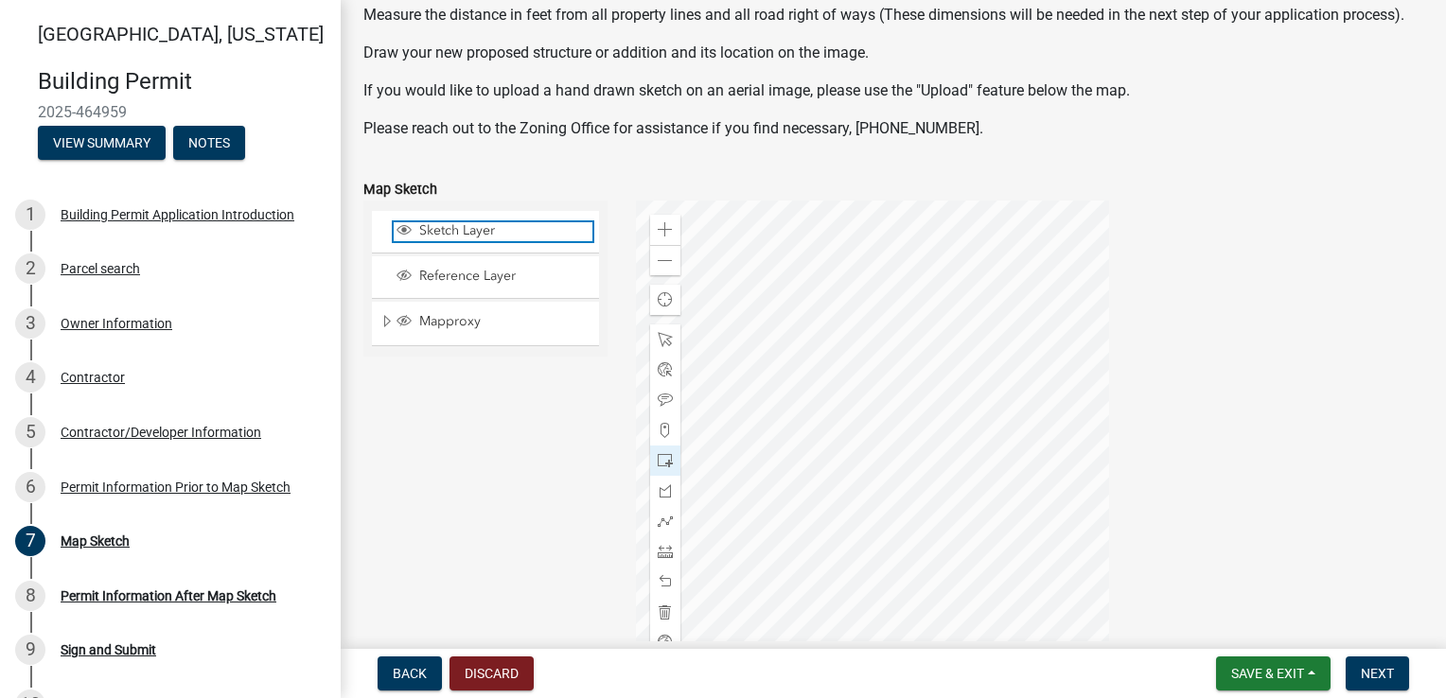
click at [454, 239] on span "Sketch Layer" at bounding box center [504, 230] width 178 height 17
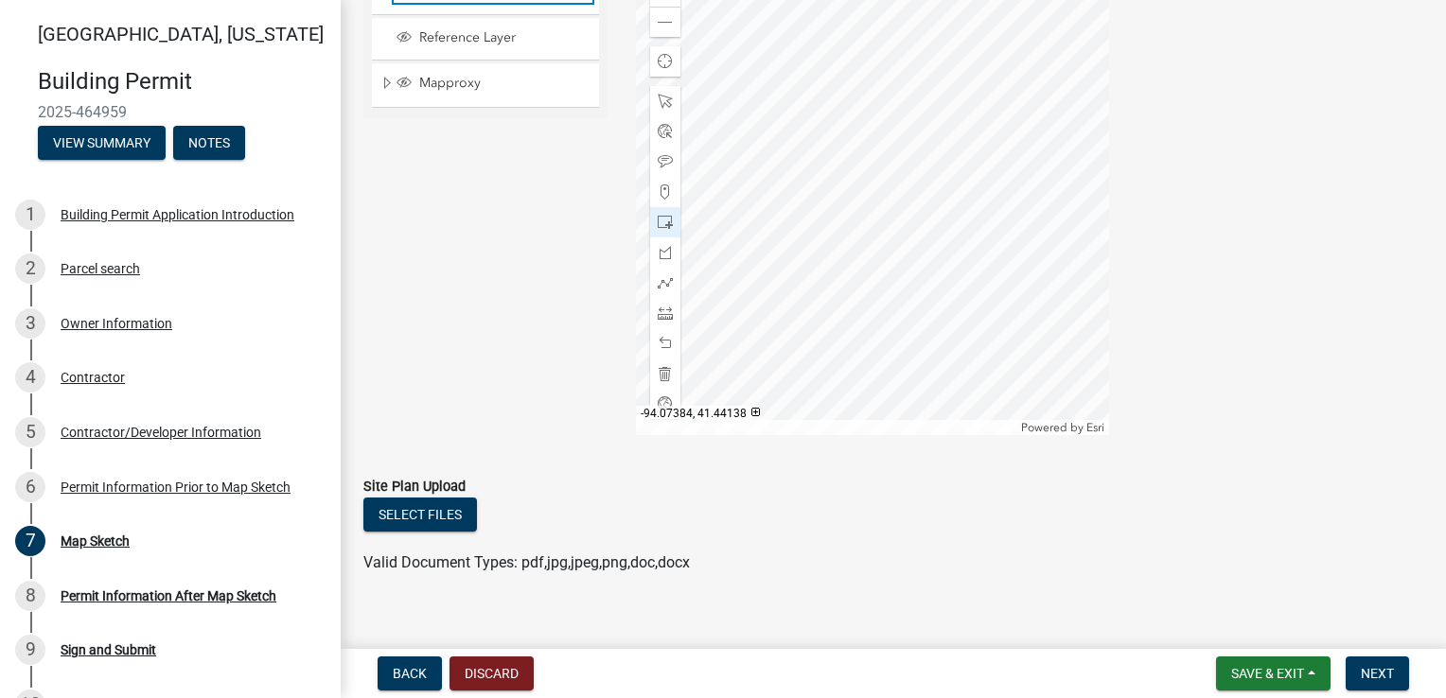
scroll to position [424, 0]
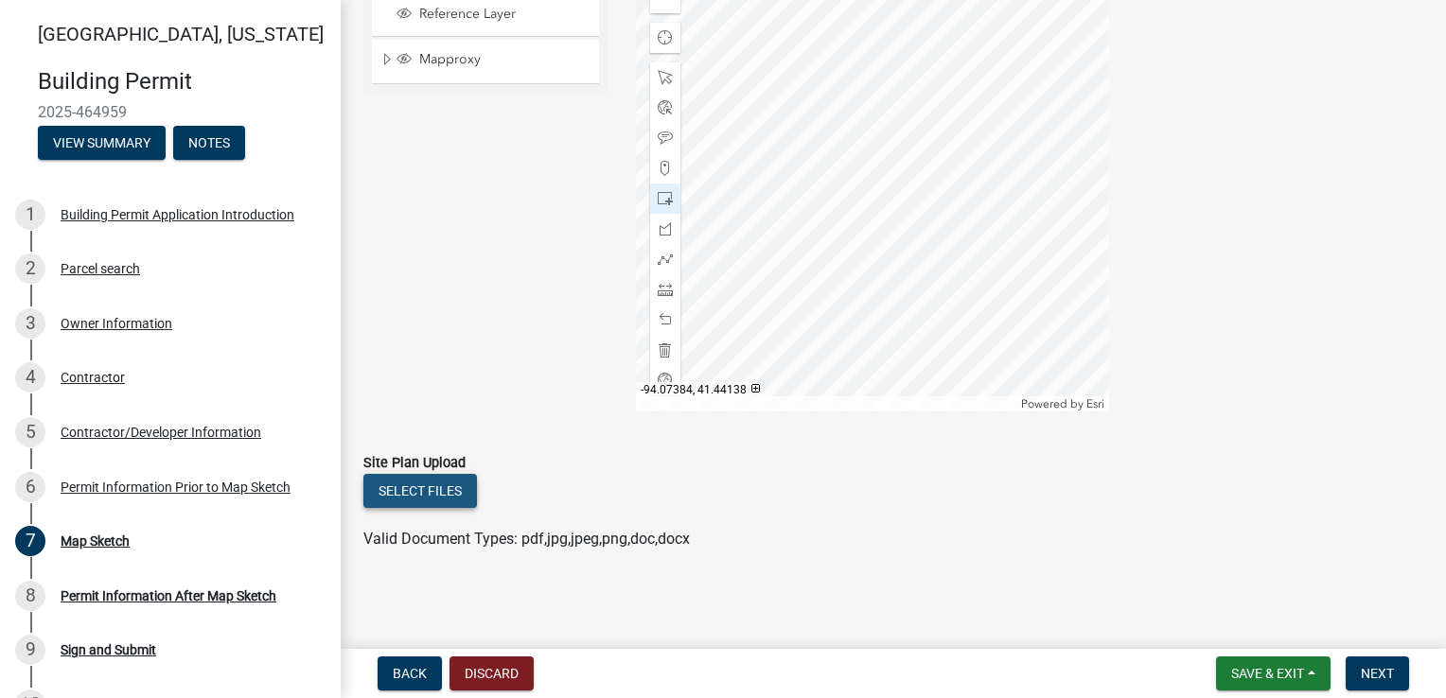
click at [451, 483] on button "Select files" at bounding box center [420, 491] width 114 height 34
click at [450, 494] on button "Select files" at bounding box center [420, 491] width 114 height 34
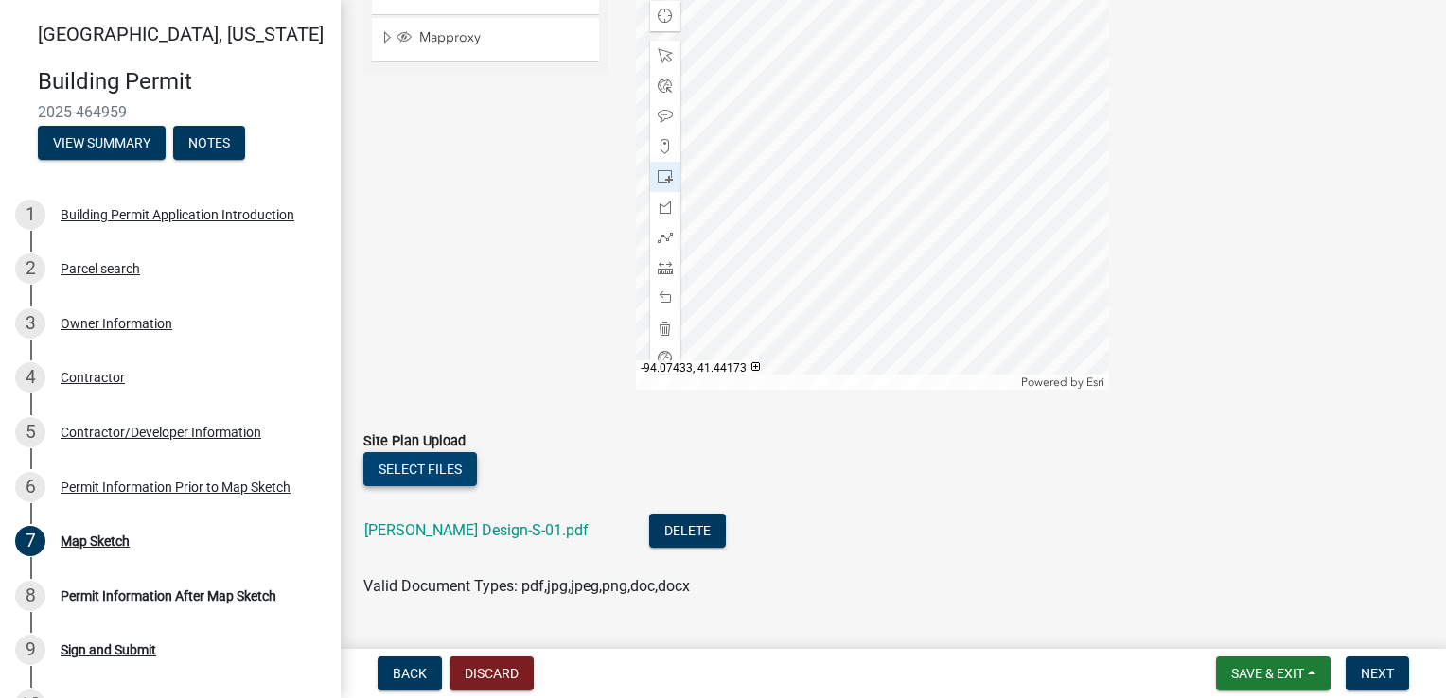
scroll to position [493, 0]
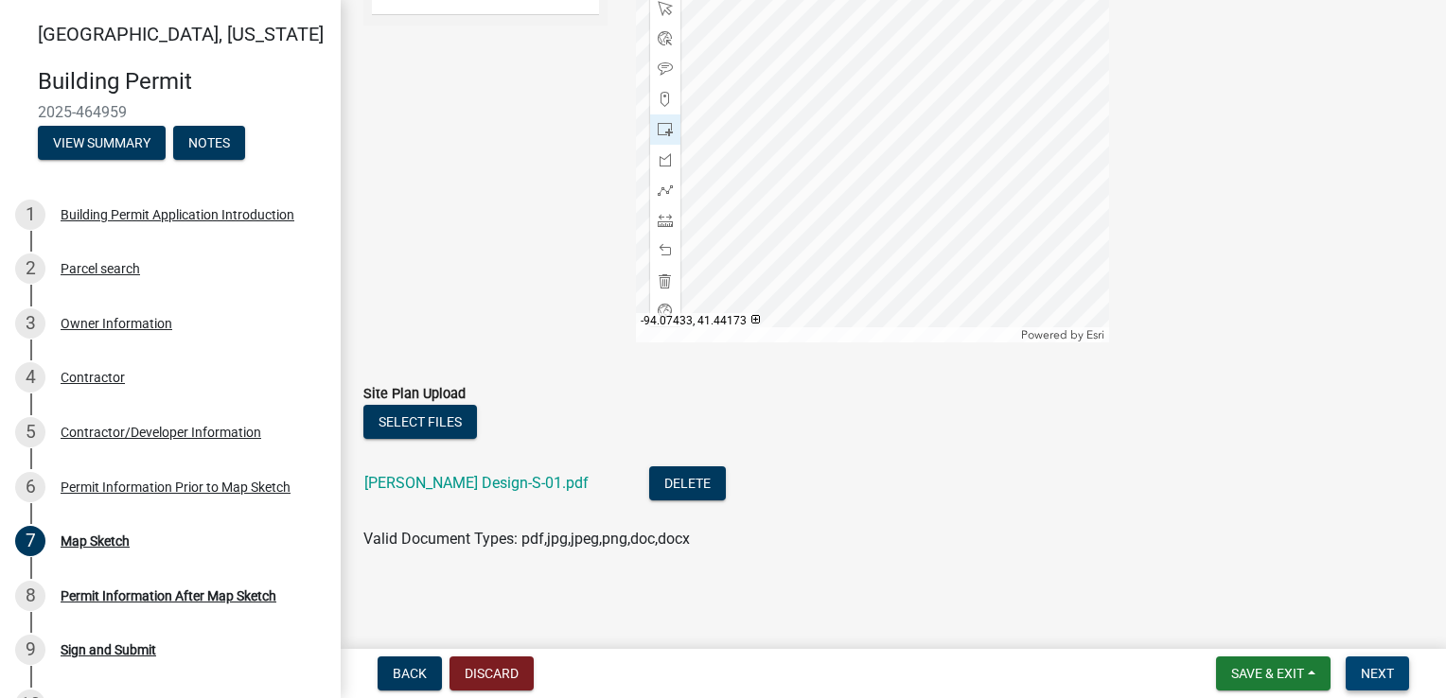
click at [1369, 668] on span "Next" at bounding box center [1377, 673] width 33 height 15
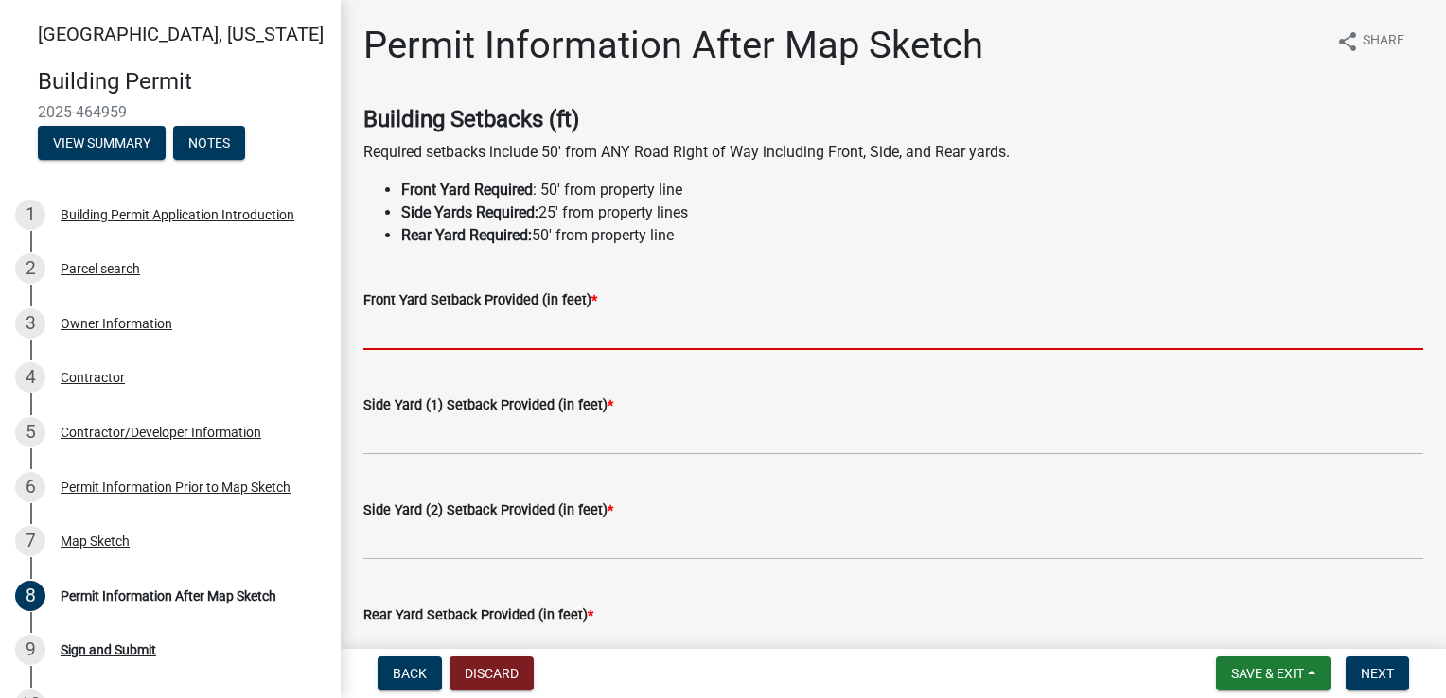
click at [427, 331] on input "text" at bounding box center [893, 330] width 1060 height 39
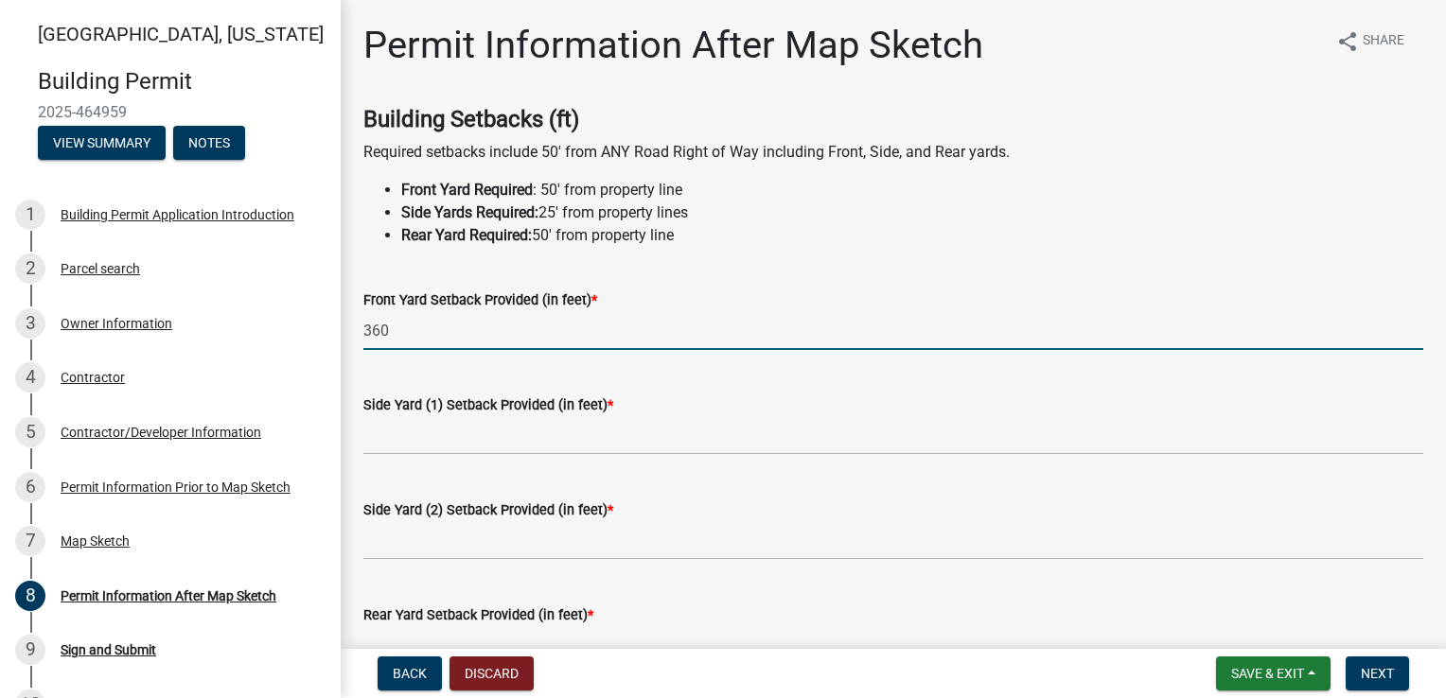
type input "360"
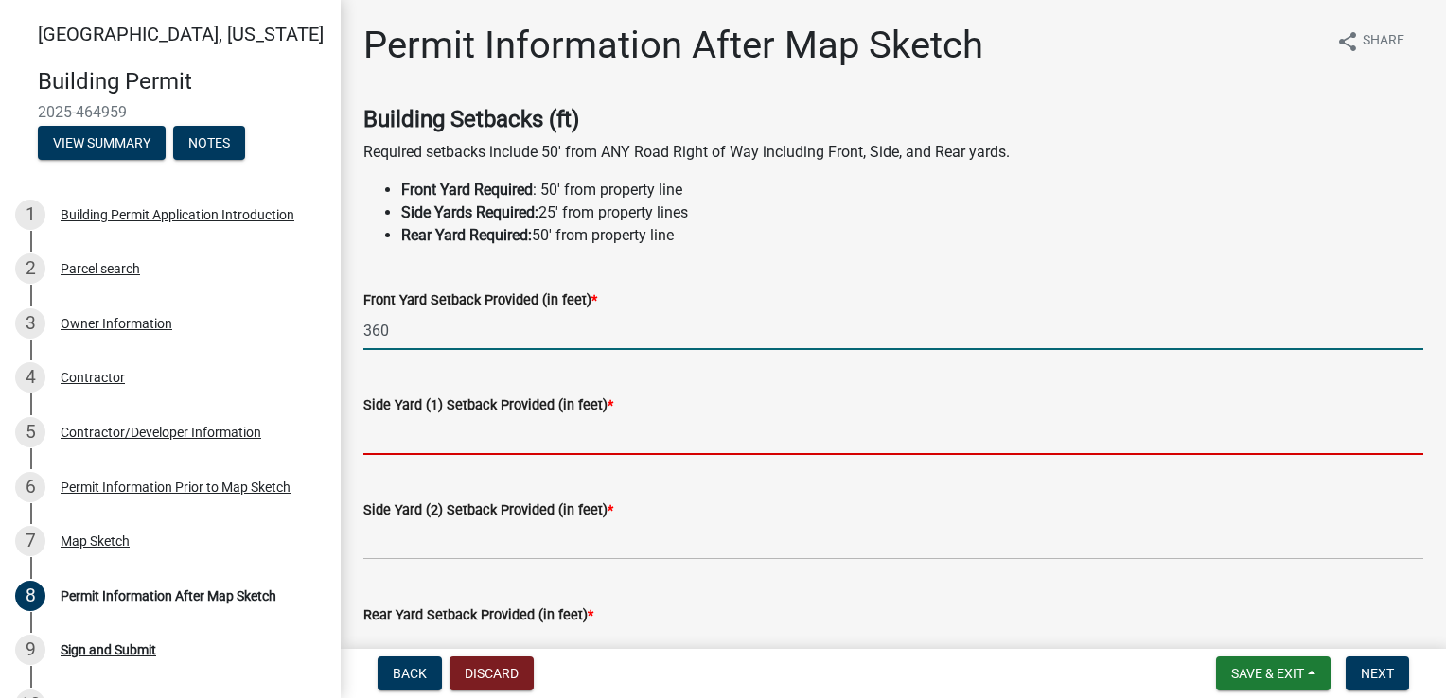
click at [414, 448] on input "text" at bounding box center [893, 435] width 1060 height 39
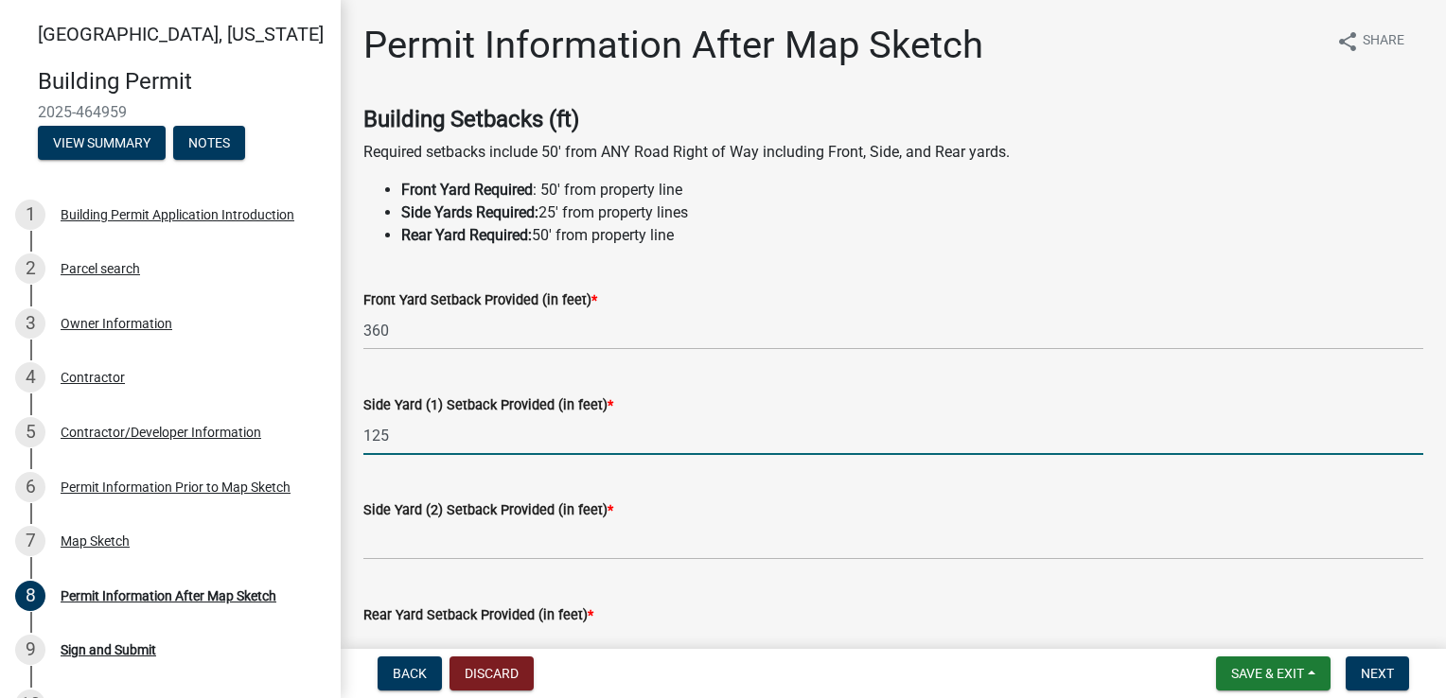
type input "125"
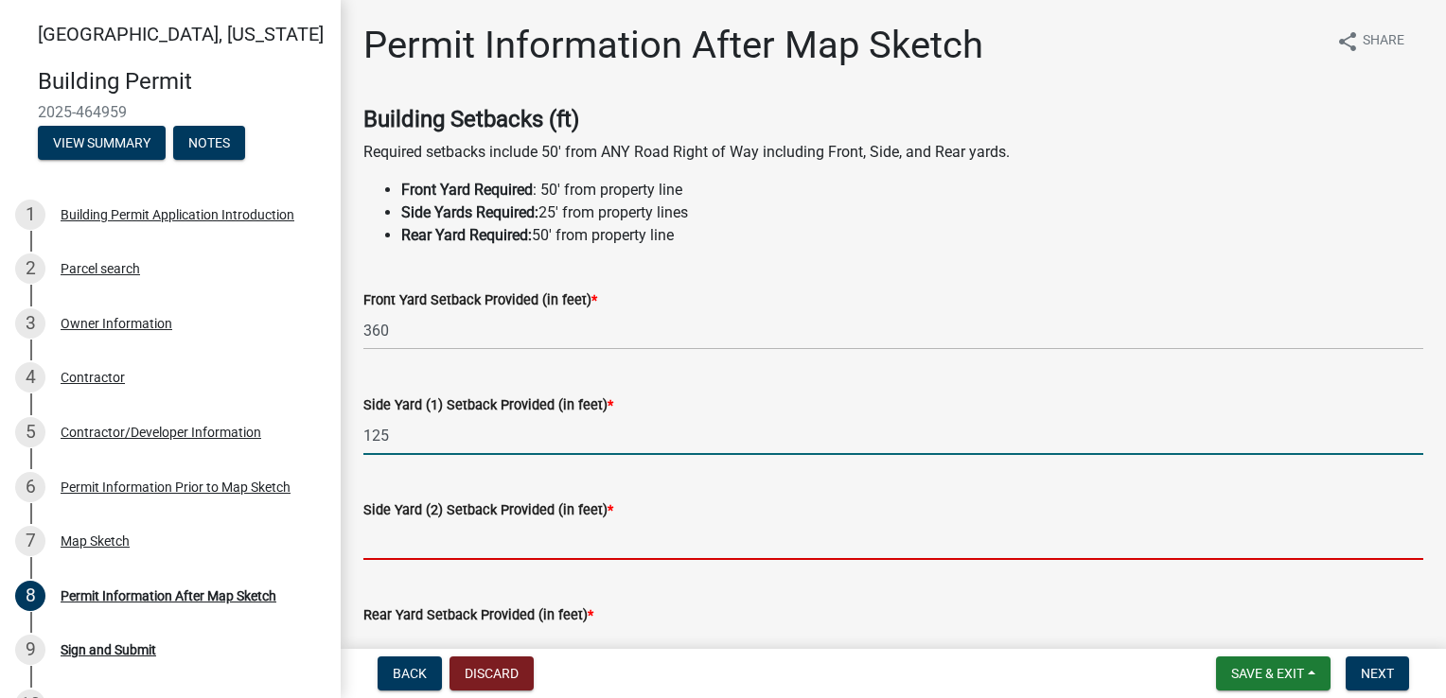
click at [409, 545] on input "text" at bounding box center [893, 540] width 1060 height 39
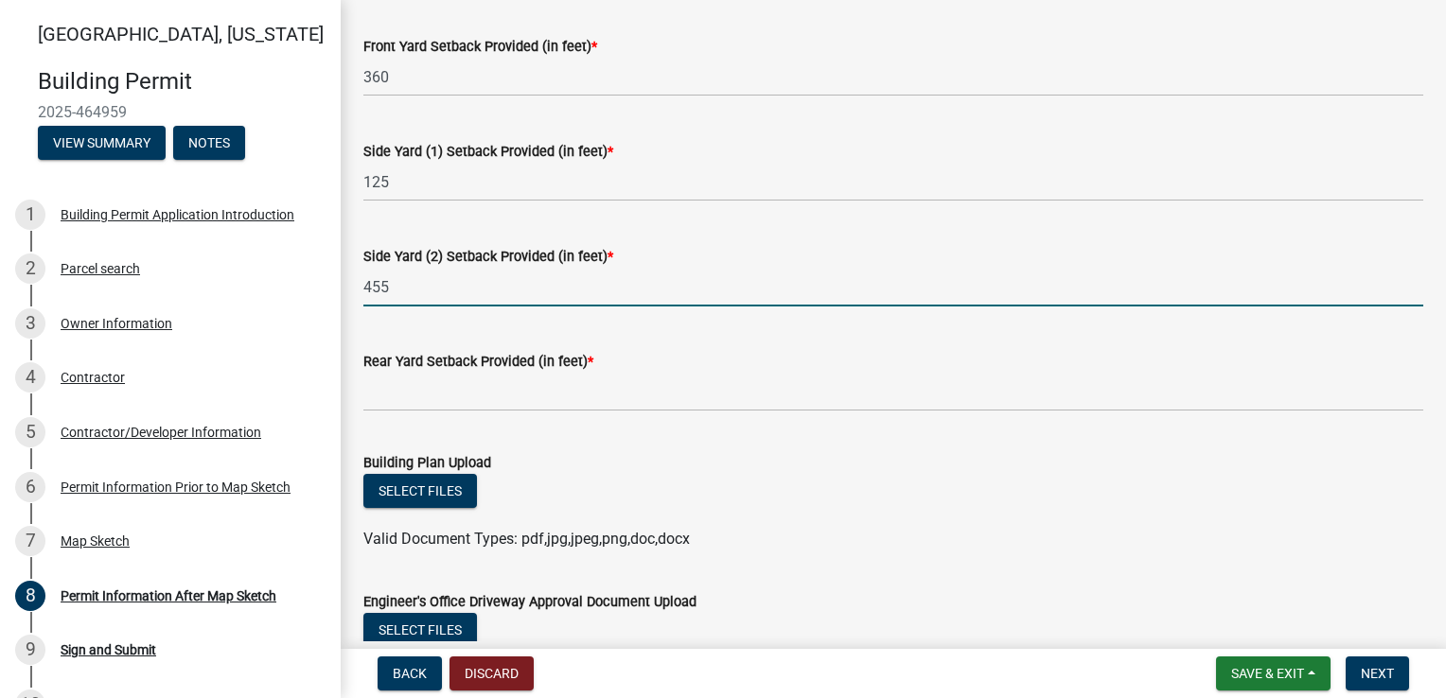
scroll to position [284, 0]
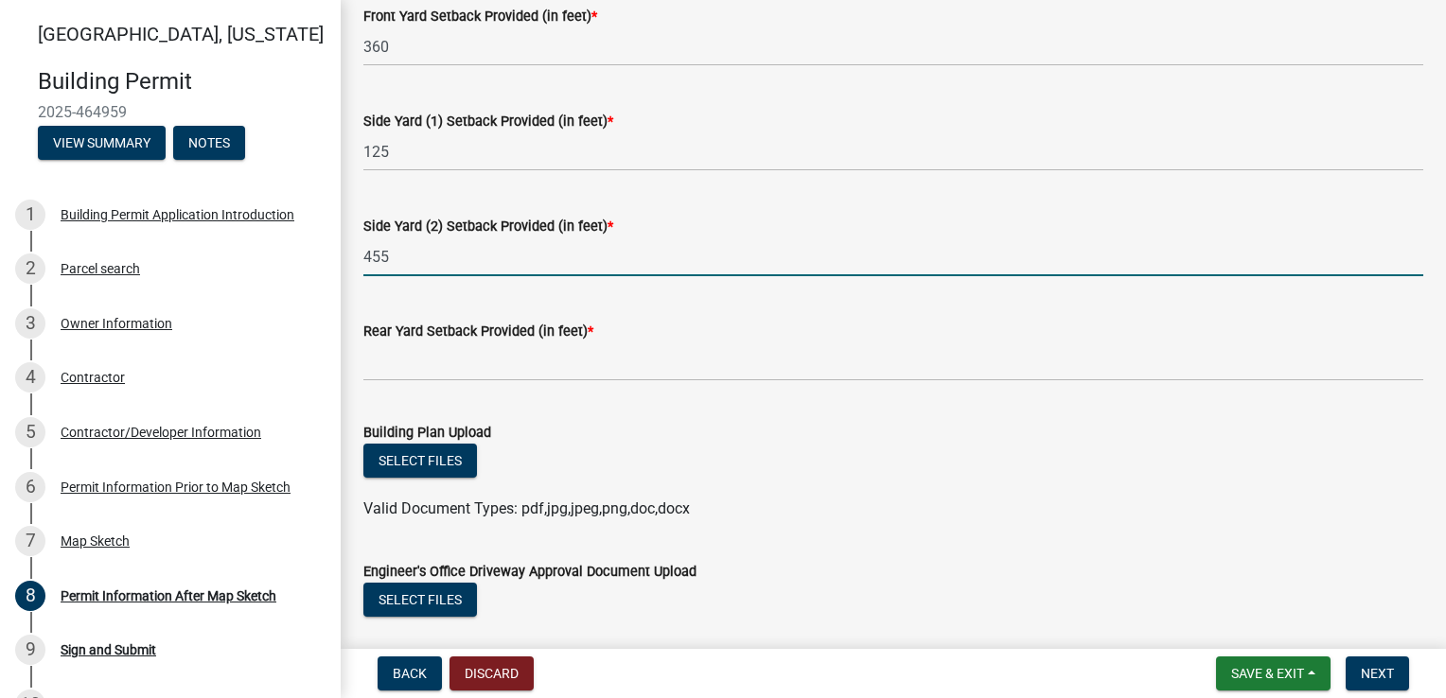
type input "455"
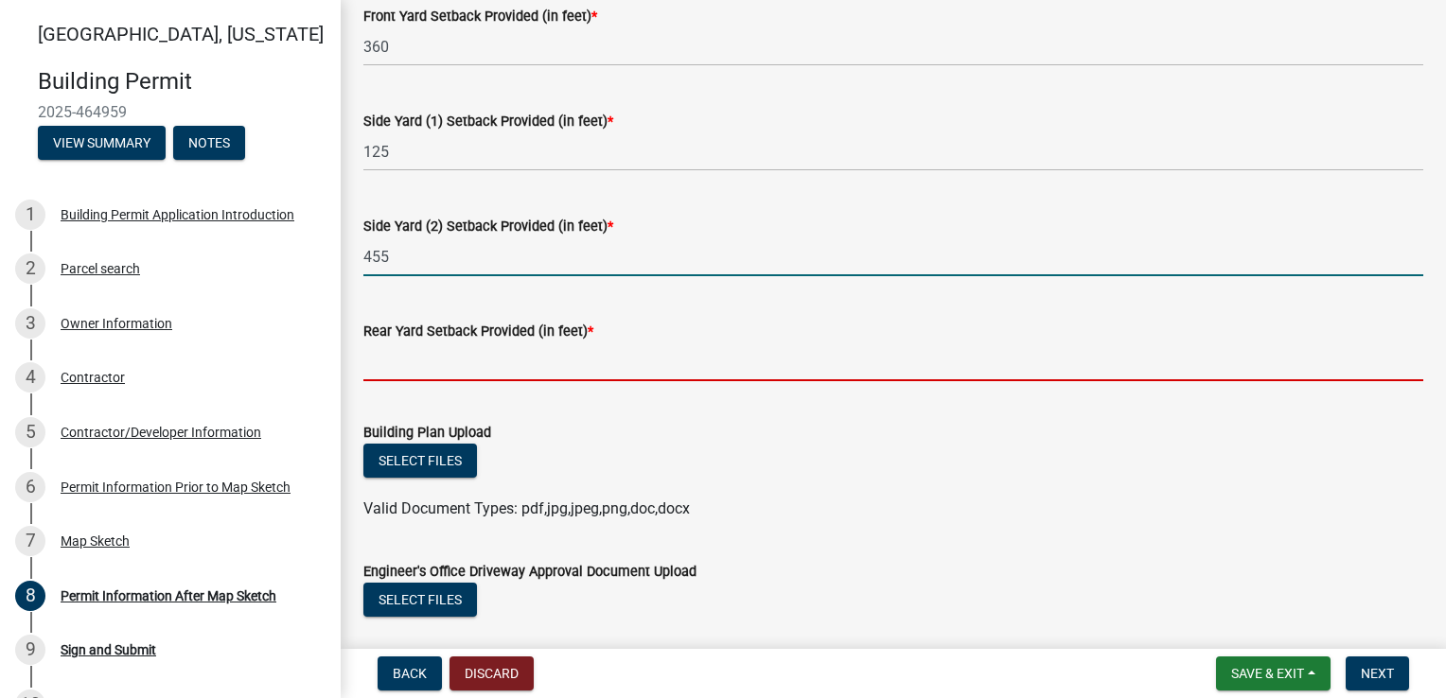
click at [391, 367] on input "text" at bounding box center [893, 362] width 1060 height 39
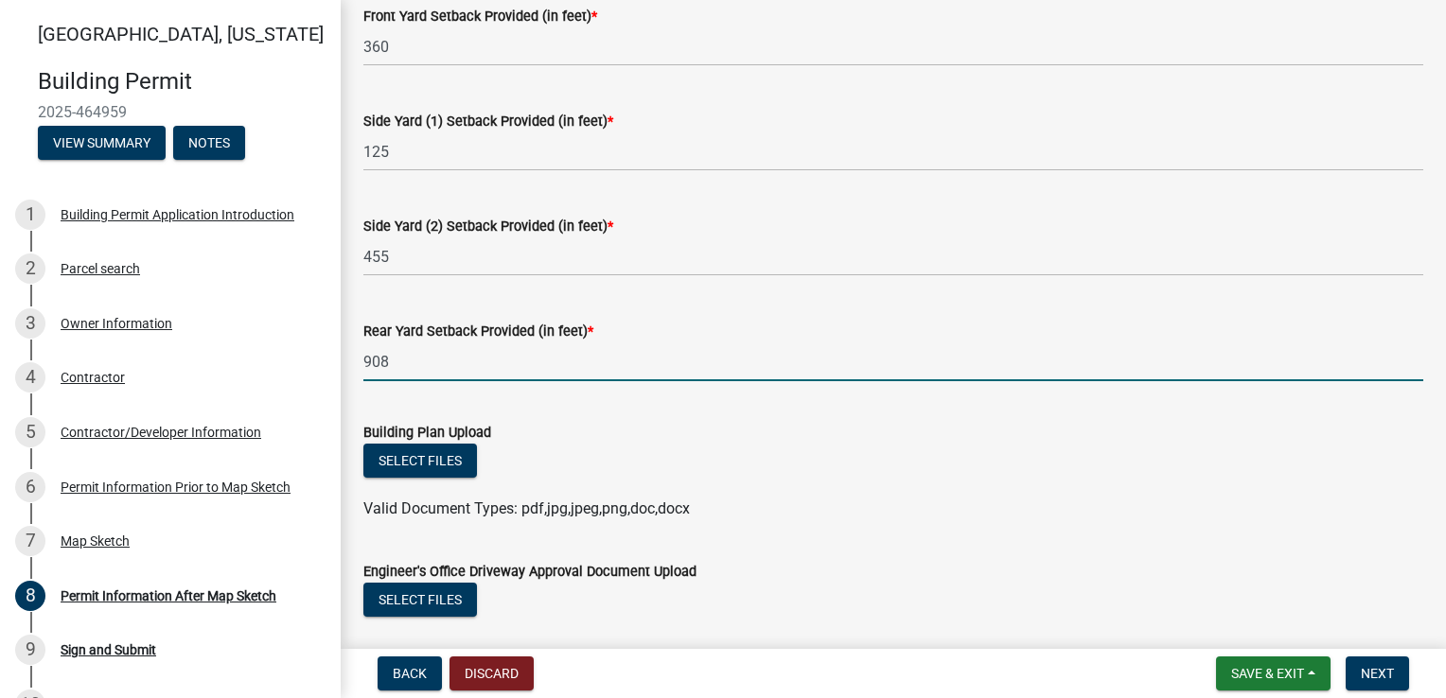
type input "908"
click at [561, 421] on div "Building Plan Upload" at bounding box center [893, 432] width 1060 height 23
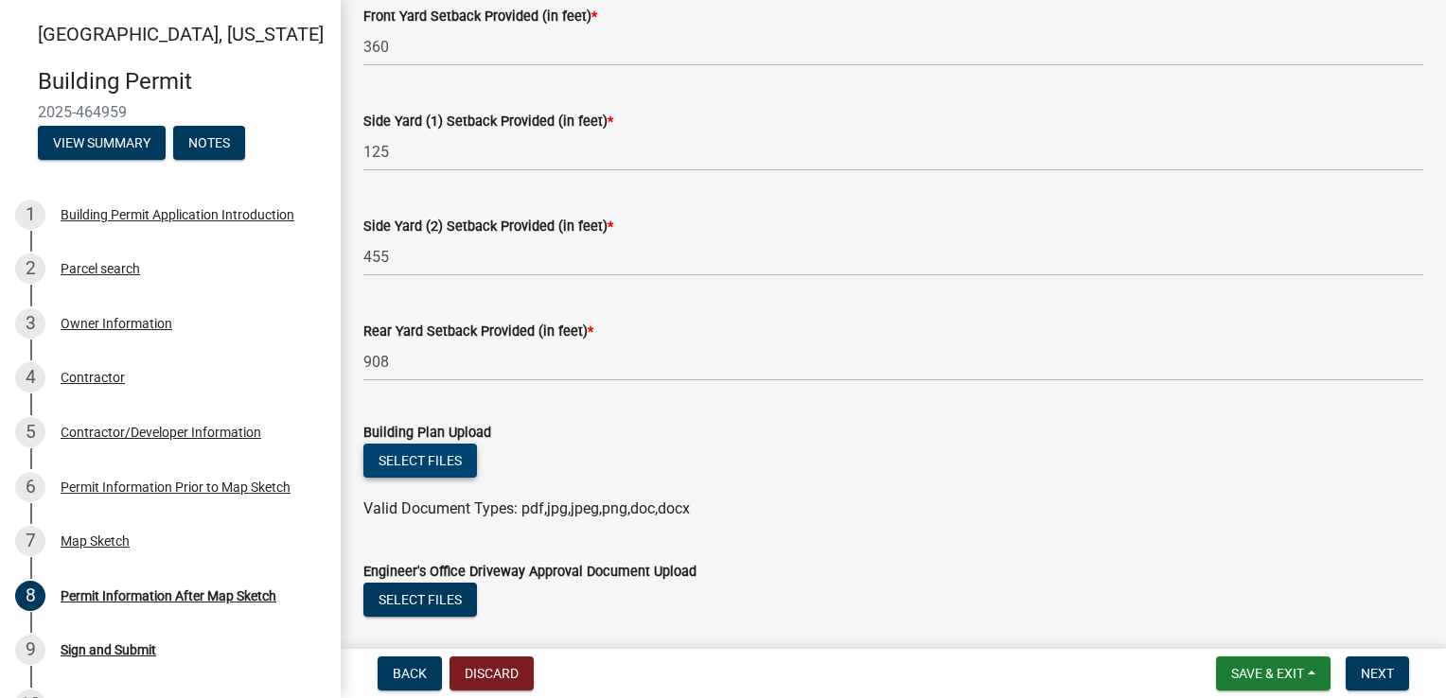
click at [446, 461] on button "Select files" at bounding box center [420, 461] width 114 height 34
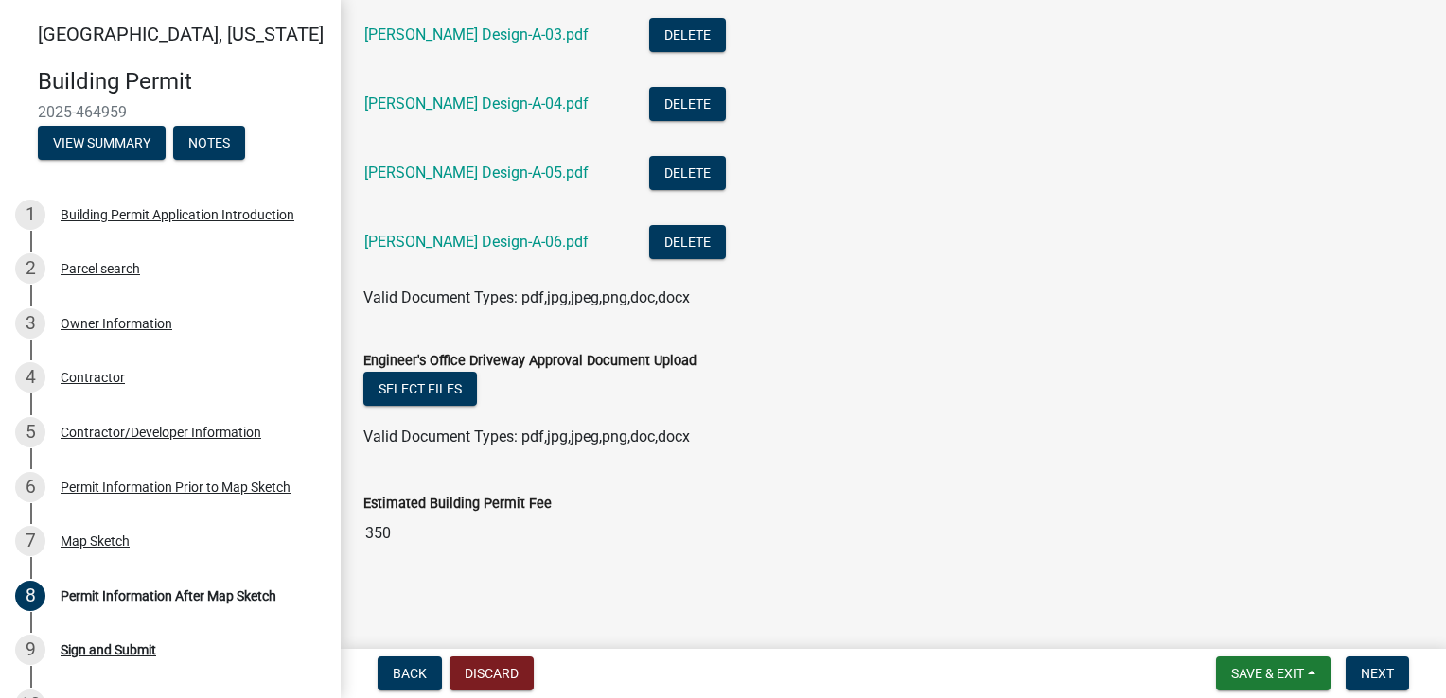
scroll to position [910, 0]
click at [1367, 669] on span "Next" at bounding box center [1377, 673] width 33 height 15
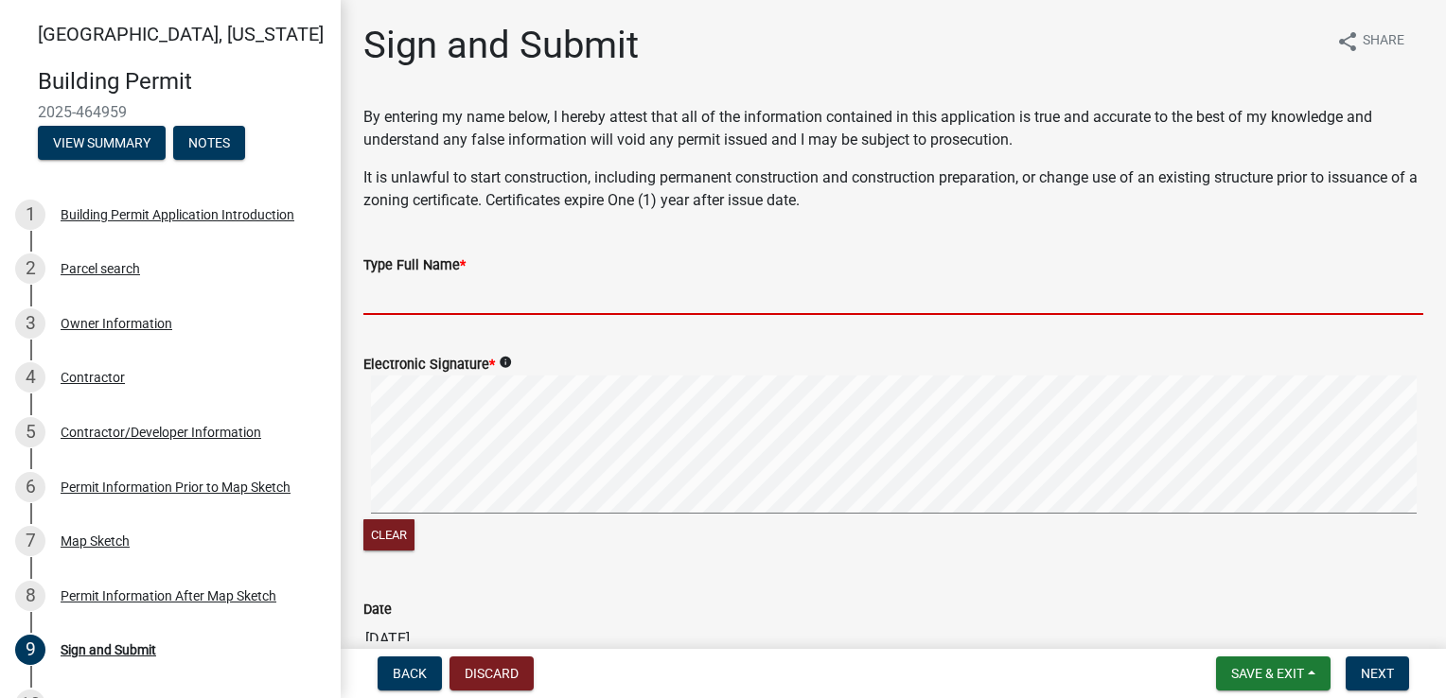
click at [408, 290] on input "Type Full Name *" at bounding box center [893, 295] width 1060 height 39
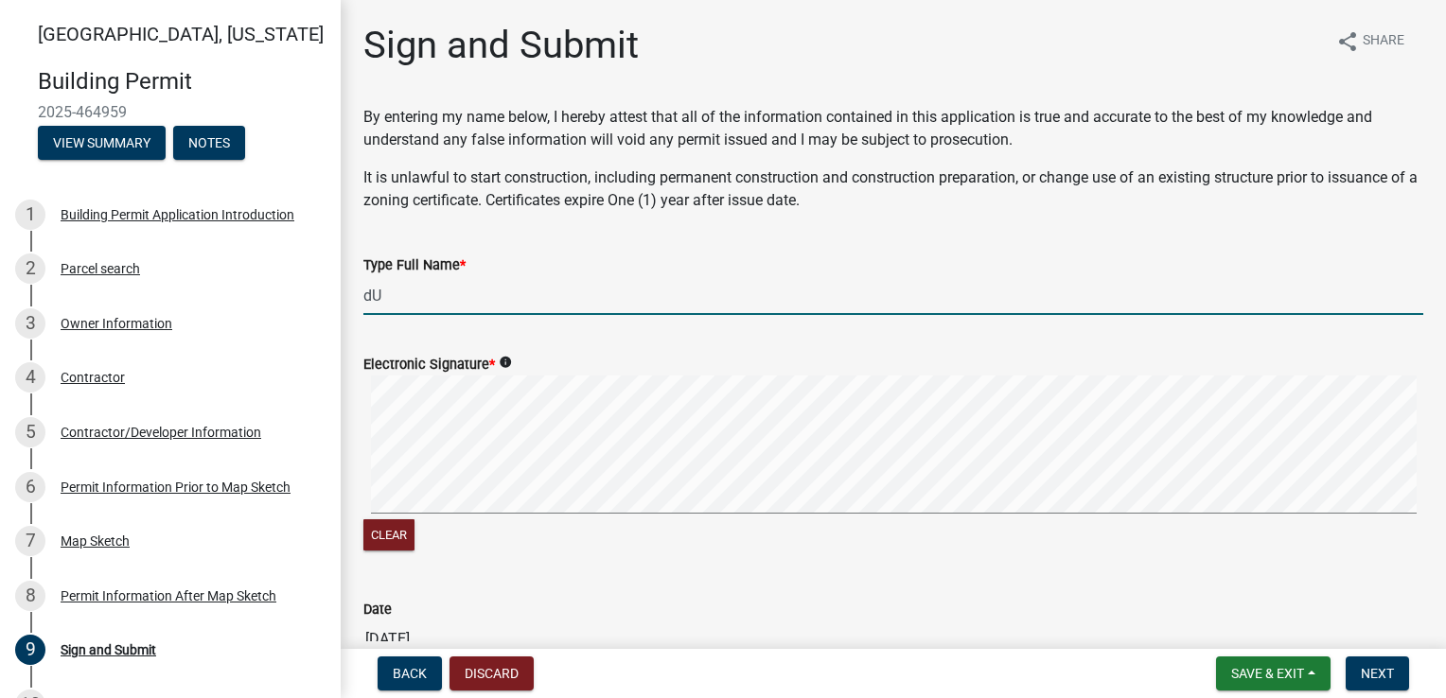
type input "d"
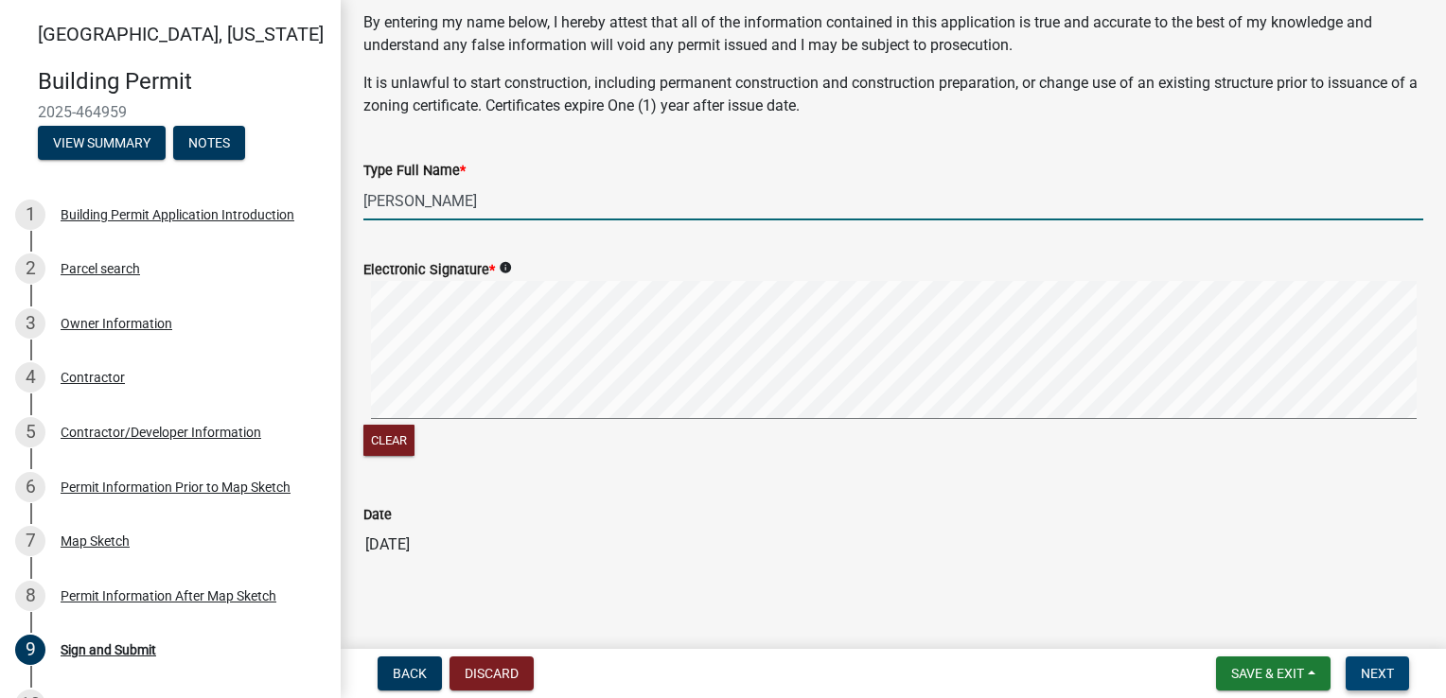
type input "[PERSON_NAME]"
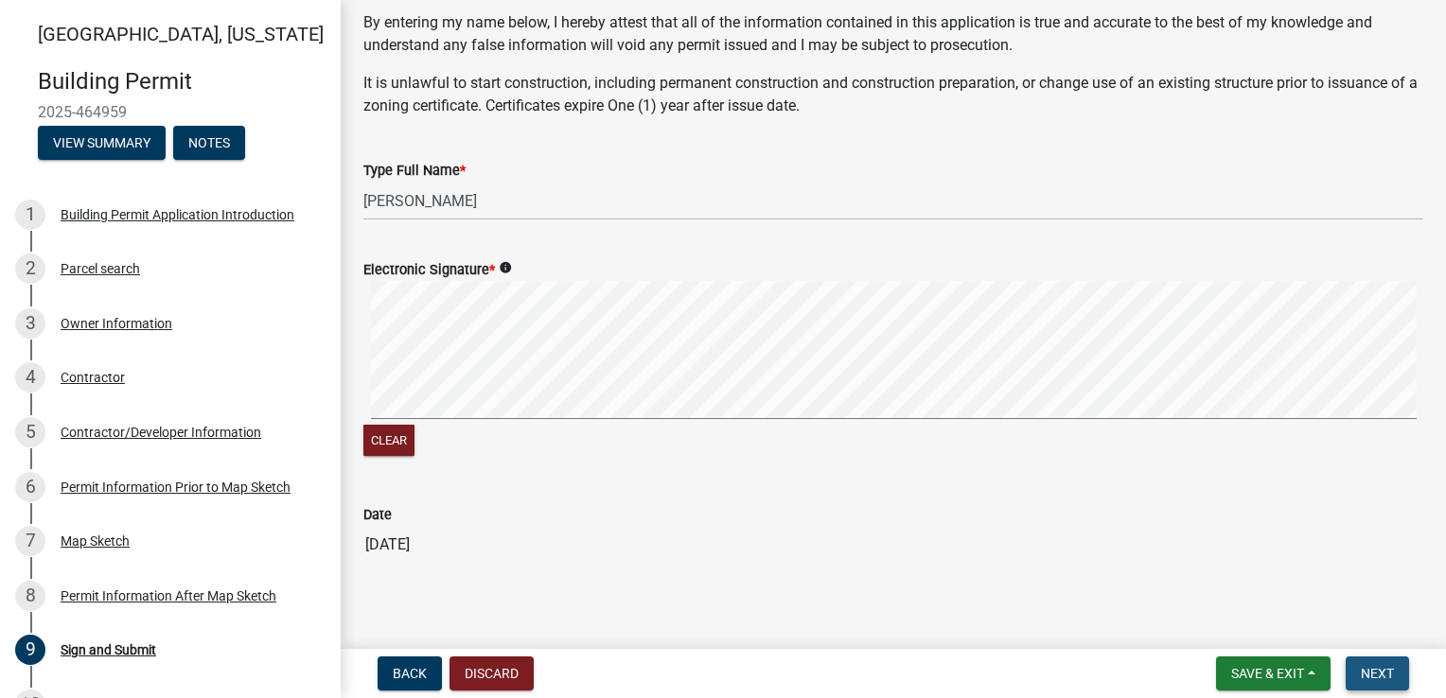
click at [1363, 673] on span "Next" at bounding box center [1377, 673] width 33 height 15
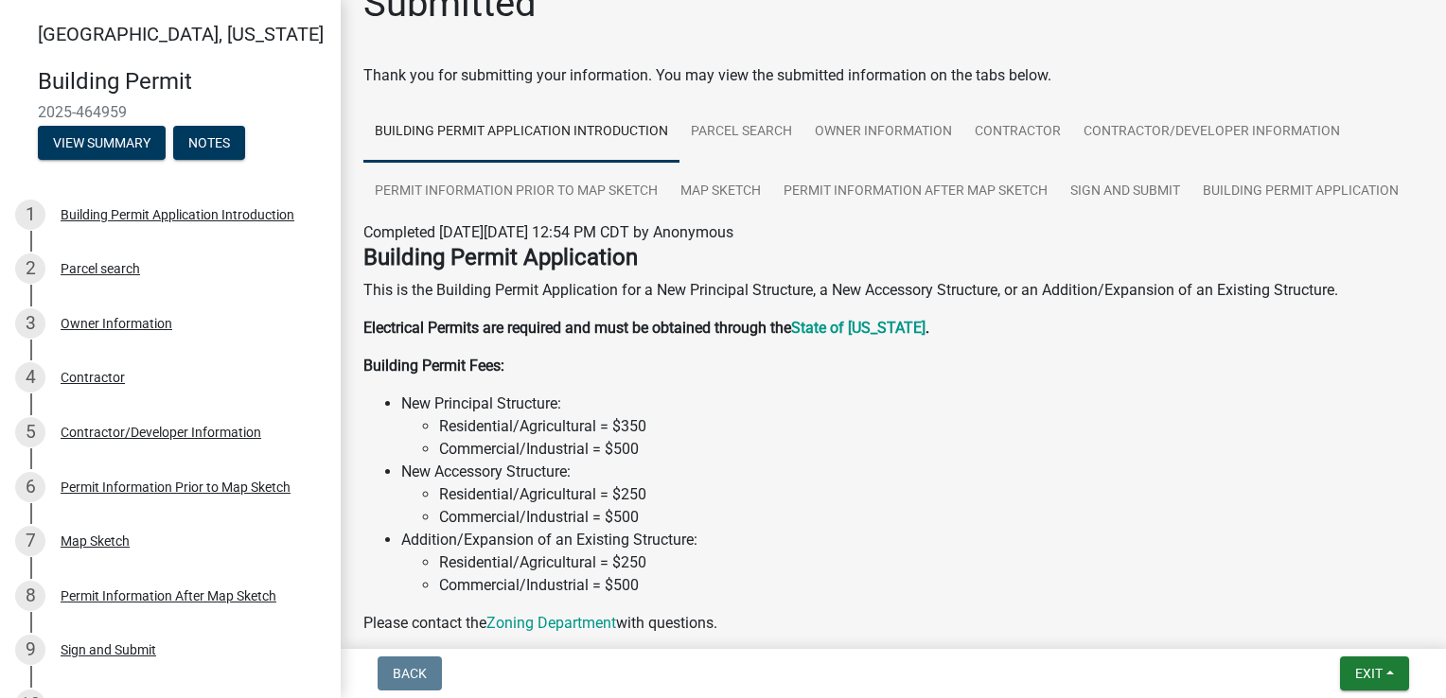
scroll to position [0, 0]
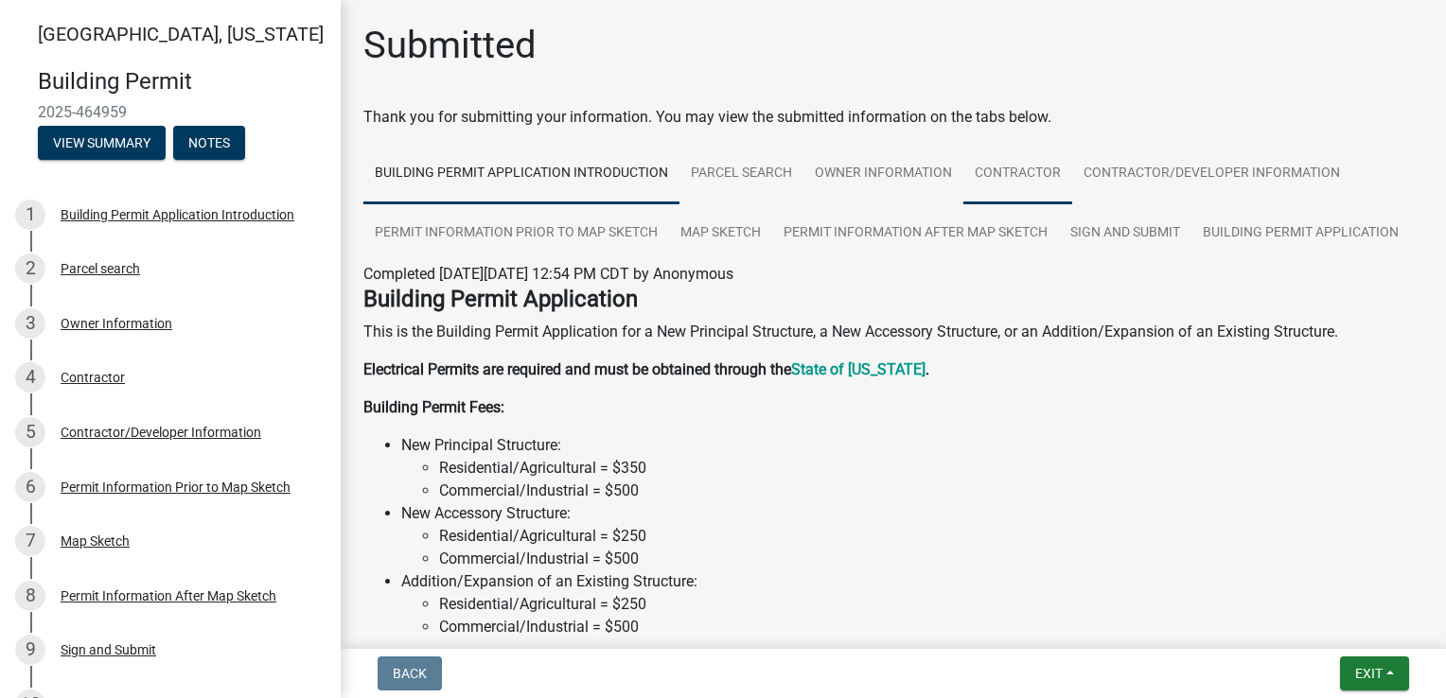
click at [1004, 171] on link "Contractor" at bounding box center [1017, 174] width 109 height 61
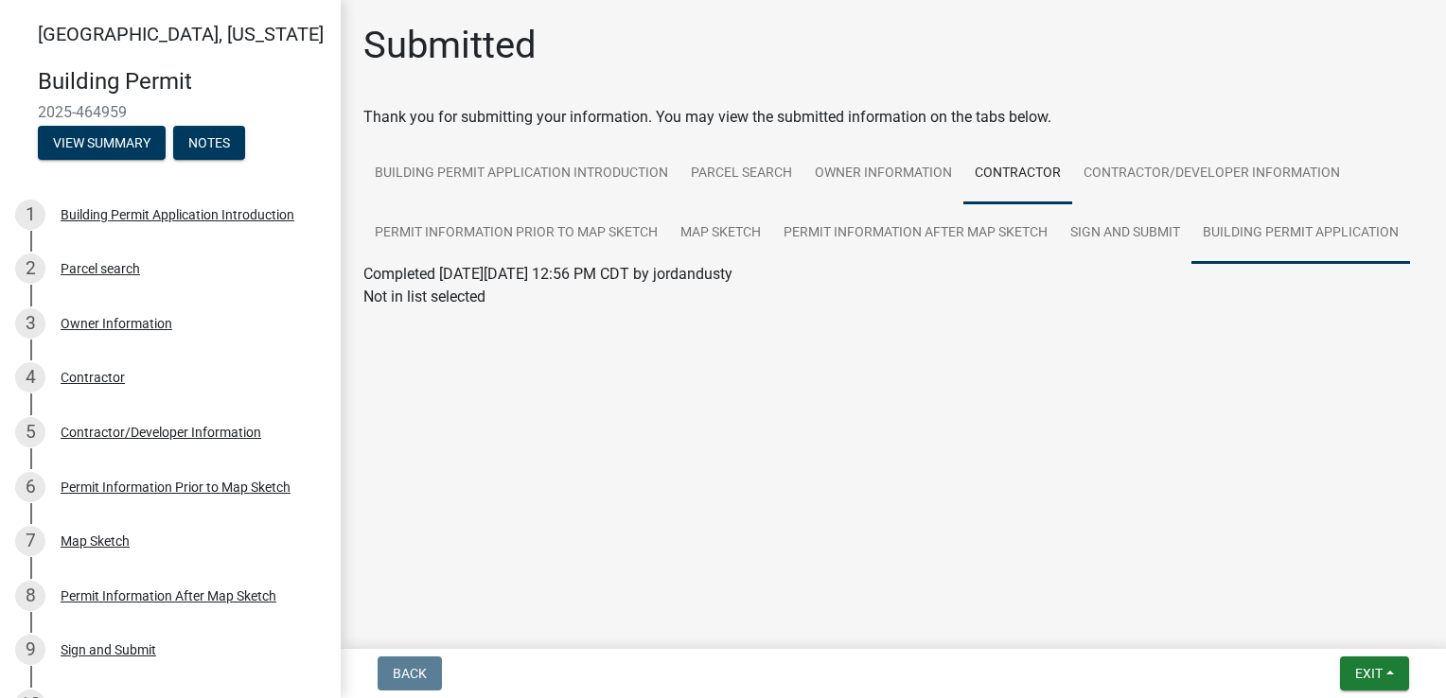
click at [1241, 235] on link "Building Permit Application" at bounding box center [1300, 233] width 219 height 61
click at [508, 298] on link "Building Permit Application" at bounding box center [454, 297] width 182 height 18
